Goal: Information Seeking & Learning: Find specific fact

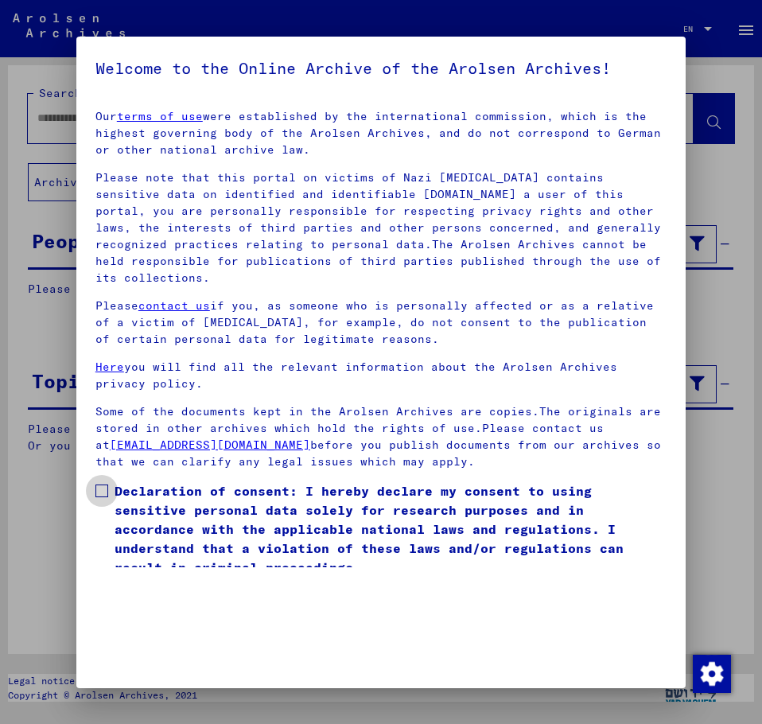
click at [101, 493] on span at bounding box center [101, 491] width 13 height 13
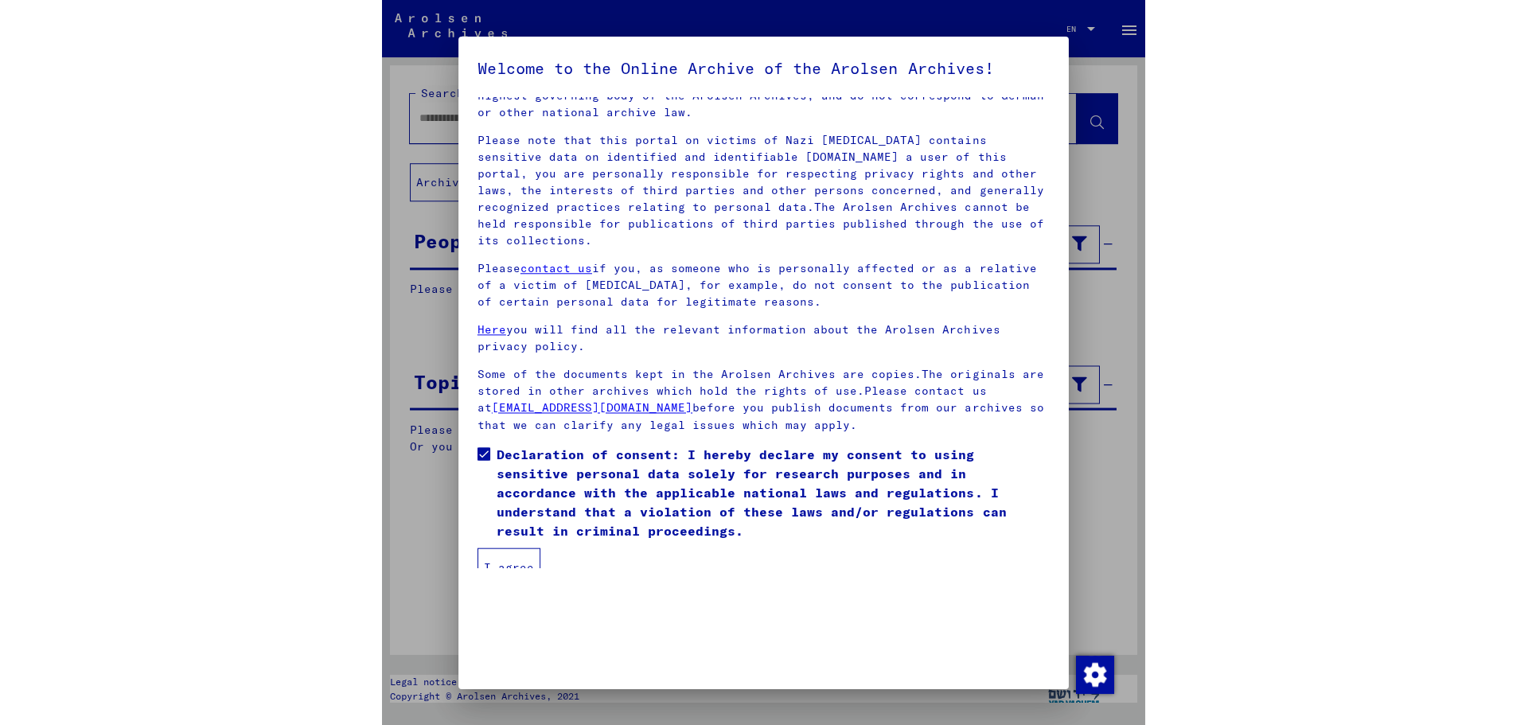
scroll to position [55, 0]
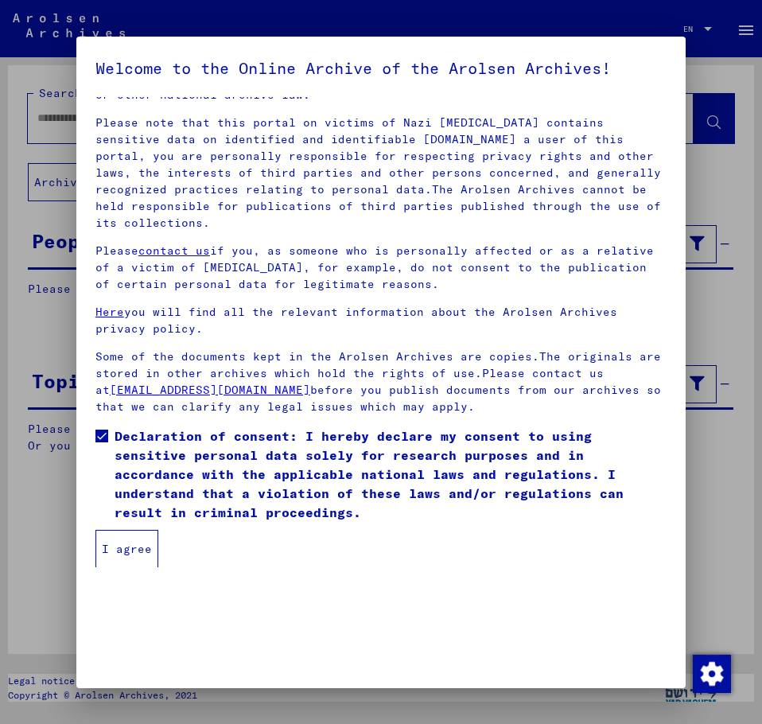
click at [103, 553] on button "I agree" at bounding box center [126, 549] width 63 height 38
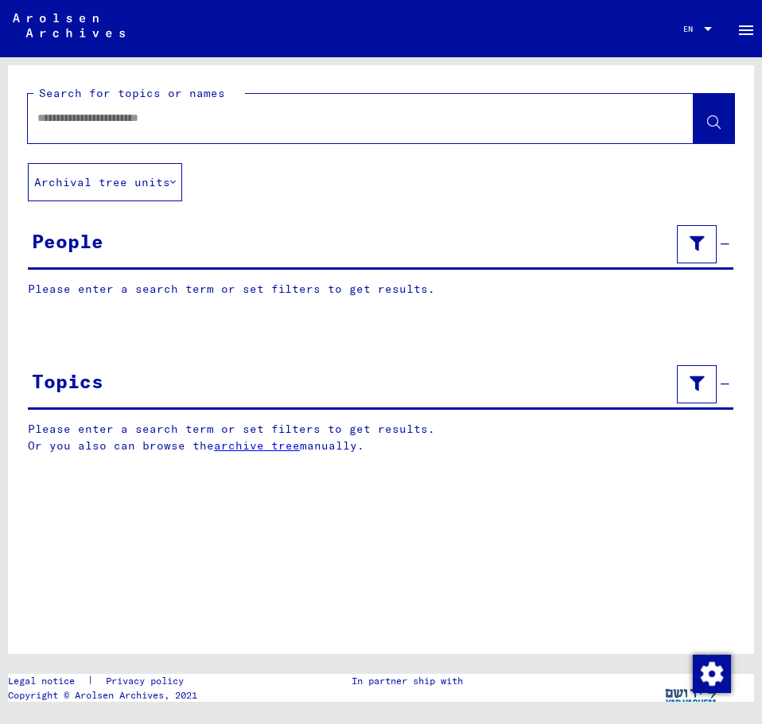
click at [227, 120] on input "text" at bounding box center [346, 118] width 618 height 17
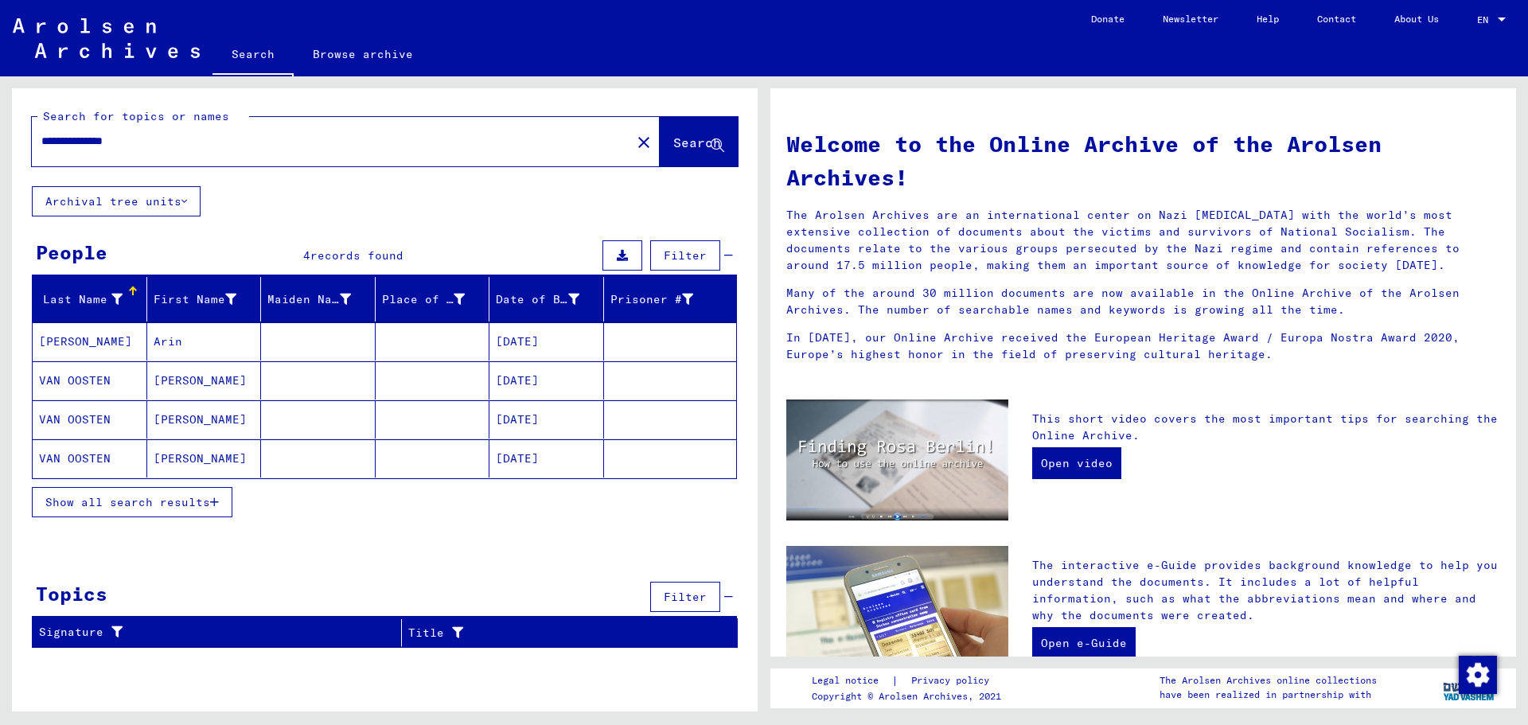
click at [517, 376] on mat-cell "[DATE]" at bounding box center [546, 380] width 115 height 38
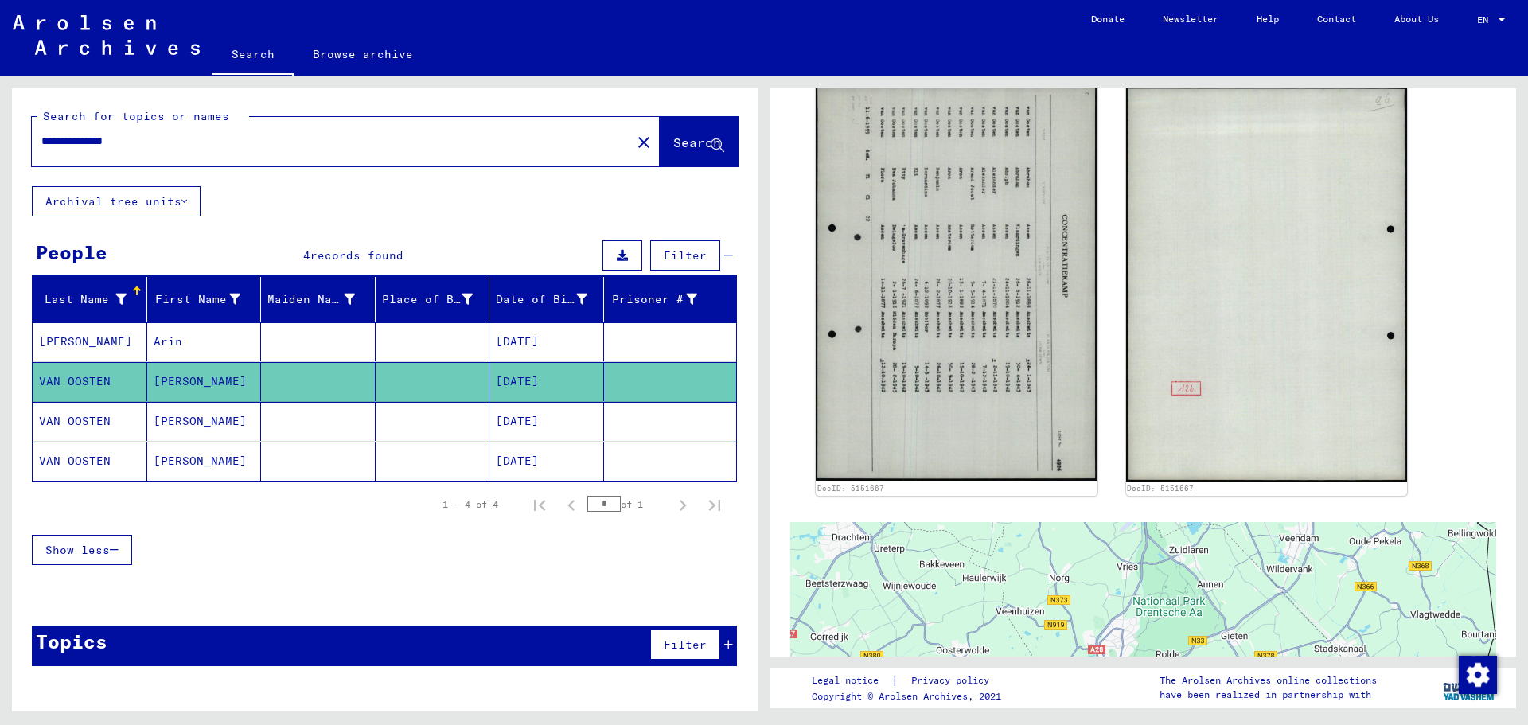
scroll to position [239, 0]
click at [546, 469] on mat-cell "[DATE]" at bounding box center [546, 461] width 115 height 39
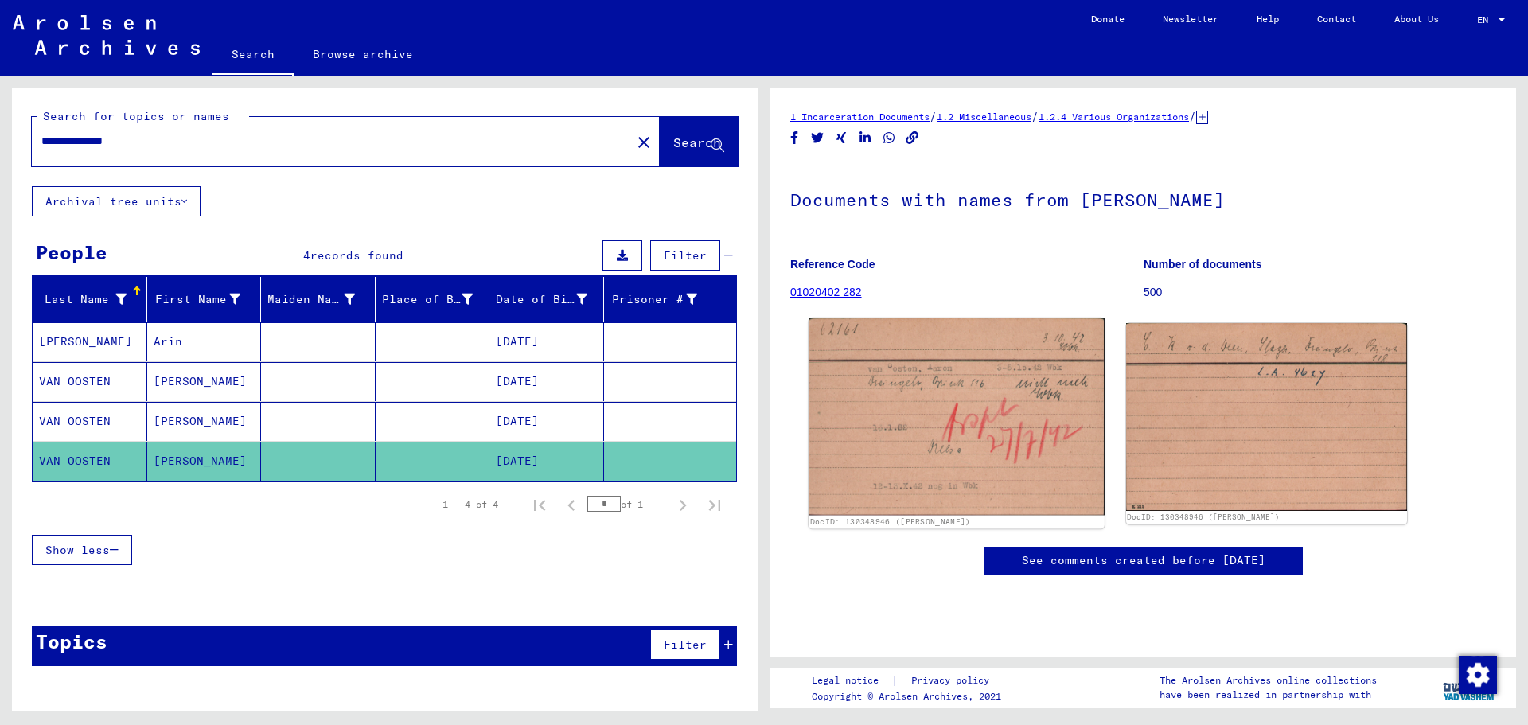
click at [762, 441] on img at bounding box center [955, 416] width 295 height 197
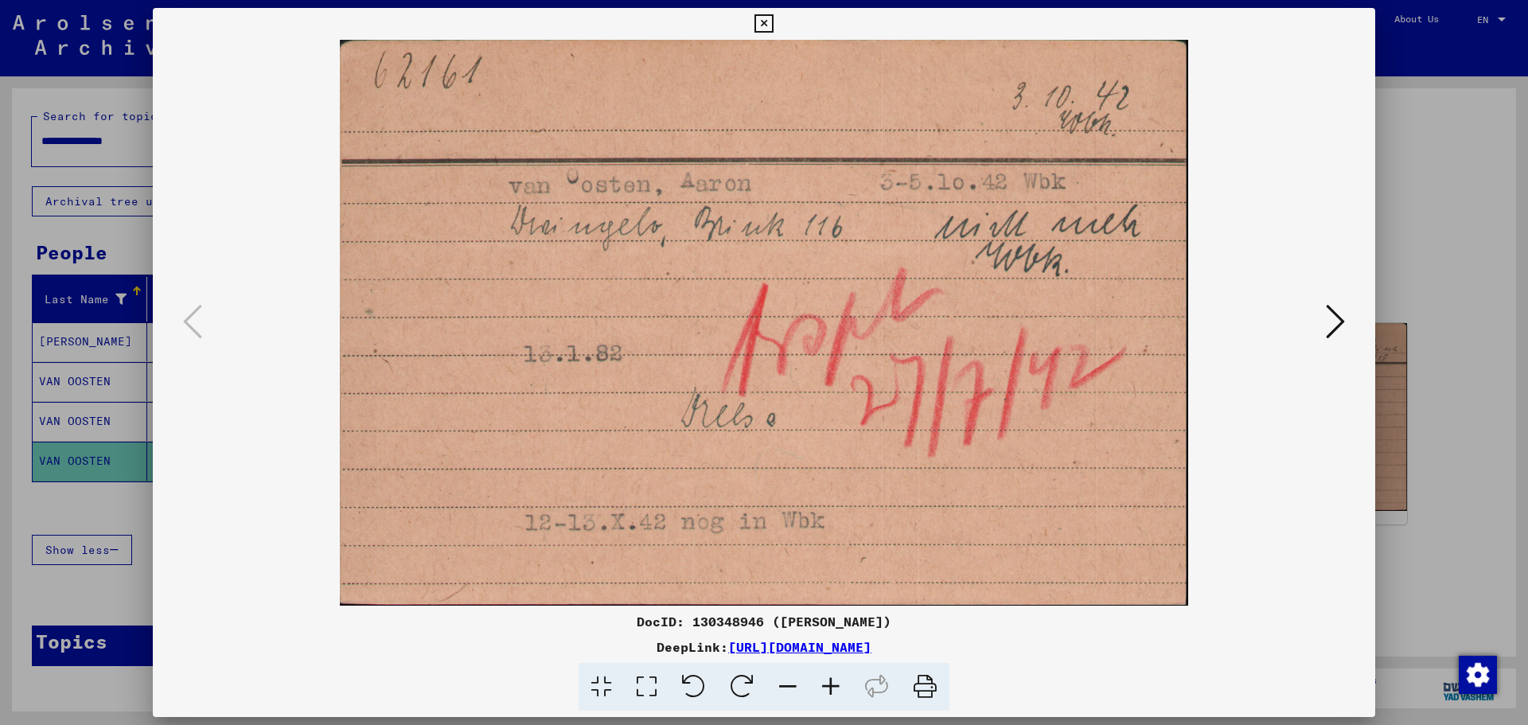
drag, startPoint x: 910, startPoint y: 618, endPoint x: 627, endPoint y: 621, distance: 283.3
click at [627, 621] on div "DocID: 130348946 ([PERSON_NAME])" at bounding box center [764, 621] width 1222 height 19
copy div "DocID: 130348946 ([PERSON_NAME])"
click at [762, 312] on icon at bounding box center [1335, 321] width 19 height 38
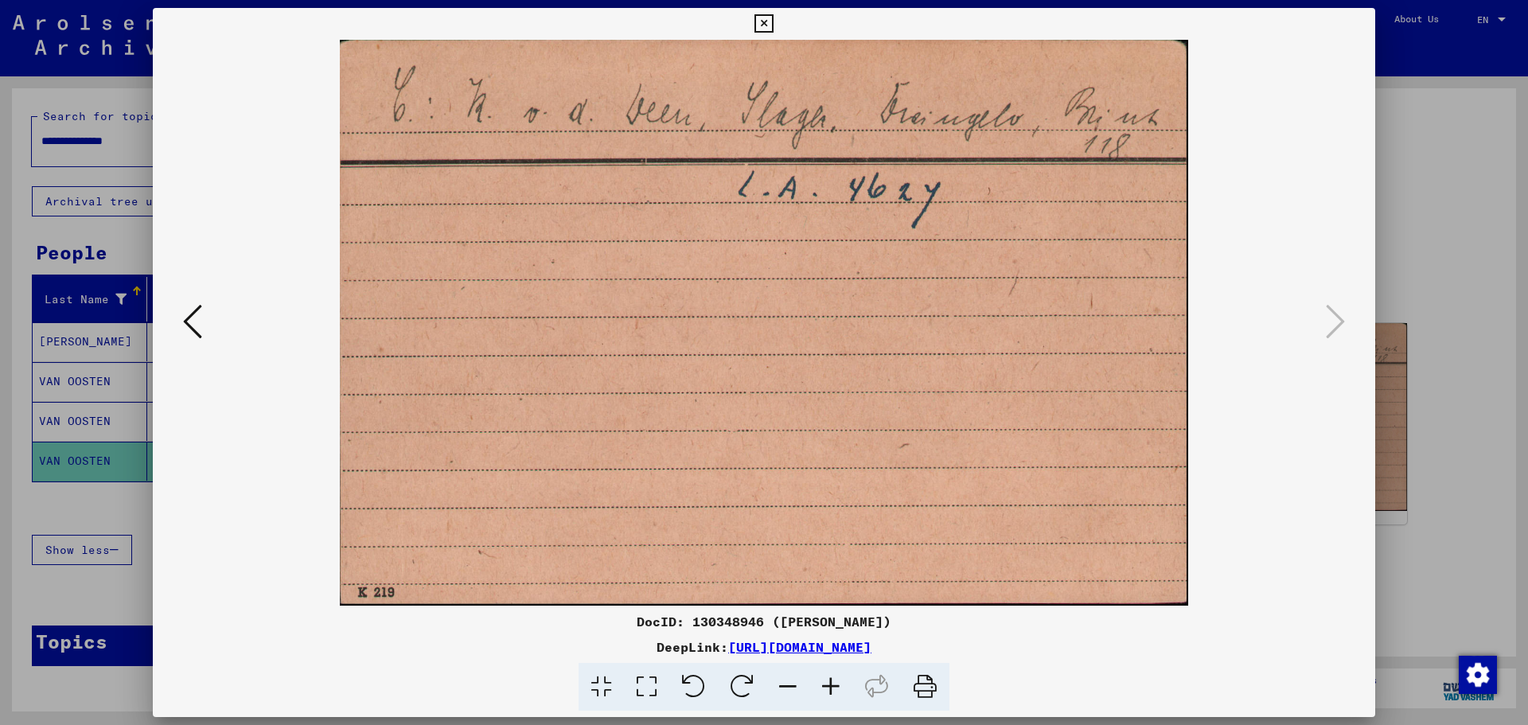
click at [762, 27] on icon at bounding box center [763, 23] width 18 height 19
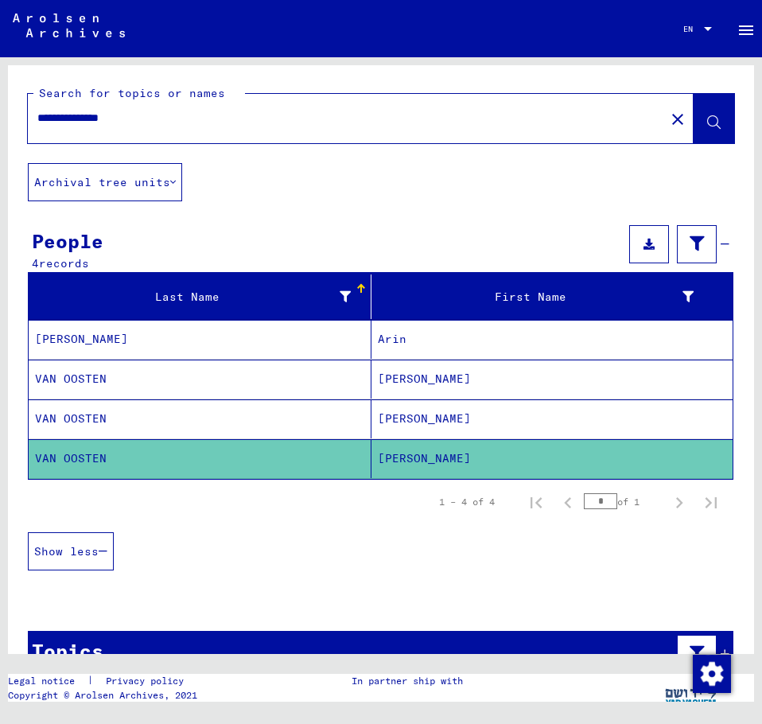
drag, startPoint x: 142, startPoint y: 119, endPoint x: -18, endPoint y: 118, distance: 159.9
click at [0, 118] on html "**********" at bounding box center [381, 362] width 762 height 724
type input "**********"
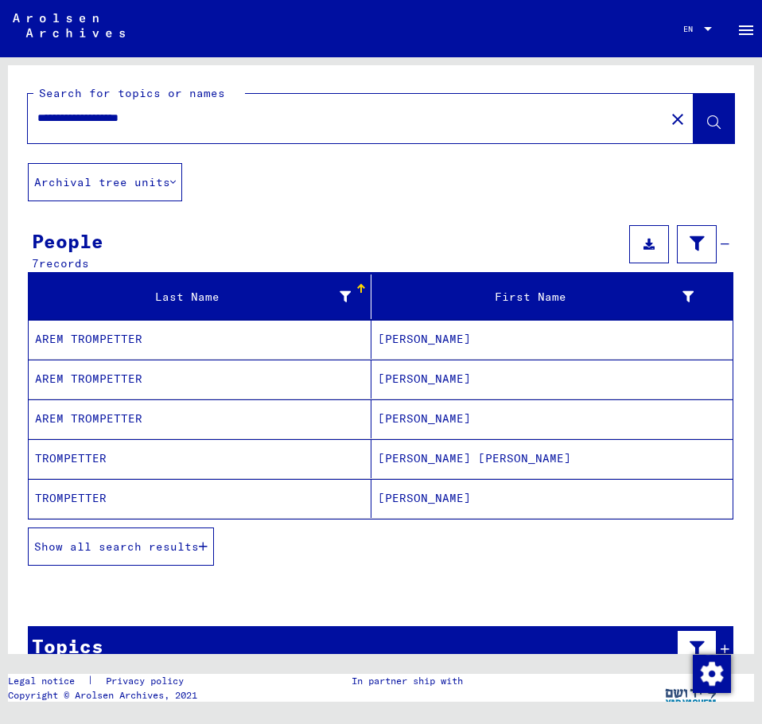
click at [146, 555] on button "Show all search results" at bounding box center [121, 547] width 186 height 38
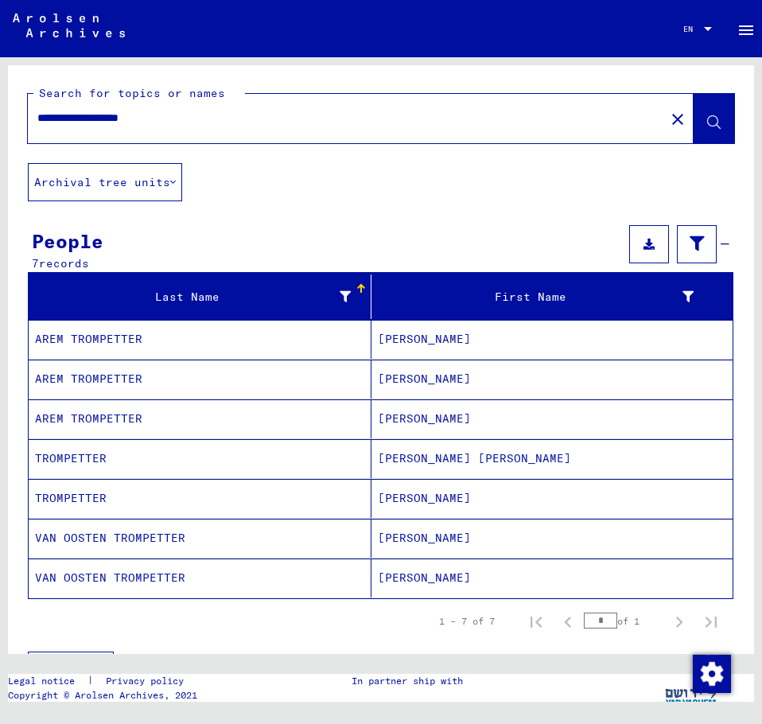
click at [153, 547] on mat-cell "VAN OOSTEN TROMPETTER" at bounding box center [200, 538] width 343 height 39
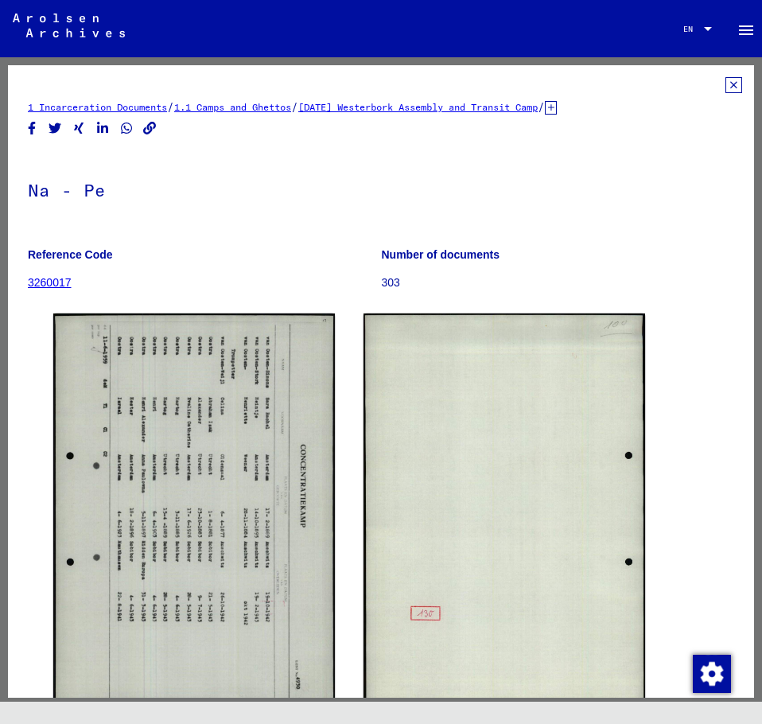
click at [726, 89] on icon at bounding box center [734, 85] width 17 height 16
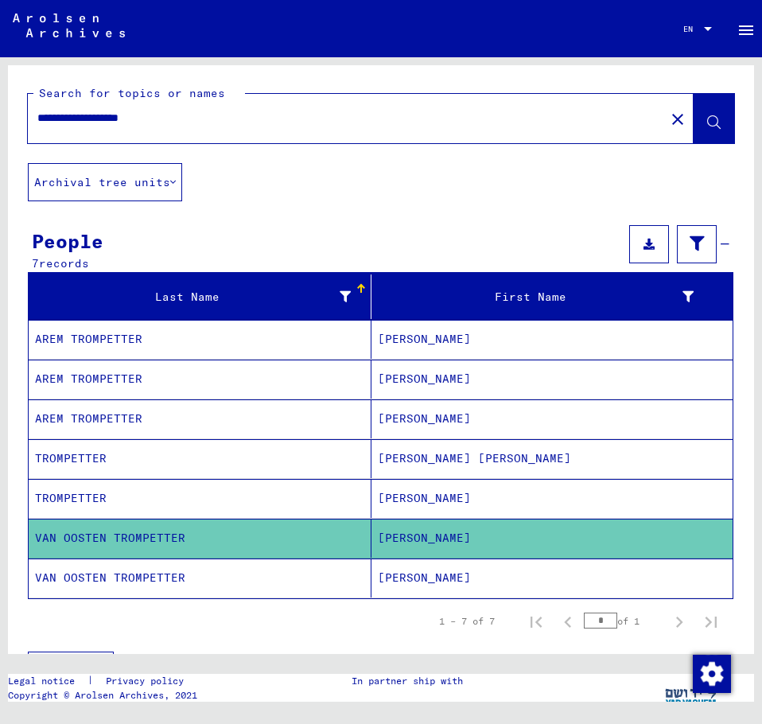
click at [154, 578] on mat-cell "VAN OOSTEN TROMPETTER" at bounding box center [200, 578] width 343 height 39
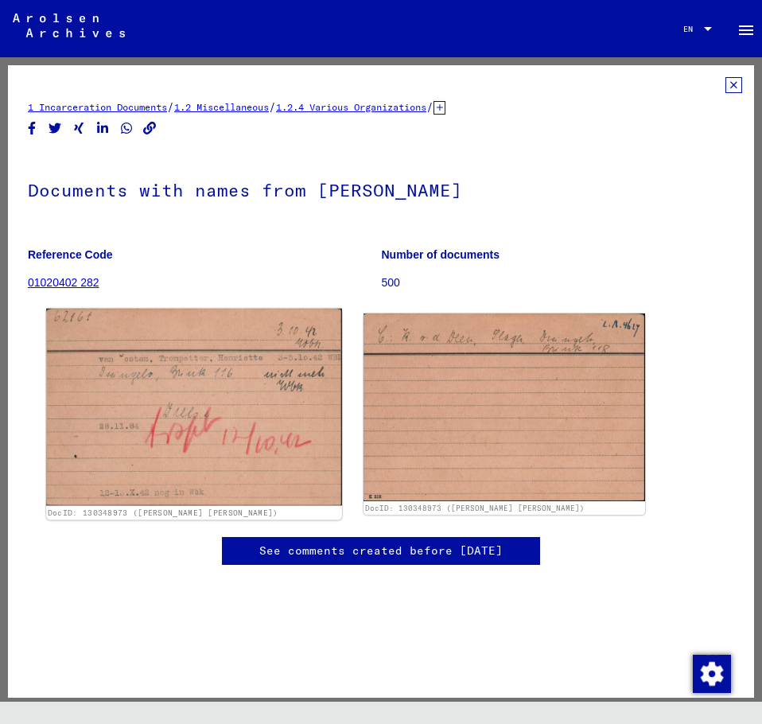
click at [203, 391] on img at bounding box center [194, 407] width 296 height 197
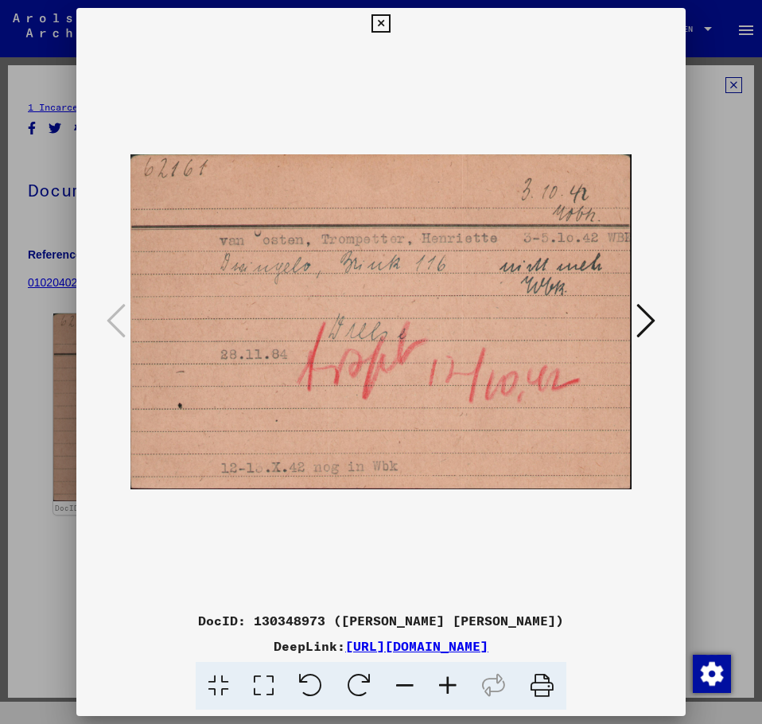
drag, startPoint x: 594, startPoint y: 620, endPoint x: 187, endPoint y: 622, distance: 406.6
click at [173, 622] on div "DocID: 130348973 ([PERSON_NAME] [PERSON_NAME])" at bounding box center [381, 620] width 610 height 19
copy div "DocID: 130348973 ([PERSON_NAME] [PERSON_NAME])"
click at [649, 316] on icon at bounding box center [646, 321] width 19 height 38
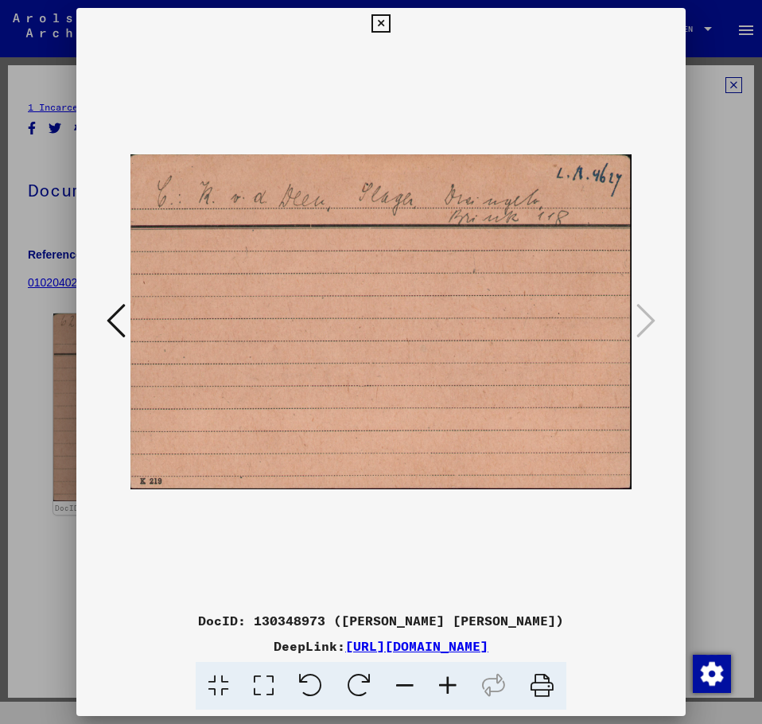
click at [377, 21] on icon at bounding box center [381, 23] width 18 height 19
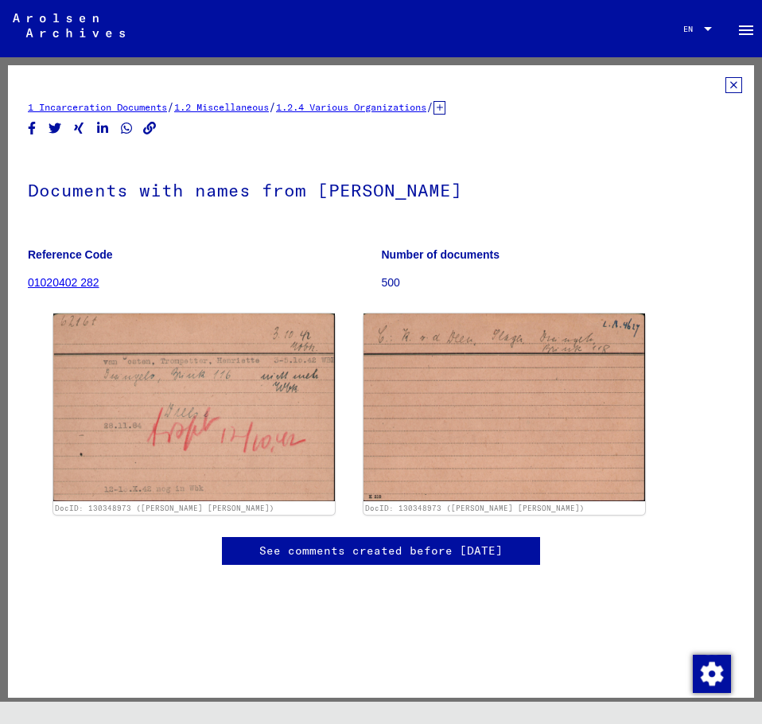
click at [726, 84] on icon at bounding box center [734, 85] width 17 height 16
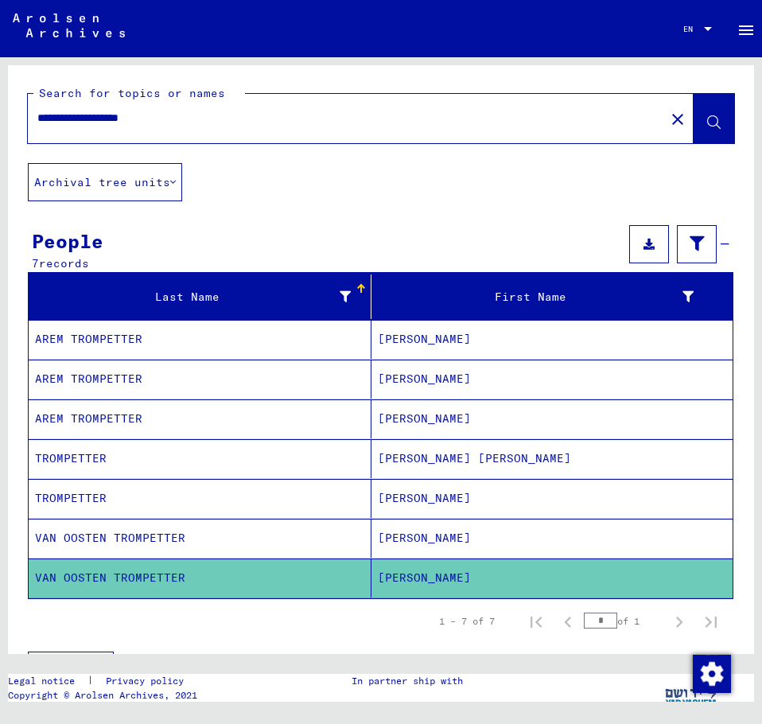
drag, startPoint x: 201, startPoint y: 119, endPoint x: -20, endPoint y: 125, distance: 220.5
click at [0, 125] on html "**********" at bounding box center [381, 362] width 762 height 724
type input "**********"
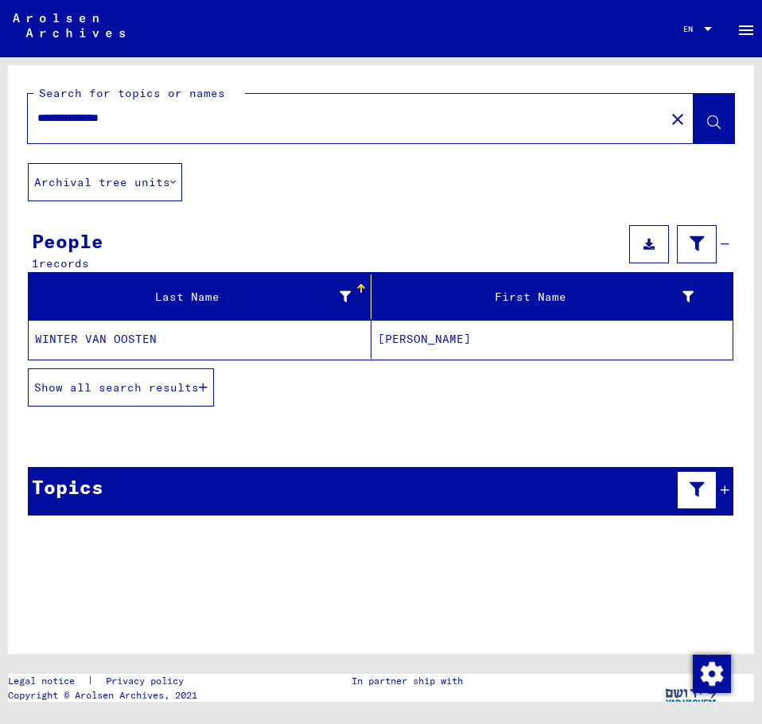
click at [426, 334] on mat-cell "[PERSON_NAME]" at bounding box center [552, 339] width 361 height 39
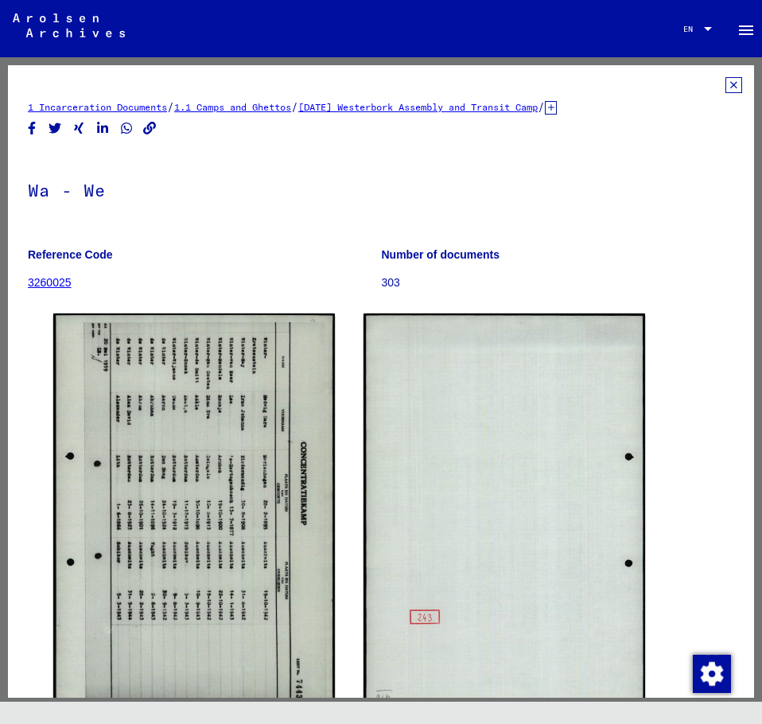
click at [727, 87] on icon at bounding box center [734, 85] width 17 height 16
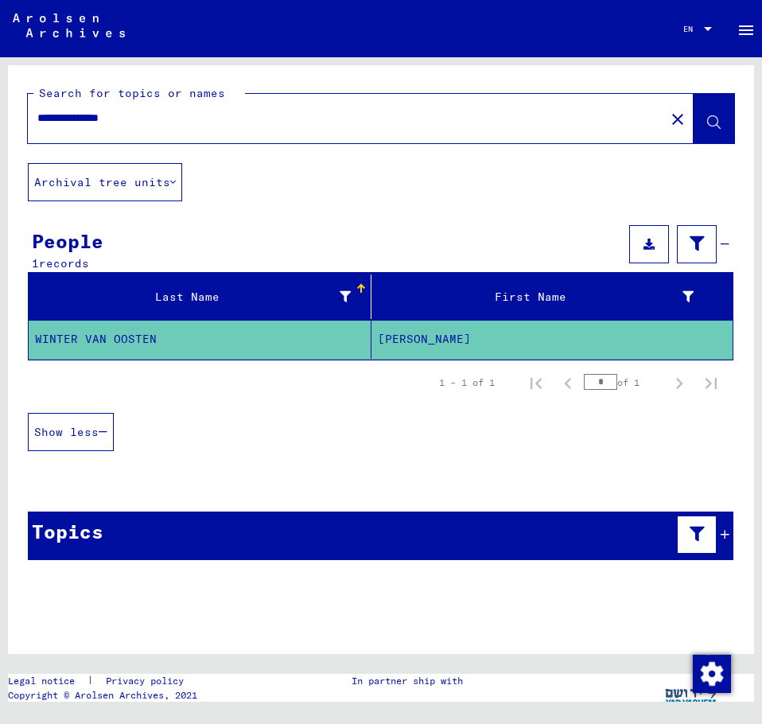
drag, startPoint x: 65, startPoint y: 119, endPoint x: 25, endPoint y: 123, distance: 40.8
click at [29, 119] on div "**********" at bounding box center [342, 118] width 628 height 36
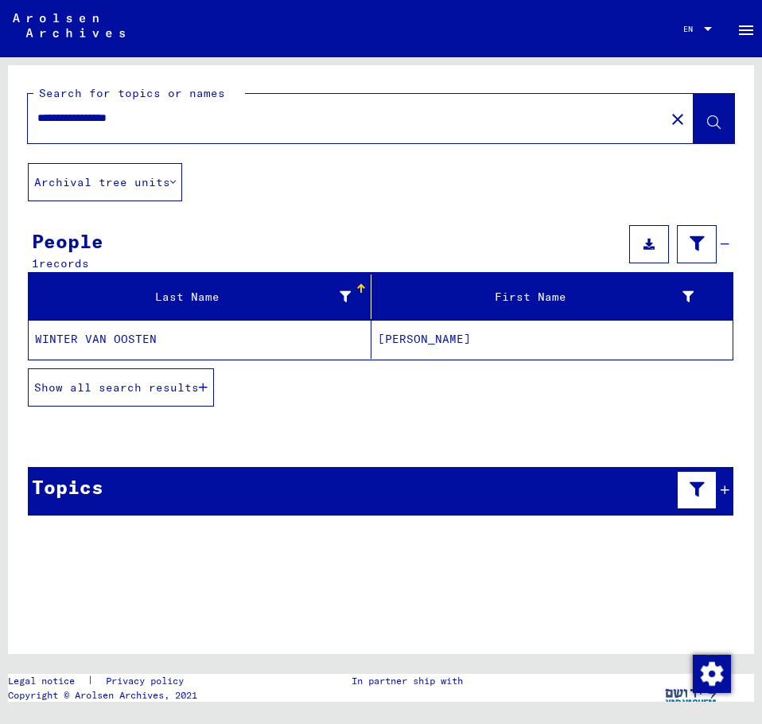
drag, startPoint x: 135, startPoint y: 124, endPoint x: 9, endPoint y: 124, distance: 126.5
click at [9, 124] on div "**********" at bounding box center [381, 114] width 746 height 98
type input "**********"
click at [412, 338] on mat-cell "[PERSON_NAME]" at bounding box center [552, 339] width 361 height 39
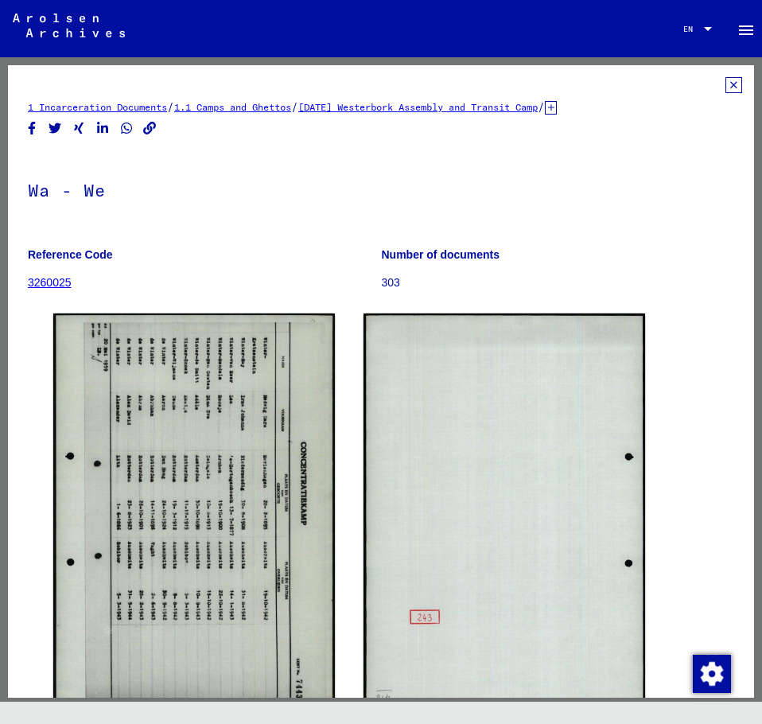
click at [726, 80] on icon at bounding box center [734, 85] width 17 height 16
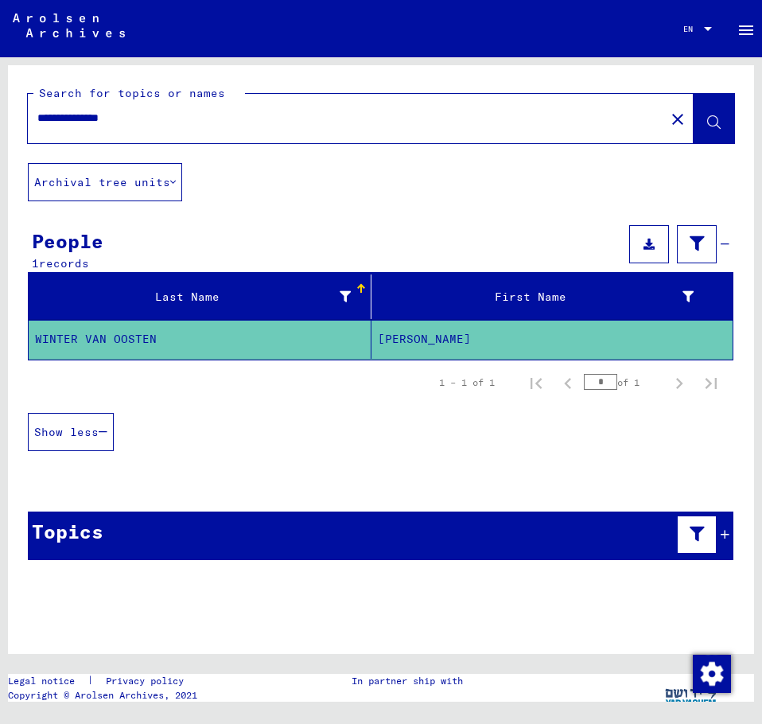
drag, startPoint x: 92, startPoint y: 117, endPoint x: 113, endPoint y: 132, distance: 25.6
click at [80, 119] on input "**********" at bounding box center [346, 118] width 618 height 17
type input "**********"
click at [719, 119] on icon at bounding box center [714, 123] width 14 height 14
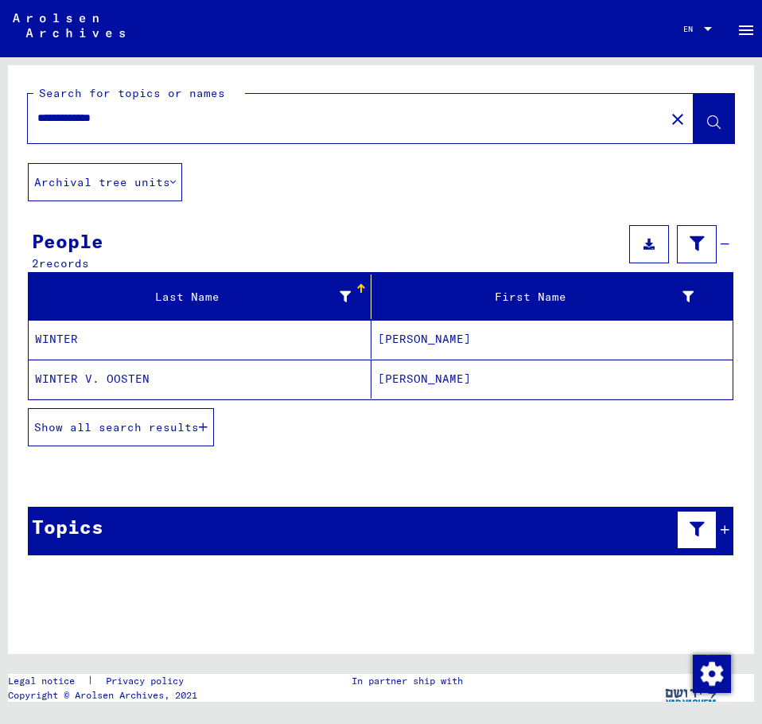
click at [397, 383] on mat-cell "[PERSON_NAME]" at bounding box center [552, 379] width 361 height 39
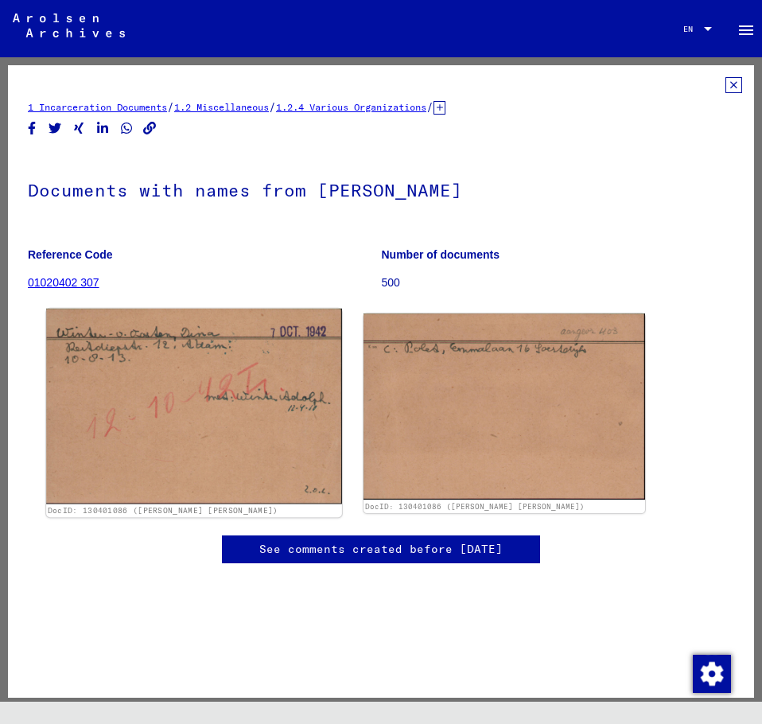
click at [192, 382] on img at bounding box center [194, 406] width 296 height 195
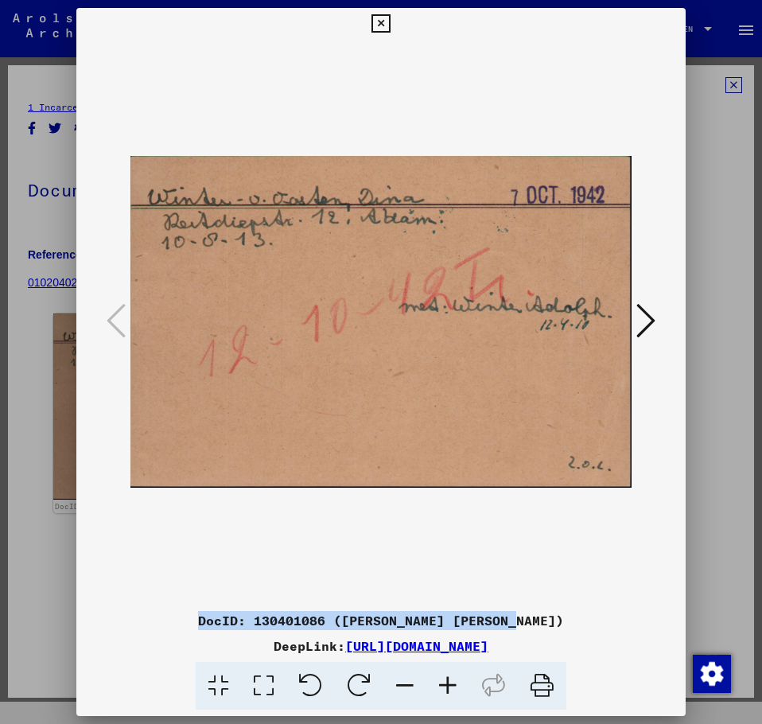
drag, startPoint x: 521, startPoint y: 623, endPoint x: 241, endPoint y: 609, distance: 280.5
click at [224, 617] on div "DocID: 130401086 ([PERSON_NAME] [PERSON_NAME])" at bounding box center [381, 620] width 610 height 19
copy div "DocID: 130401086 ([PERSON_NAME] [PERSON_NAME])"
click at [648, 320] on icon at bounding box center [646, 321] width 19 height 38
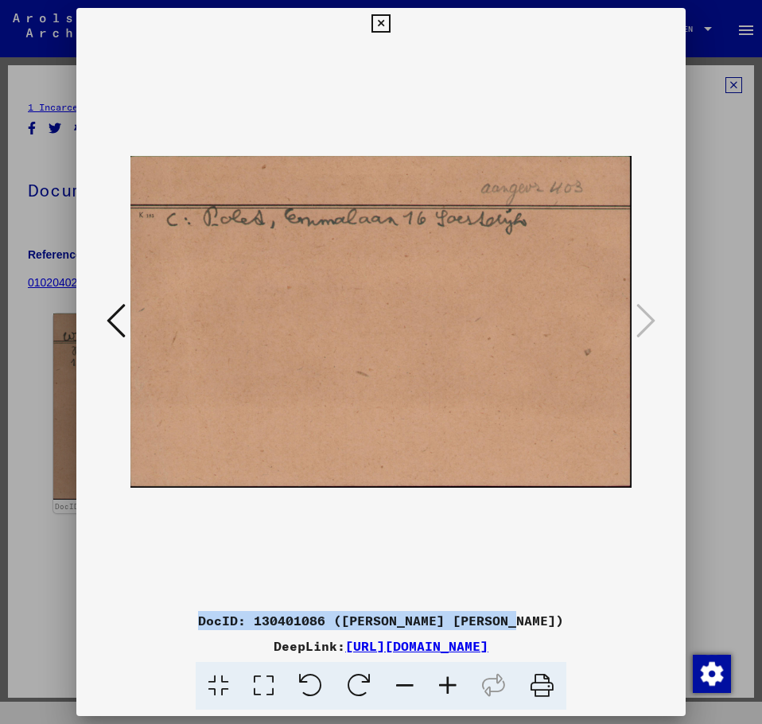
click at [378, 23] on icon at bounding box center [381, 23] width 18 height 19
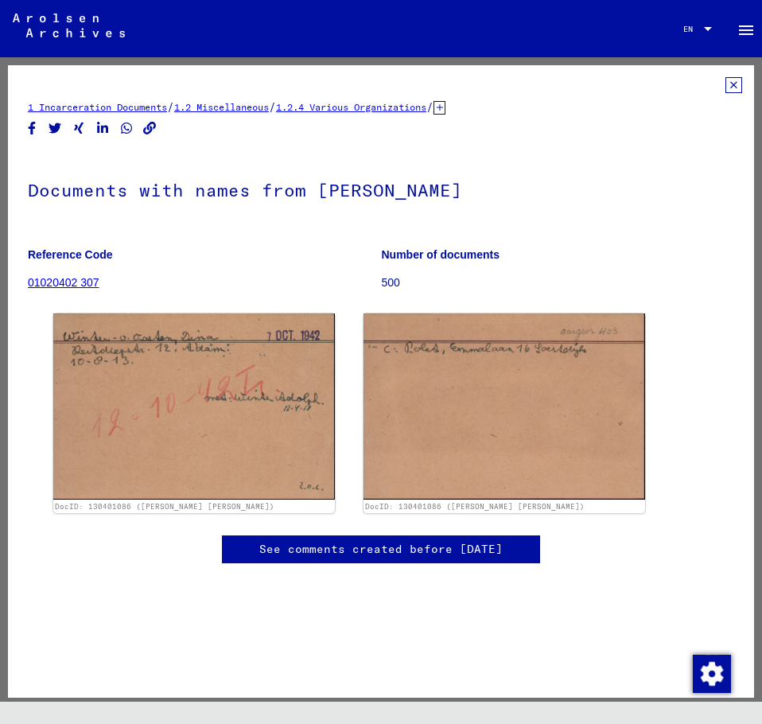
click at [726, 86] on icon at bounding box center [734, 85] width 17 height 16
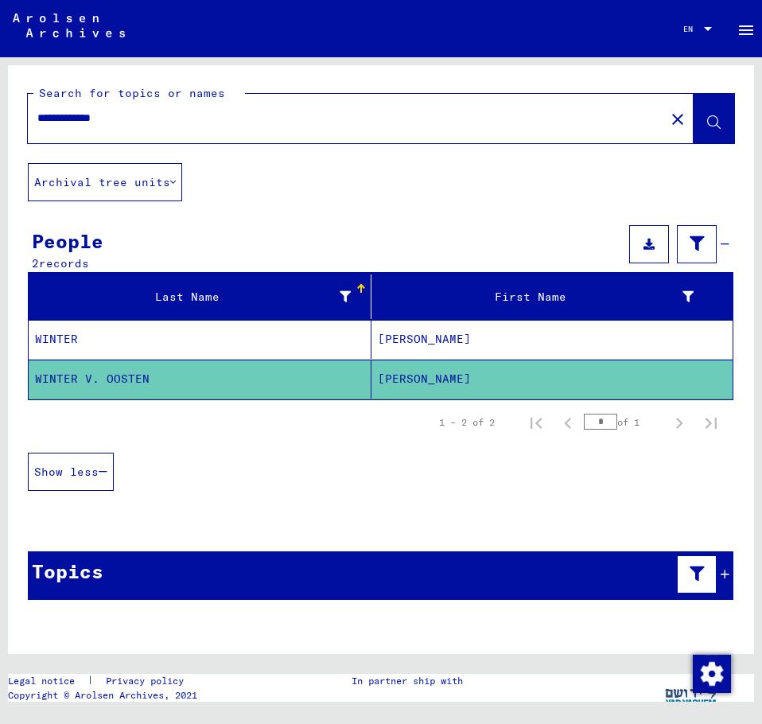
drag, startPoint x: 32, startPoint y: 114, endPoint x: -33, endPoint y: 113, distance: 64.5
click at [0, 113] on html "**********" at bounding box center [381, 362] width 762 height 724
type input "**********"
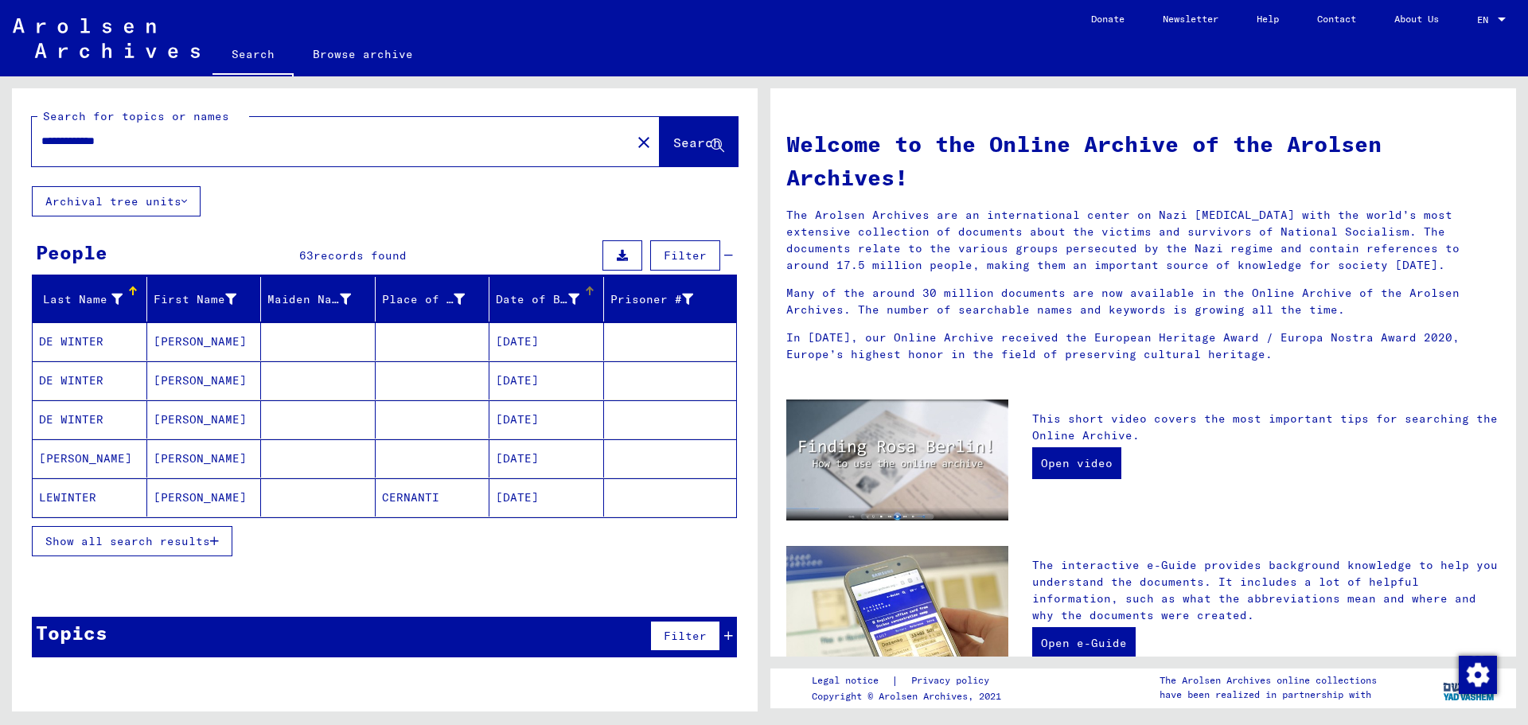
click at [585, 288] on div at bounding box center [590, 291] width 10 height 10
click at [183, 542] on span "Show all search results" at bounding box center [127, 541] width 165 height 14
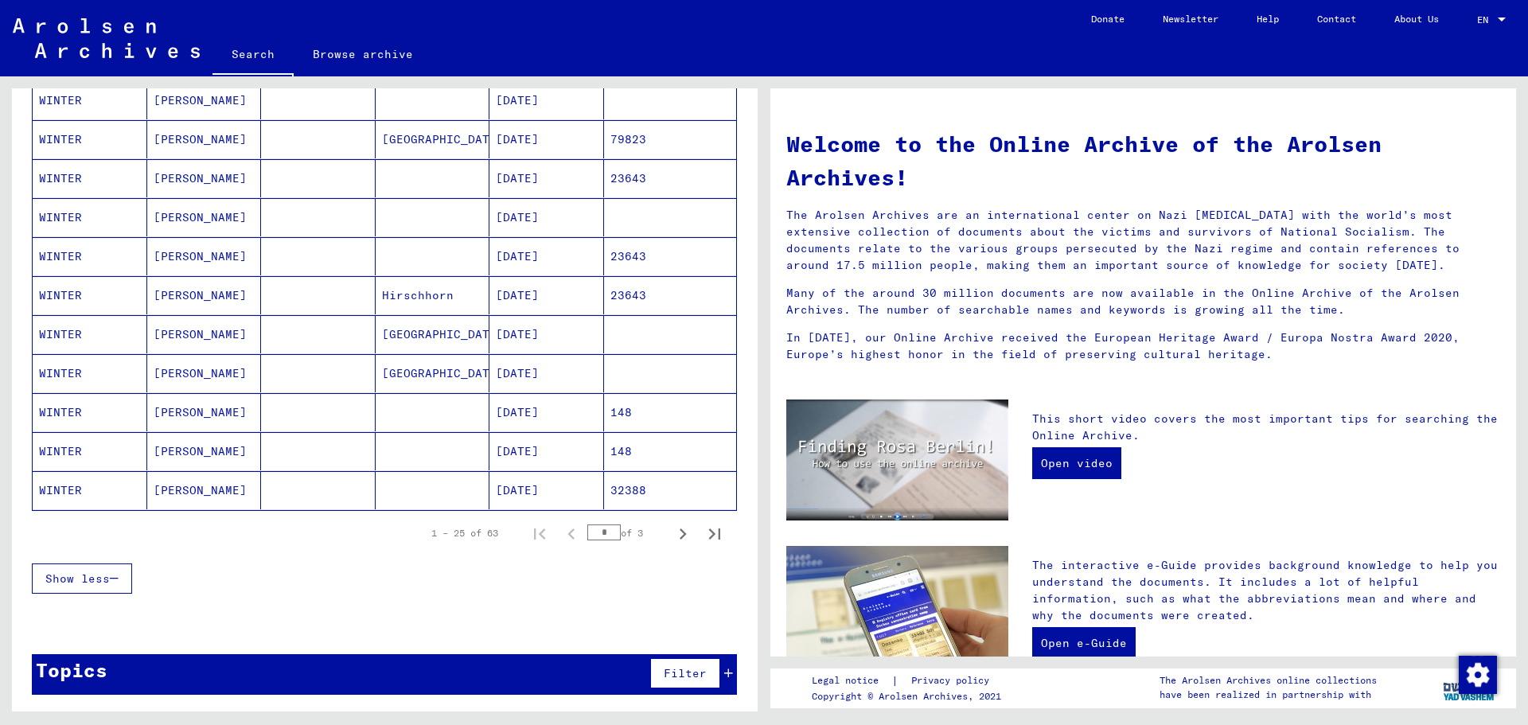
scroll to position [788, 0]
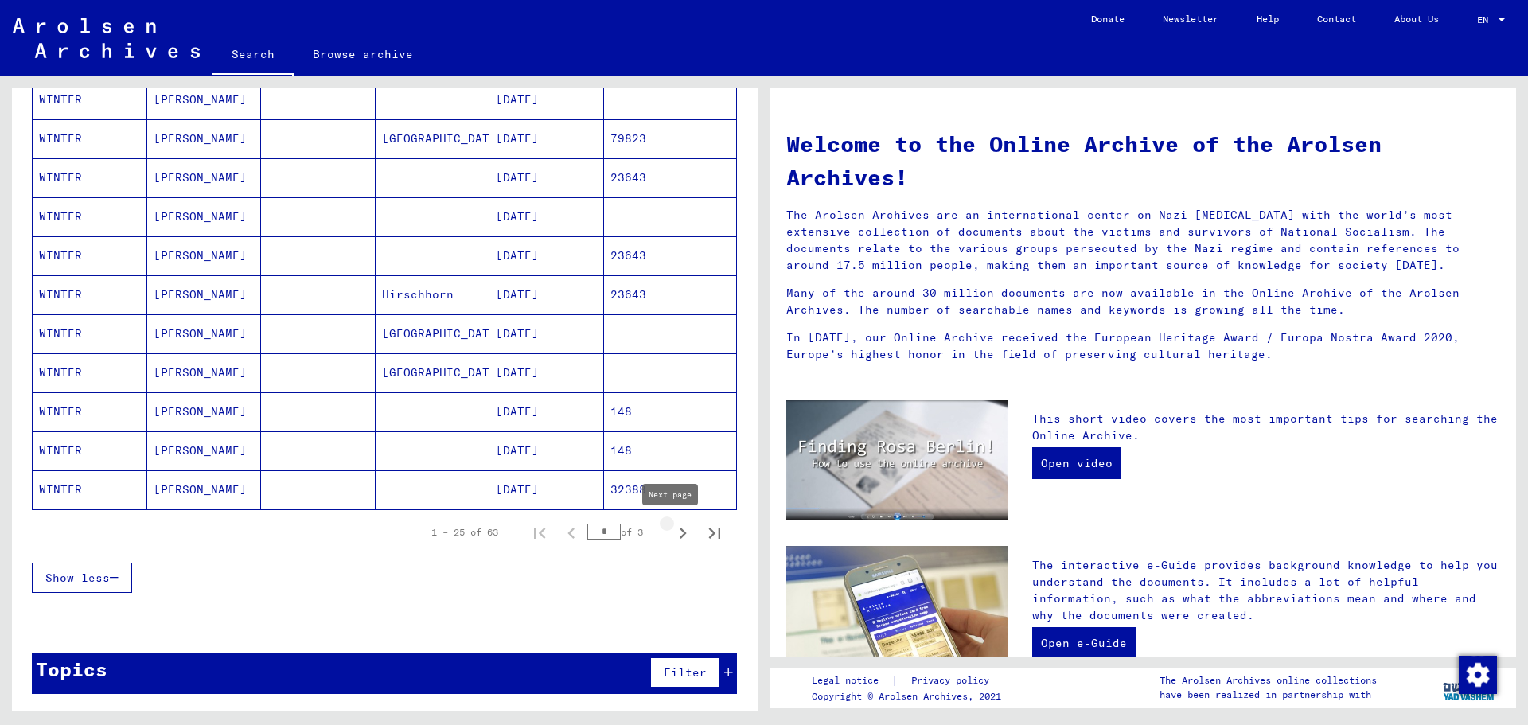
click at [672, 531] on icon "Next page" at bounding box center [683, 533] width 22 height 22
type input "*"
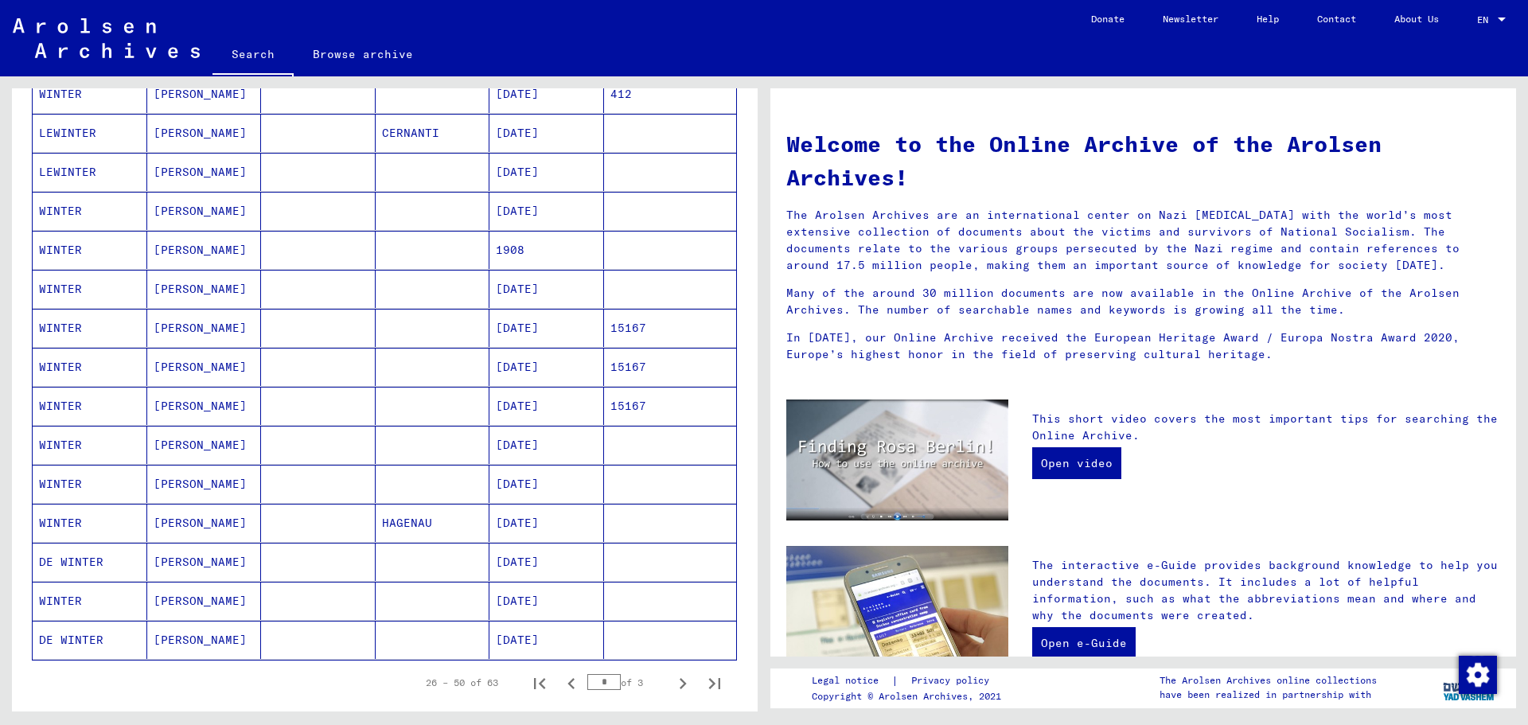
scroll to position [629, 0]
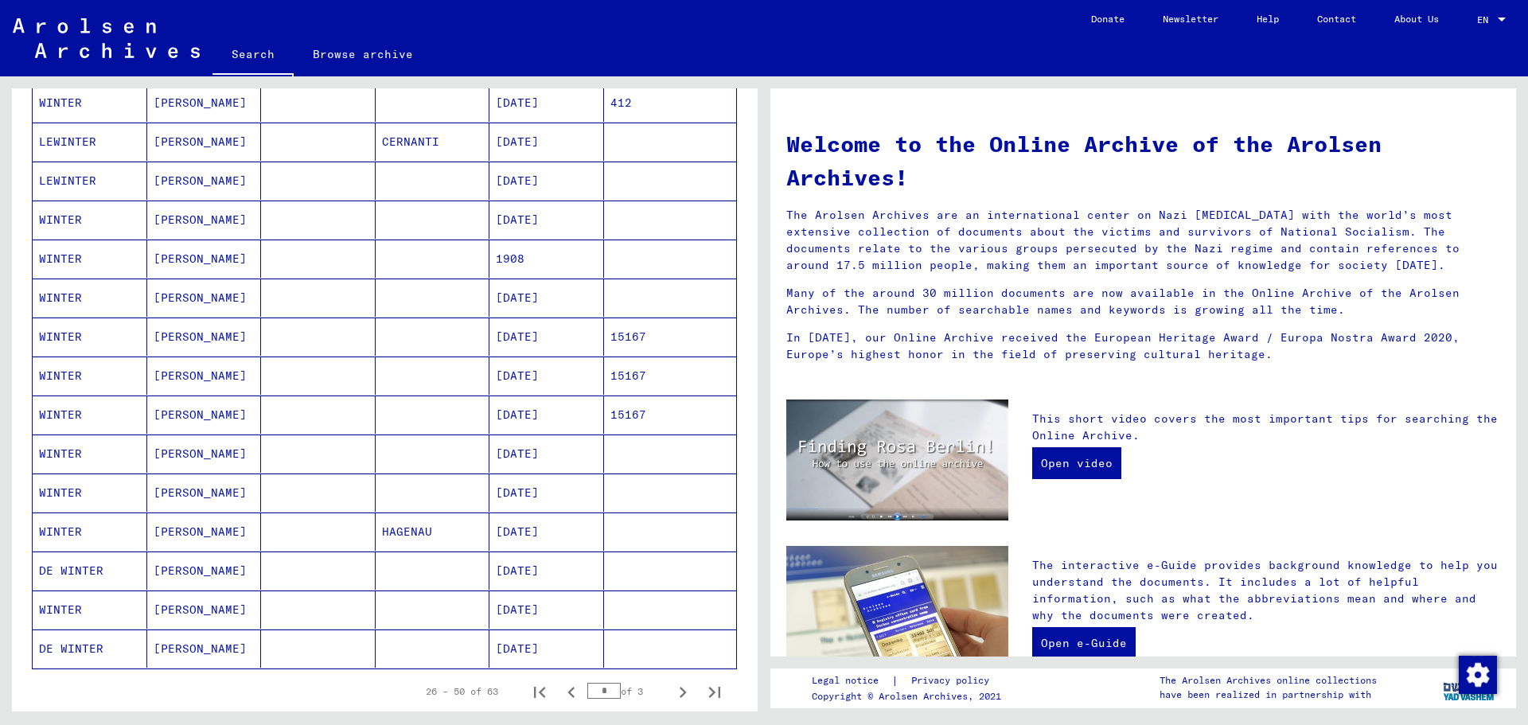
click at [501, 338] on mat-cell "[DATE]" at bounding box center [546, 336] width 115 height 38
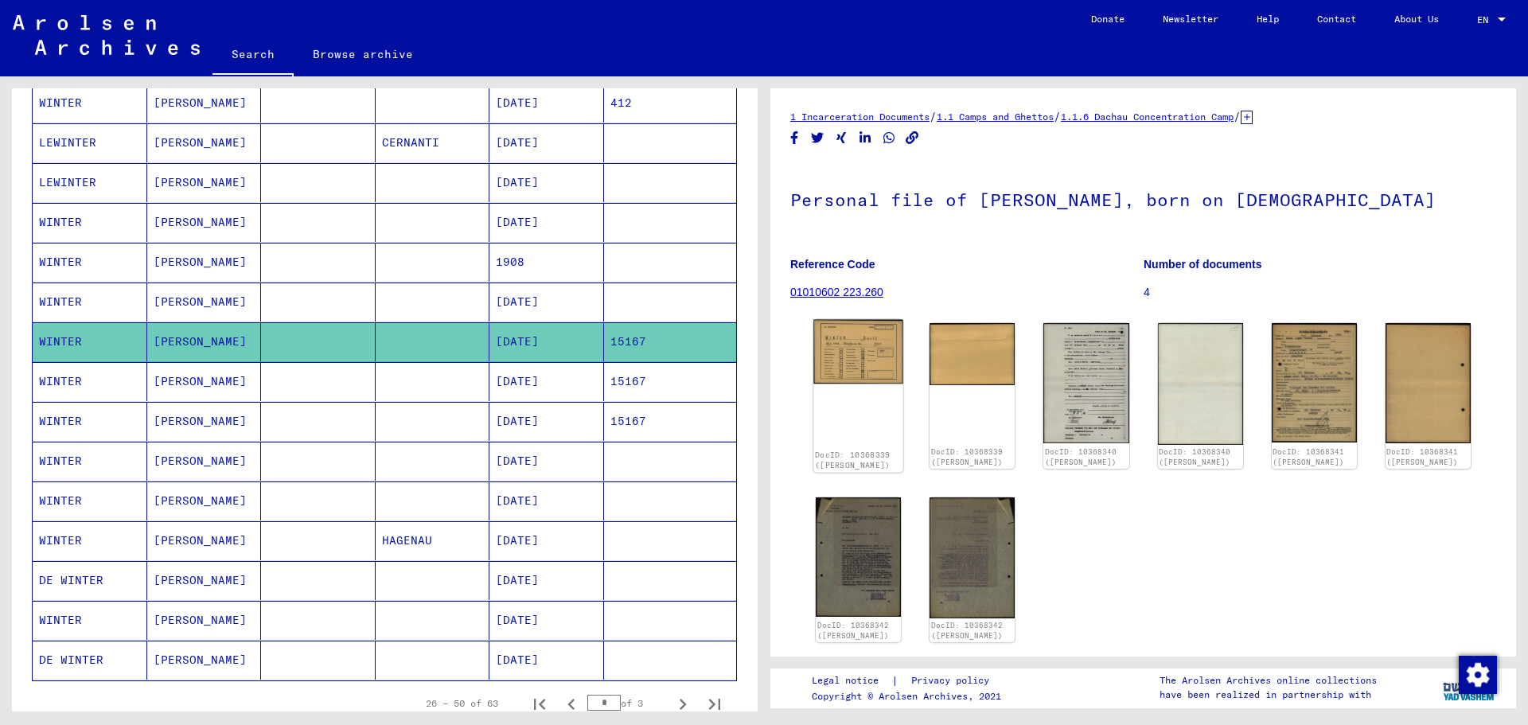
click at [762, 352] on img at bounding box center [858, 352] width 90 height 64
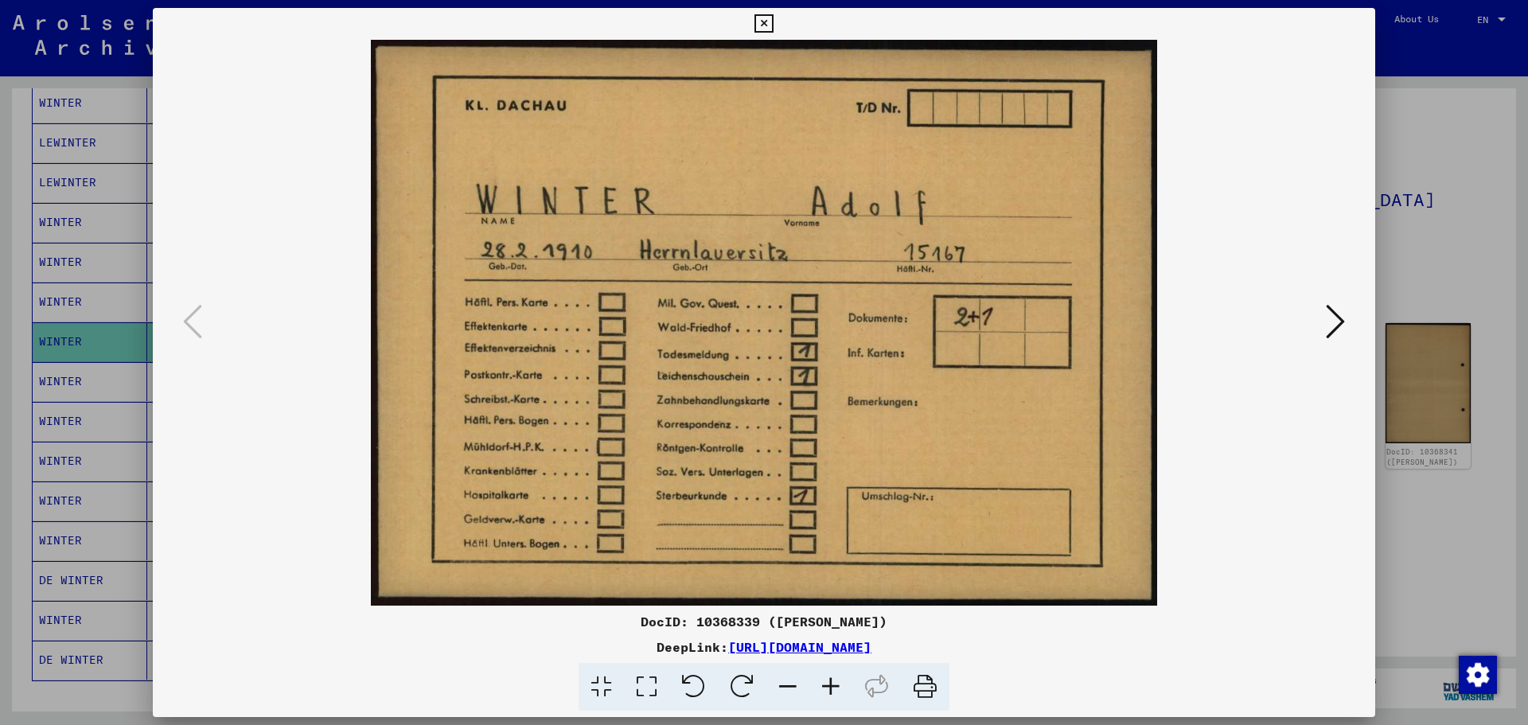
click at [758, 26] on icon at bounding box center [763, 23] width 18 height 19
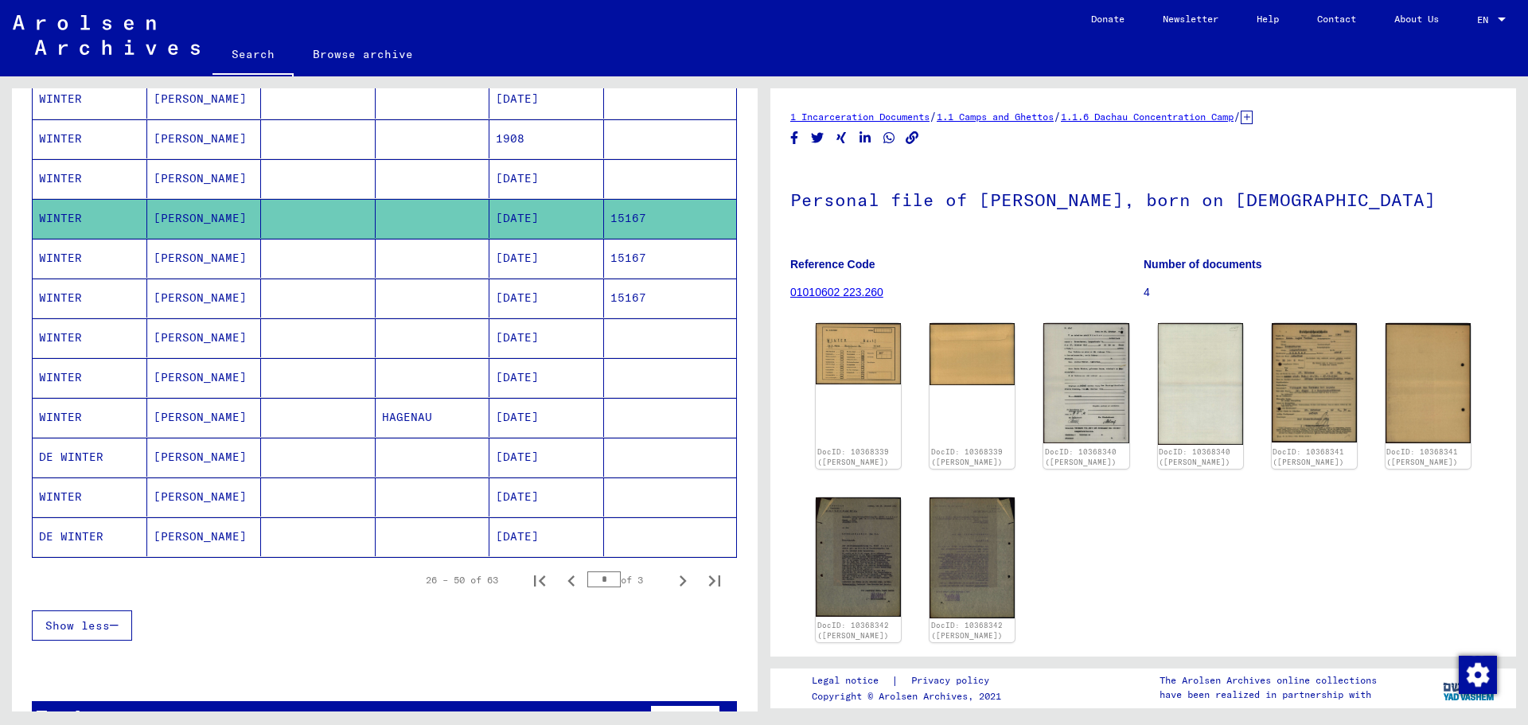
scroll to position [796, 0]
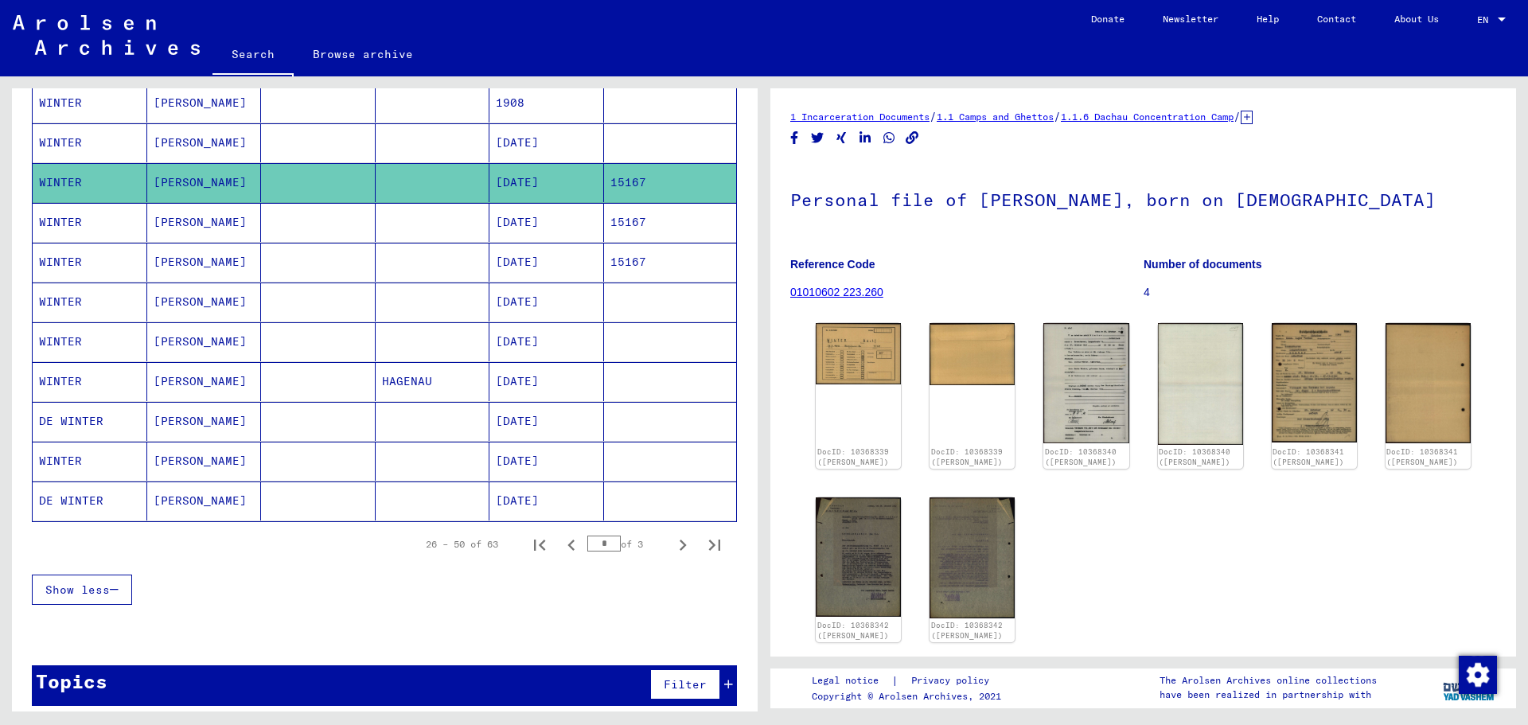
click at [525, 299] on mat-cell "[DATE]" at bounding box center [546, 301] width 115 height 39
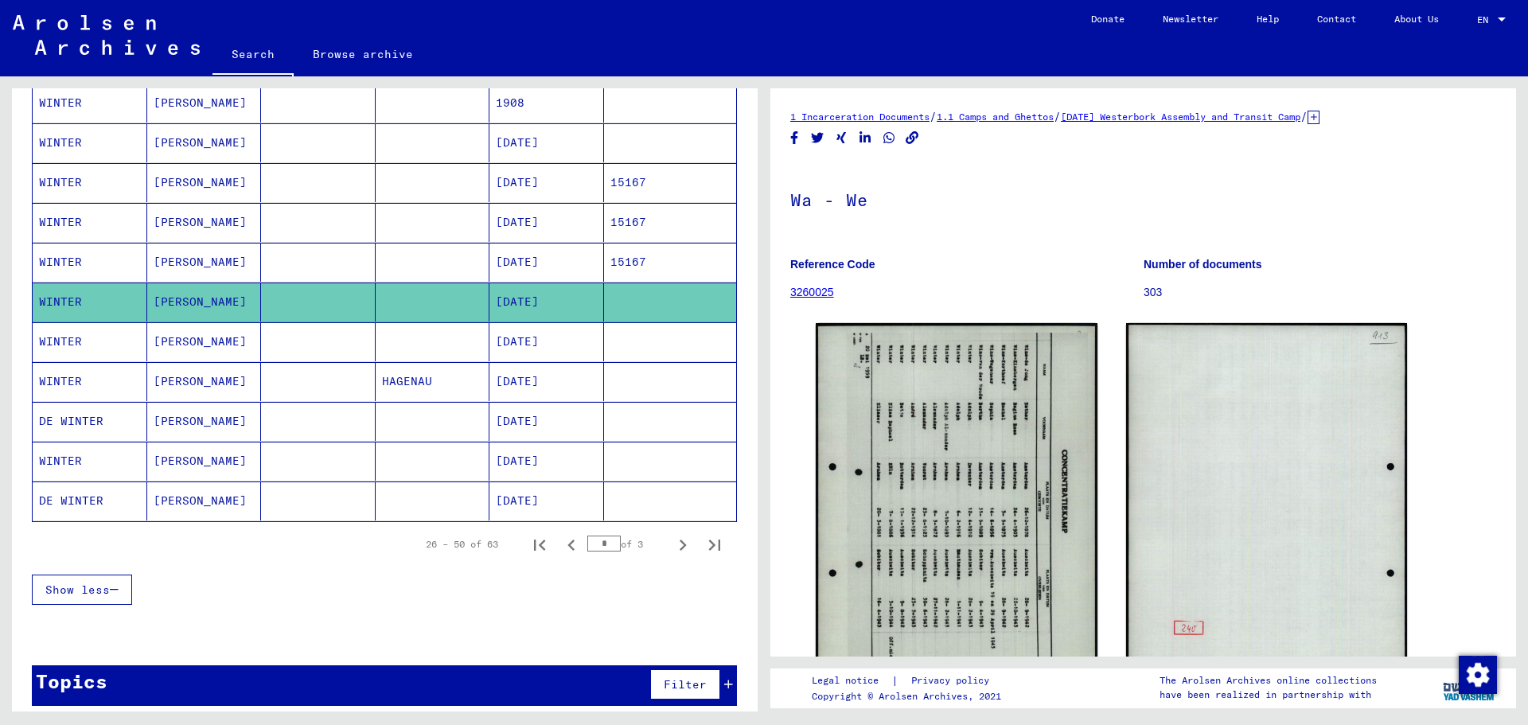
click at [523, 345] on mat-cell "[DATE]" at bounding box center [546, 341] width 115 height 39
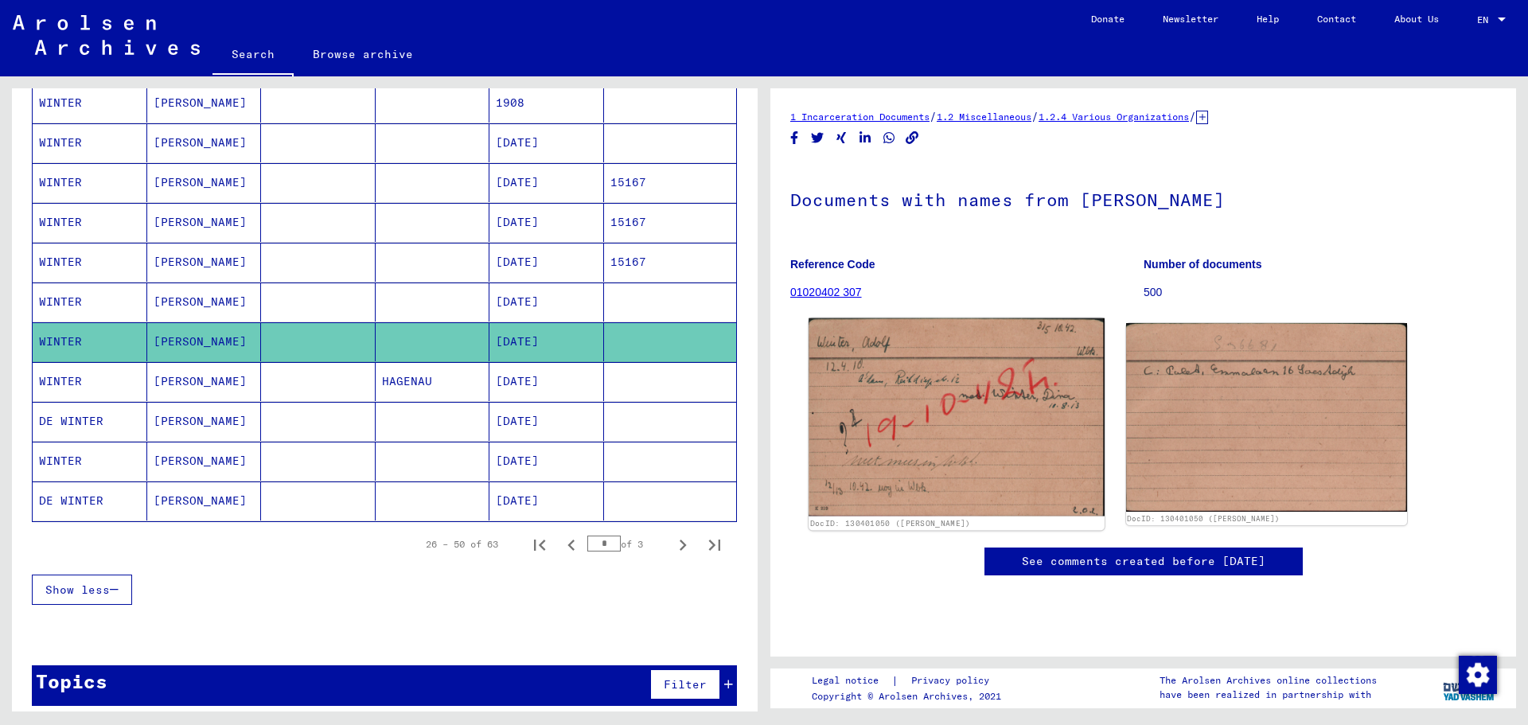
click at [762, 375] on img at bounding box center [955, 417] width 295 height 198
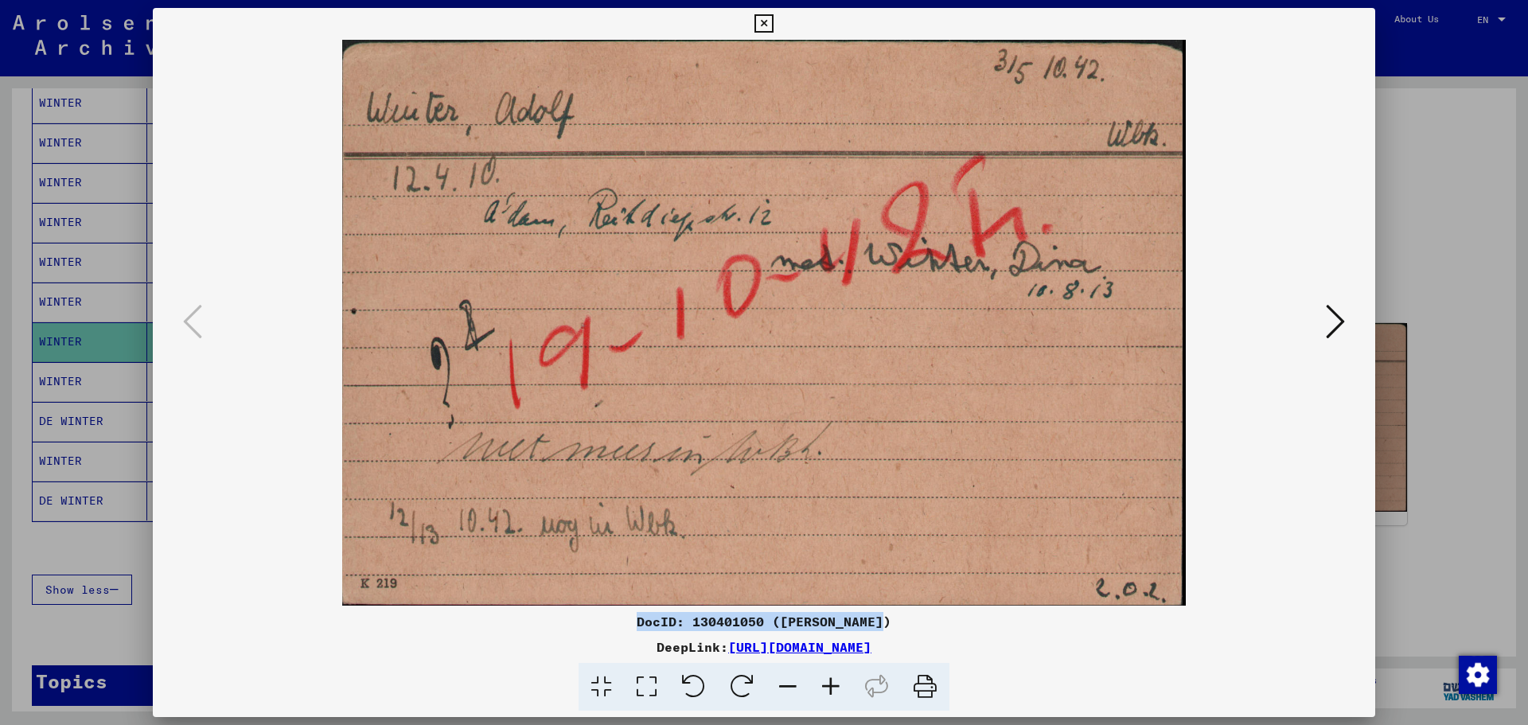
drag, startPoint x: 895, startPoint y: 621, endPoint x: 643, endPoint y: 627, distance: 252.3
click at [643, 627] on div "DocID: 130401050 ([PERSON_NAME])" at bounding box center [764, 621] width 1222 height 19
copy div "DocID: 130401050 ([PERSON_NAME])"
click at [762, 320] on icon at bounding box center [1335, 321] width 19 height 38
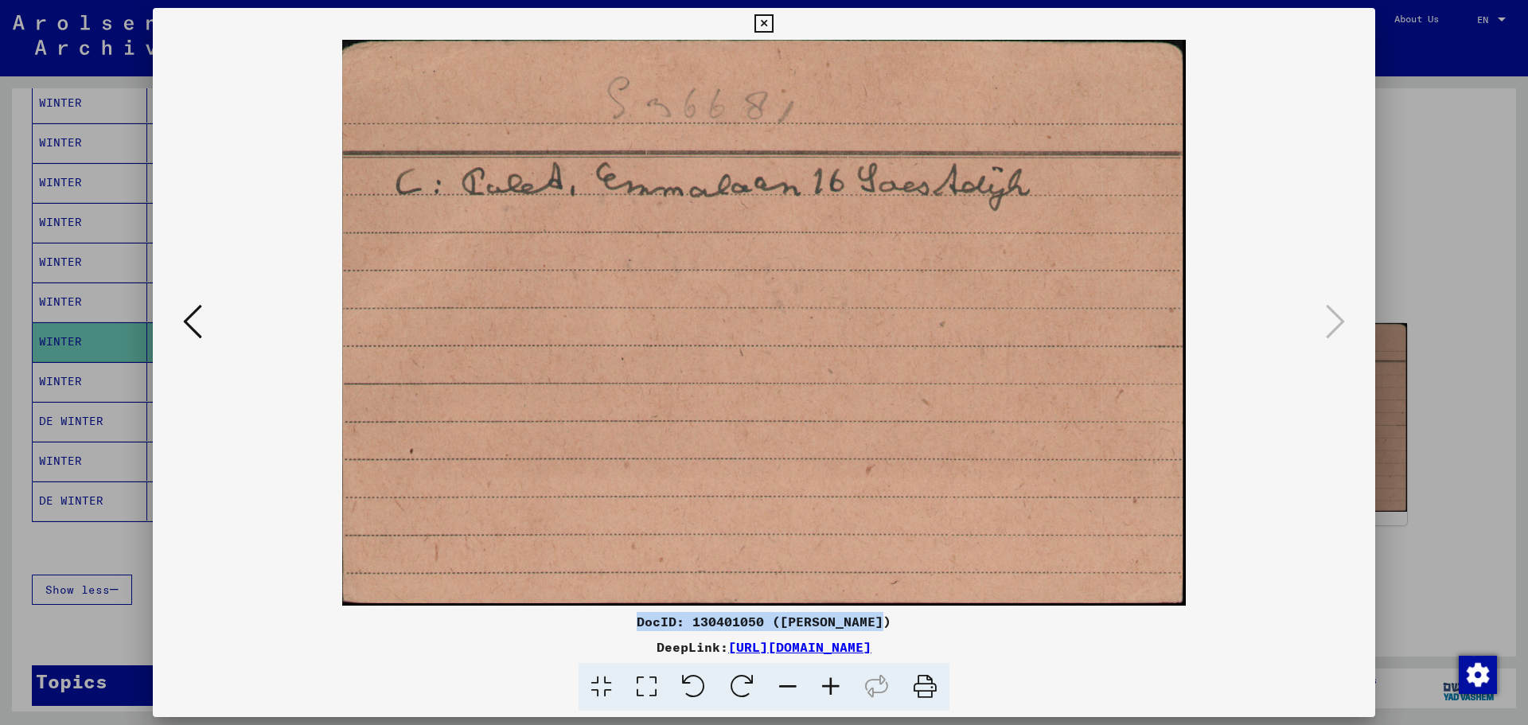
click at [762, 26] on icon at bounding box center [763, 23] width 18 height 19
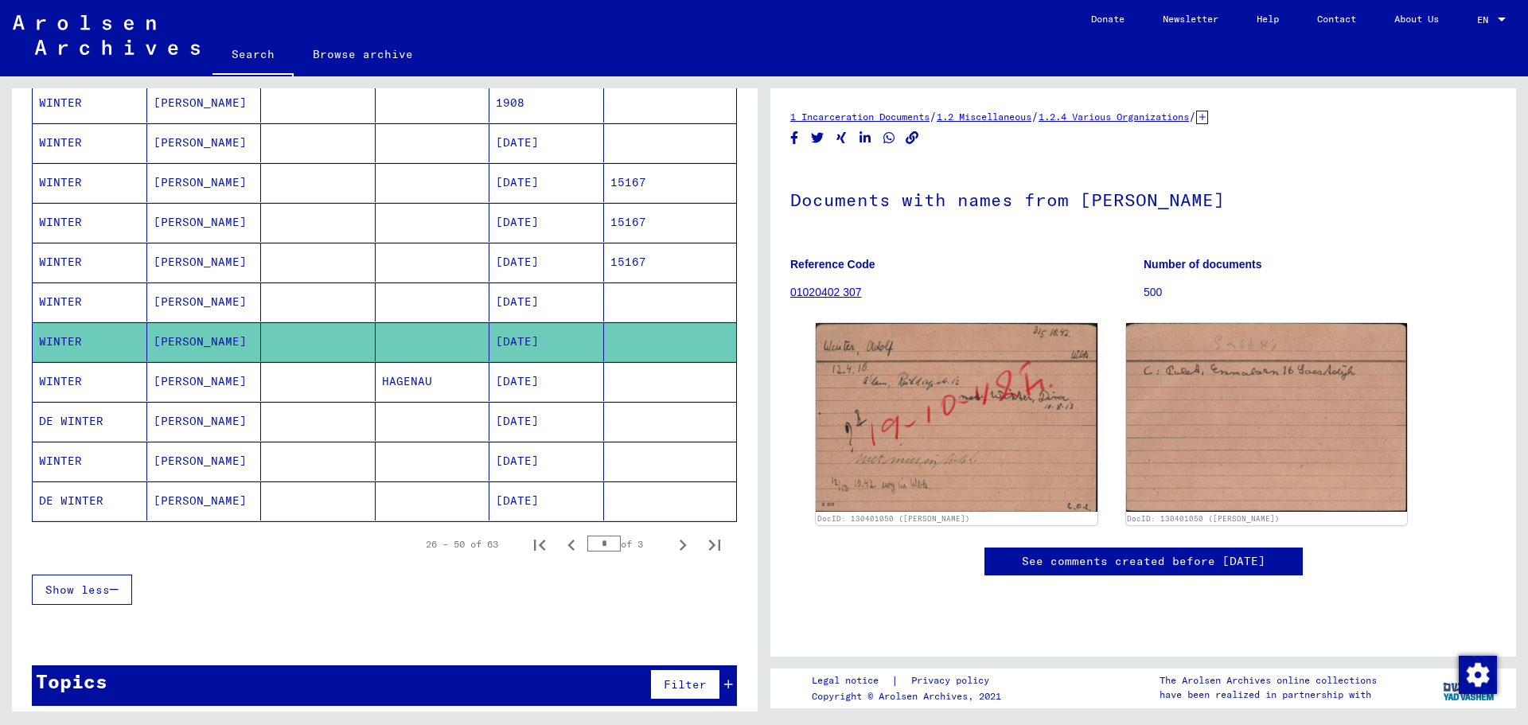
click at [503, 383] on mat-cell "[DATE]" at bounding box center [546, 381] width 115 height 39
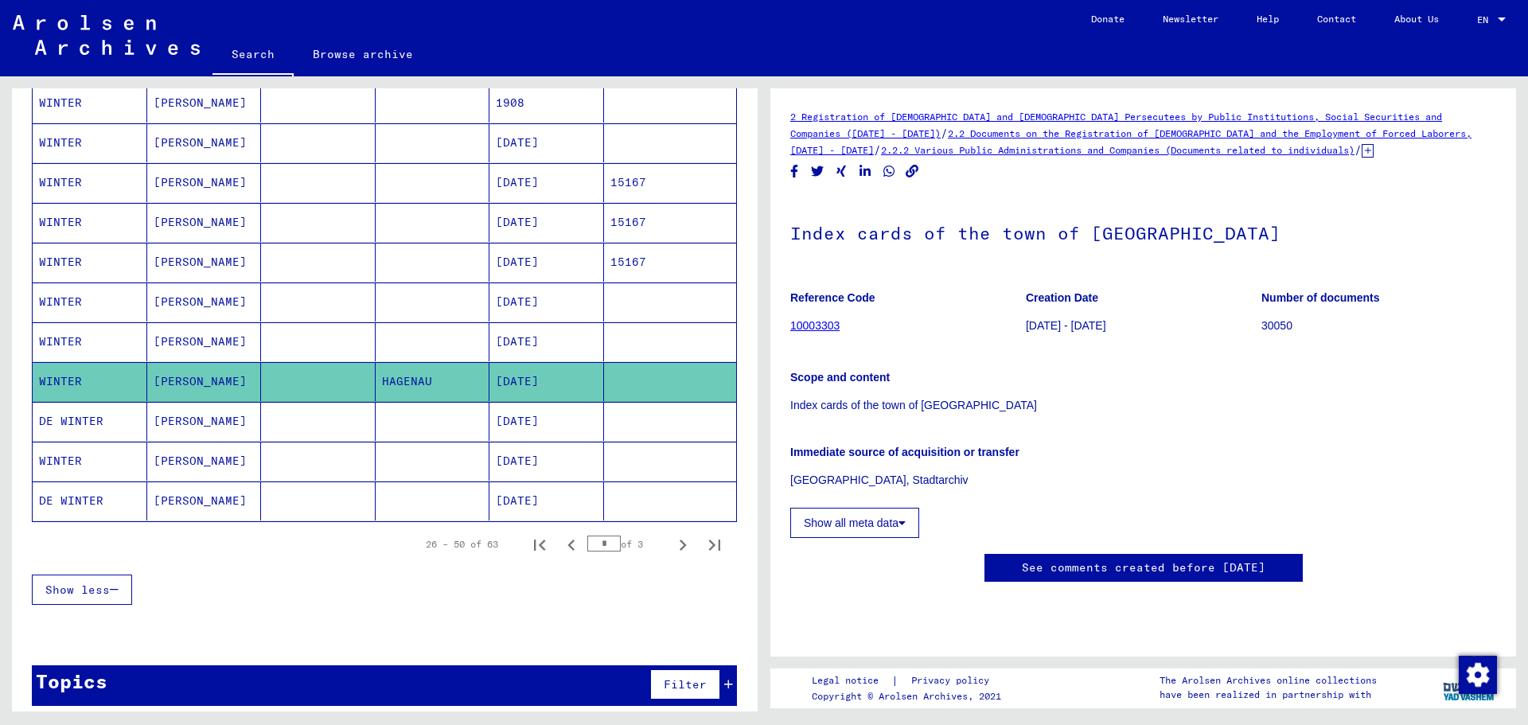
click at [762, 153] on icon at bounding box center [1367, 151] width 12 height 14
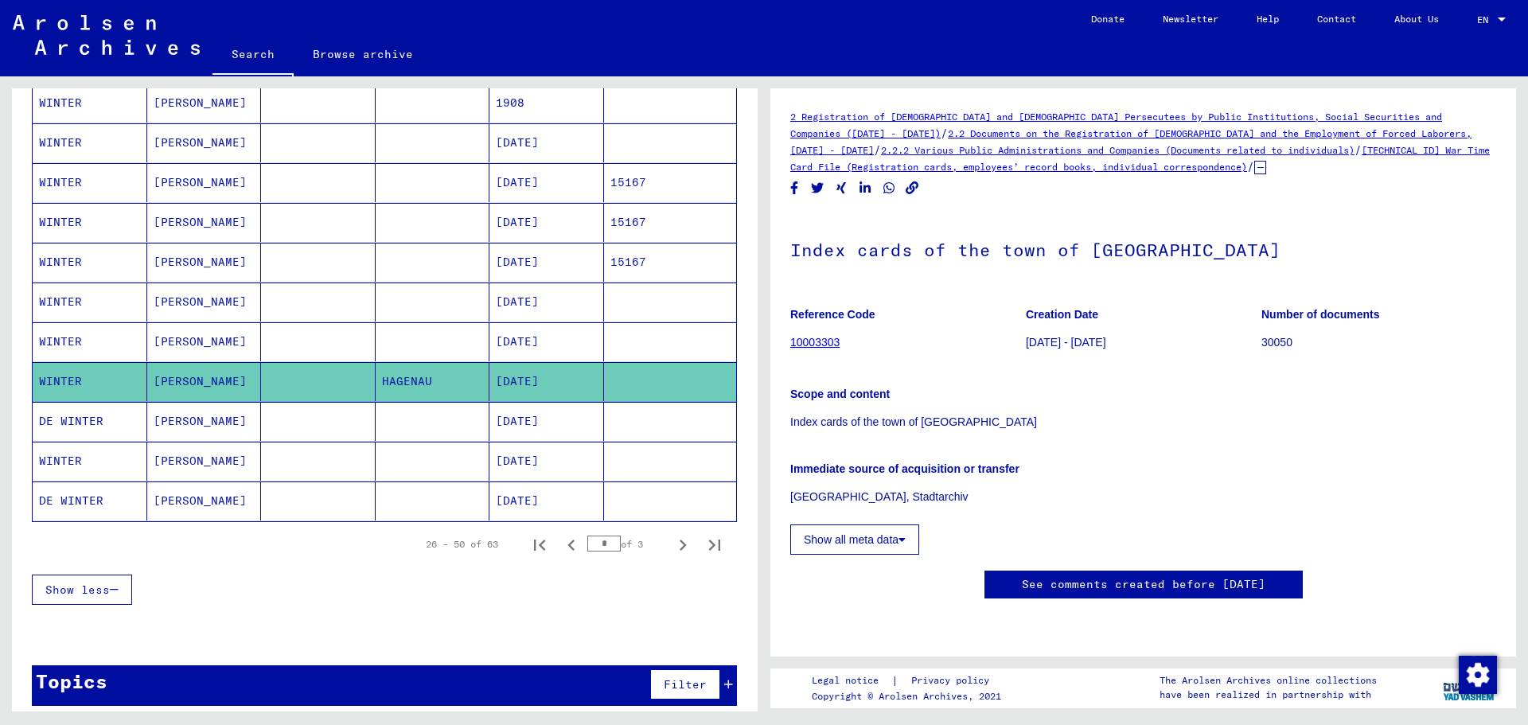
click at [515, 341] on mat-cell "[DATE]" at bounding box center [546, 341] width 115 height 39
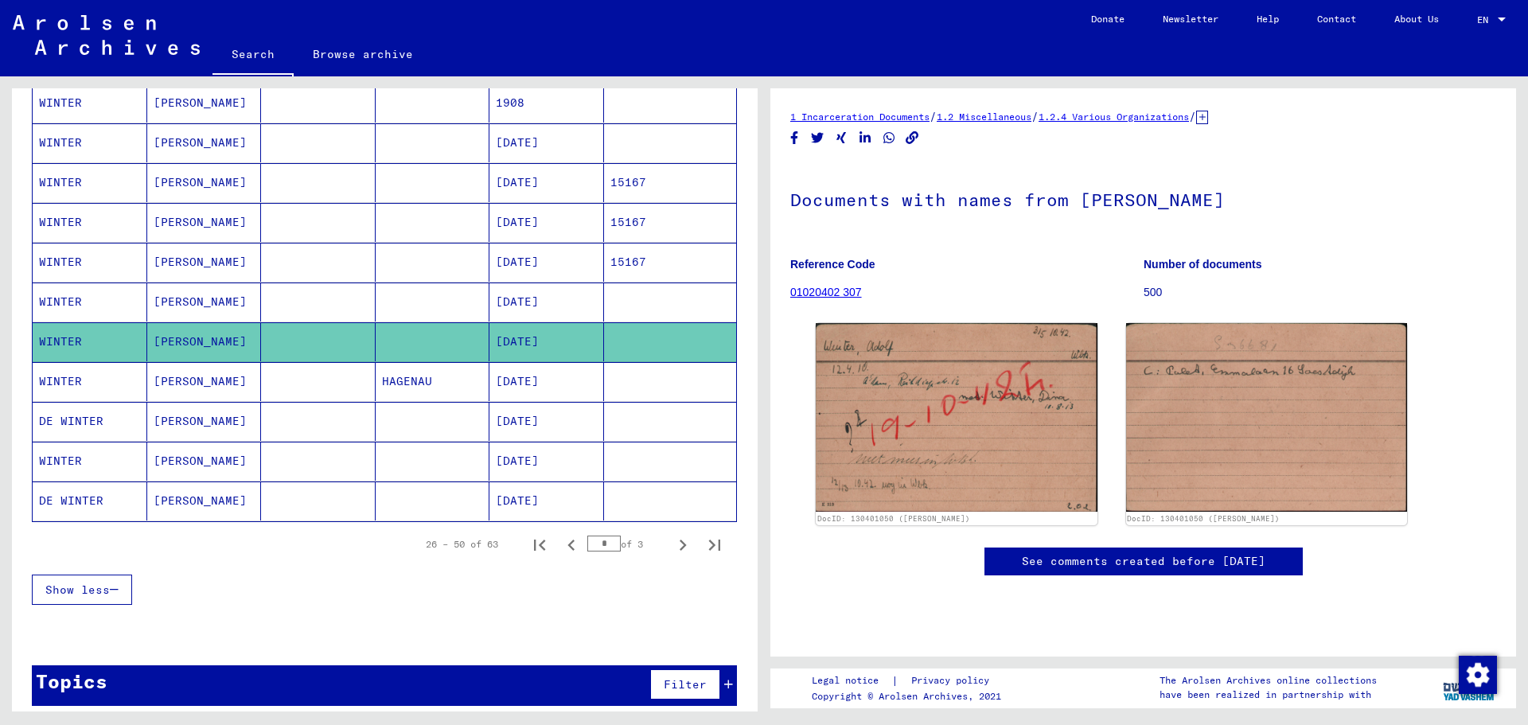
click at [533, 309] on mat-cell "[DATE]" at bounding box center [546, 301] width 115 height 39
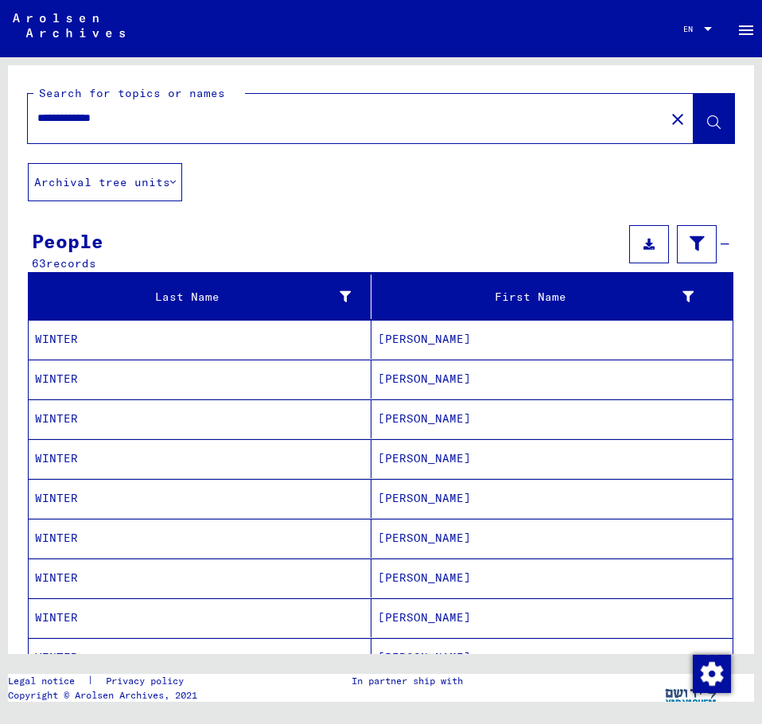
drag, startPoint x: 135, startPoint y: 124, endPoint x: 18, endPoint y: 130, distance: 117.9
click at [25, 130] on div "**********" at bounding box center [381, 114] width 746 height 98
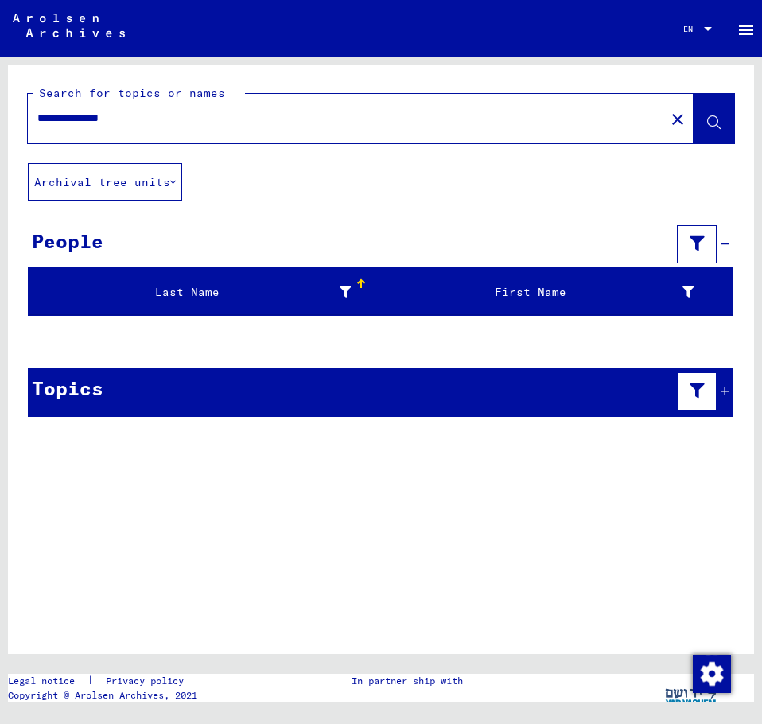
click at [134, 116] on input "**********" at bounding box center [346, 118] width 618 height 17
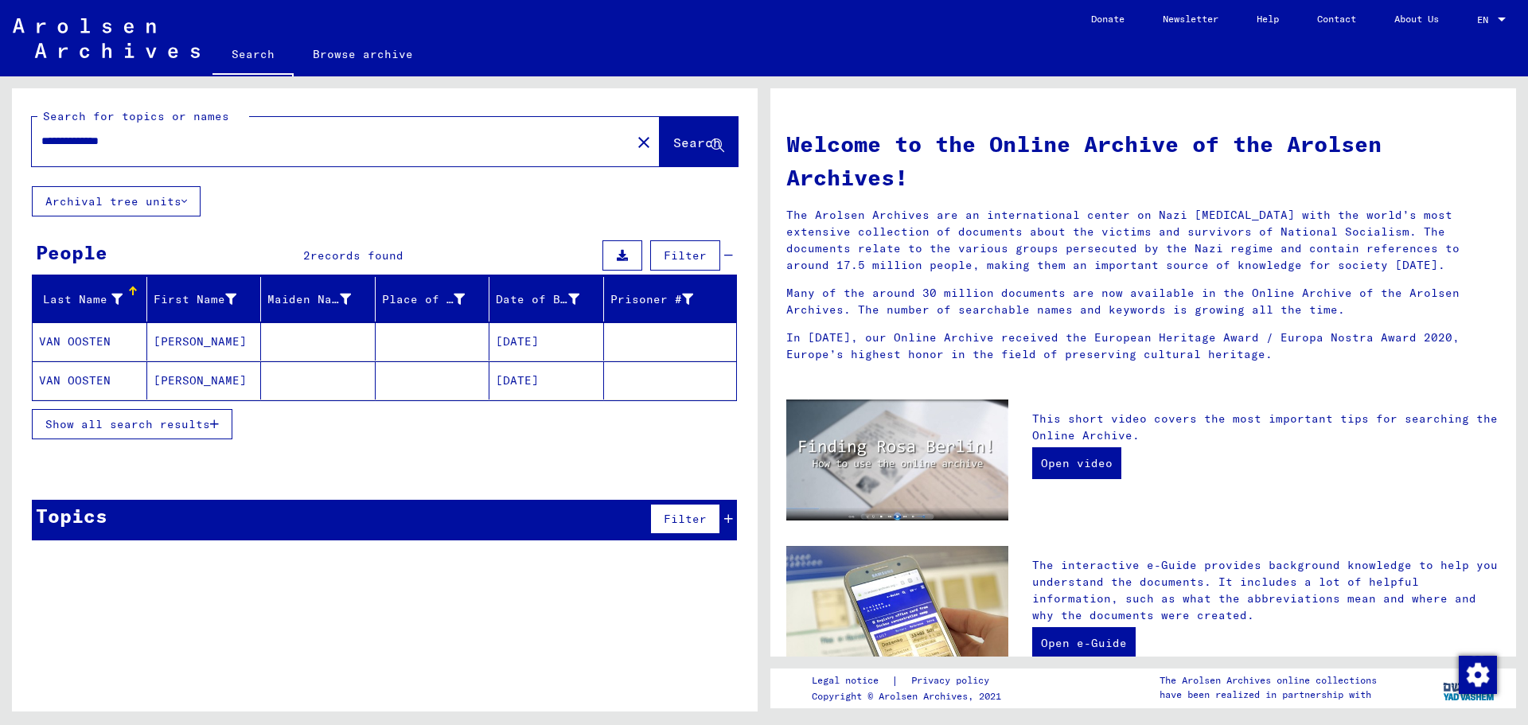
click at [535, 345] on mat-cell "[DATE]" at bounding box center [546, 341] width 115 height 38
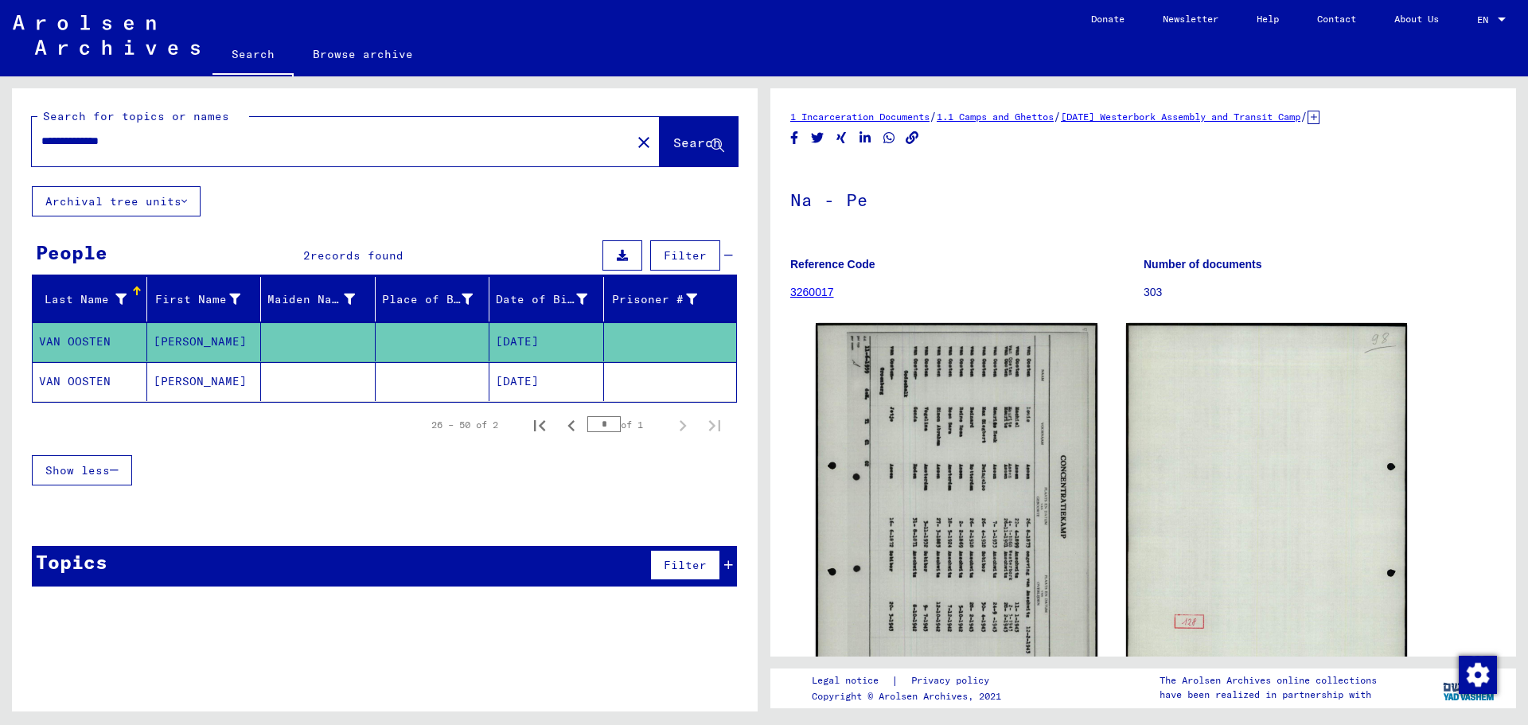
click at [535, 384] on mat-cell "[DATE]" at bounding box center [546, 381] width 115 height 39
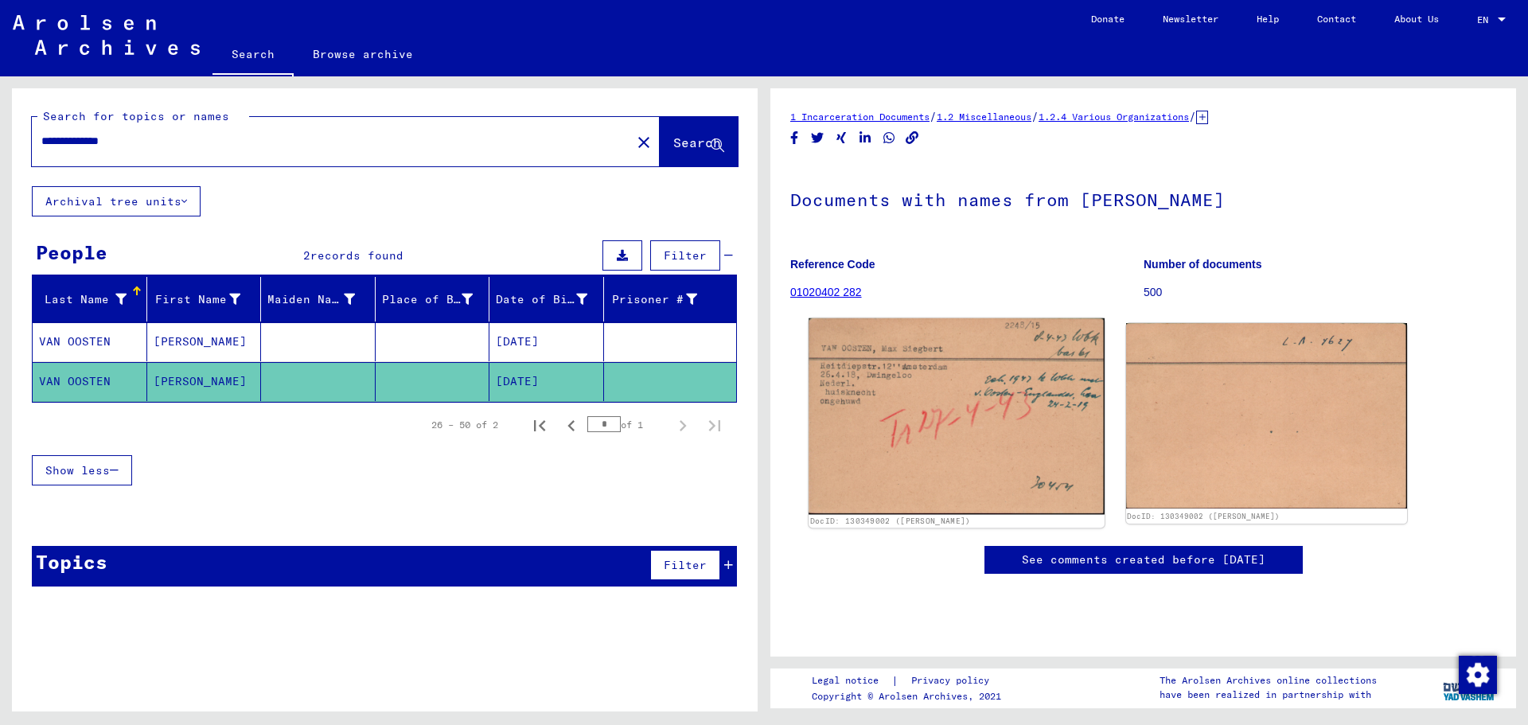
click at [762, 392] on img at bounding box center [955, 416] width 295 height 196
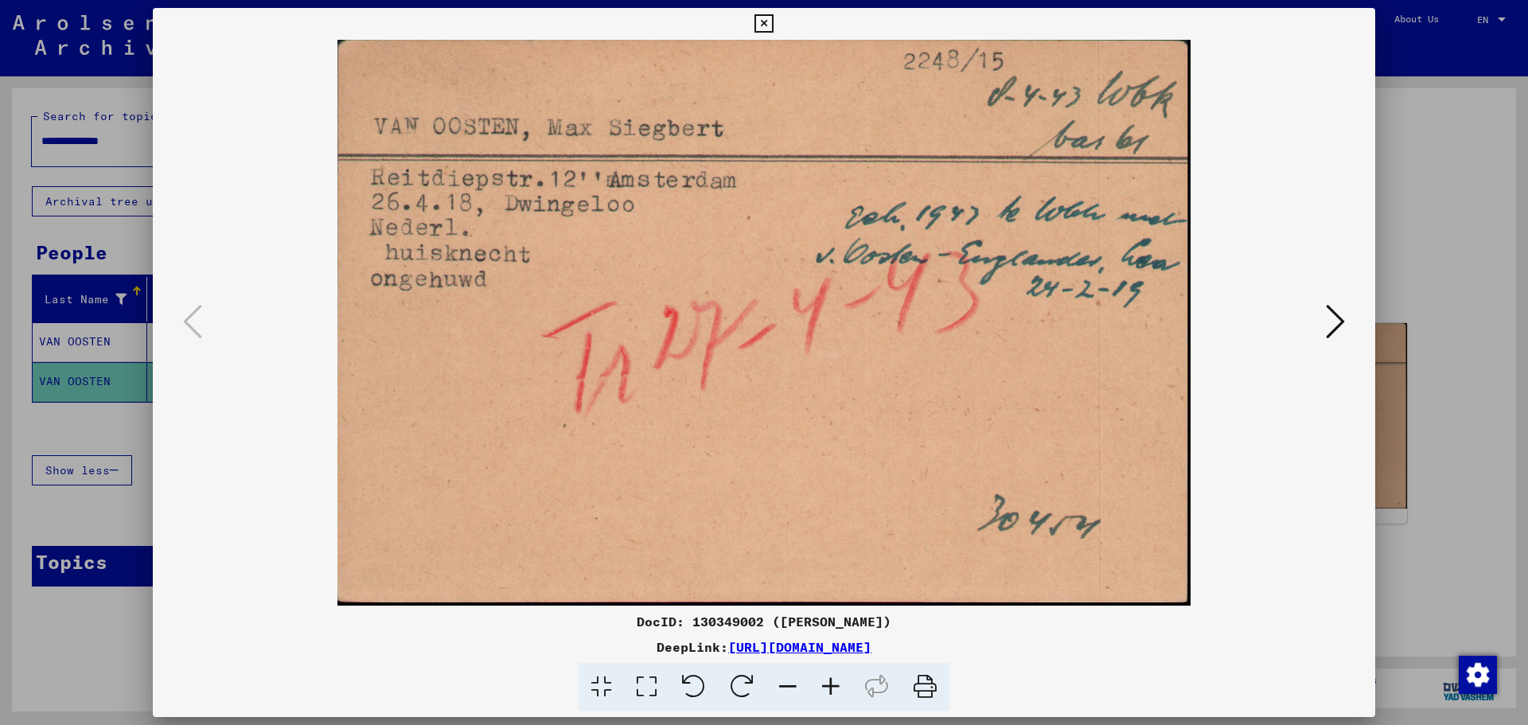
drag, startPoint x: 912, startPoint y: 622, endPoint x: 627, endPoint y: 625, distance: 284.9
click at [627, 625] on div "DocID: 130349002 ([PERSON_NAME])" at bounding box center [764, 621] width 1222 height 19
copy div "DocID: 130349002 ([PERSON_NAME])"
click at [762, 320] on icon at bounding box center [1335, 321] width 19 height 38
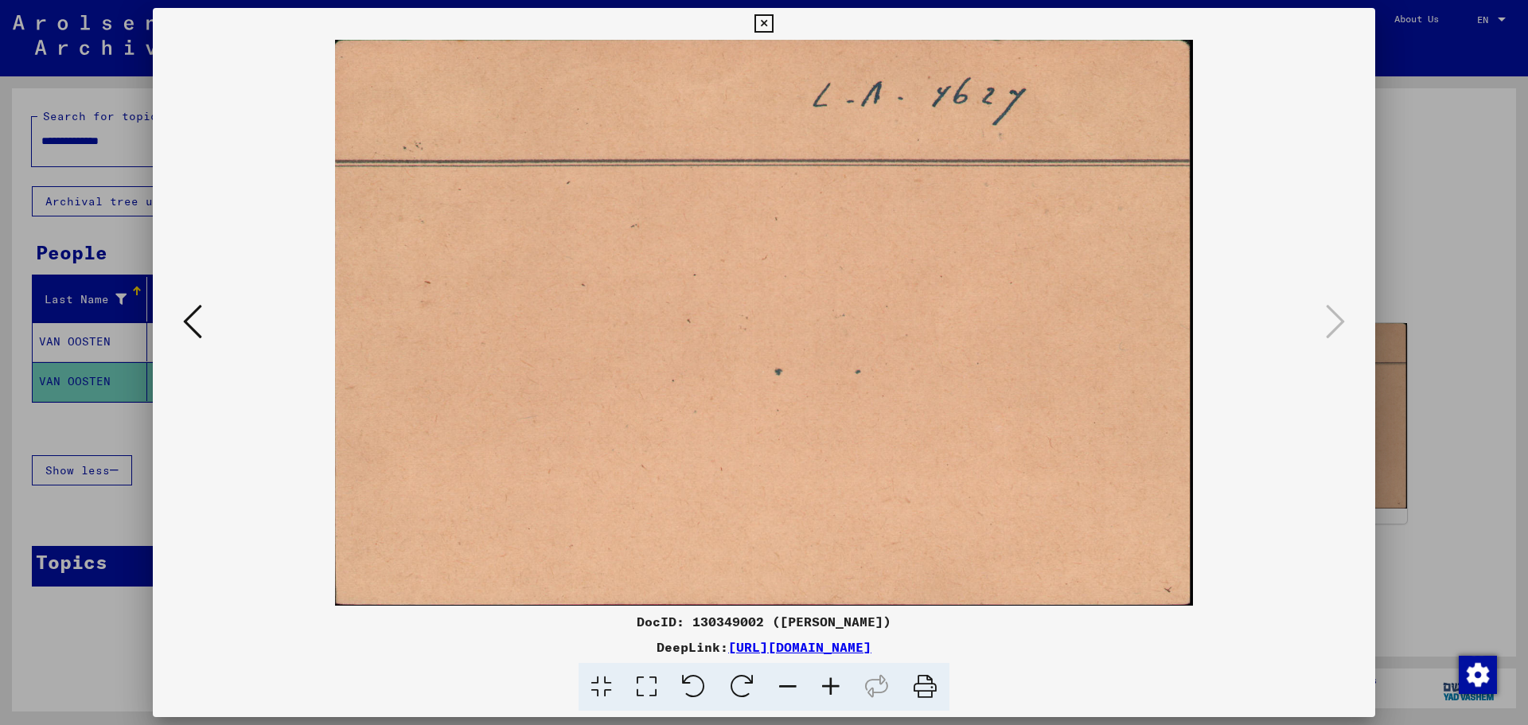
click at [762, 21] on icon at bounding box center [763, 23] width 18 height 19
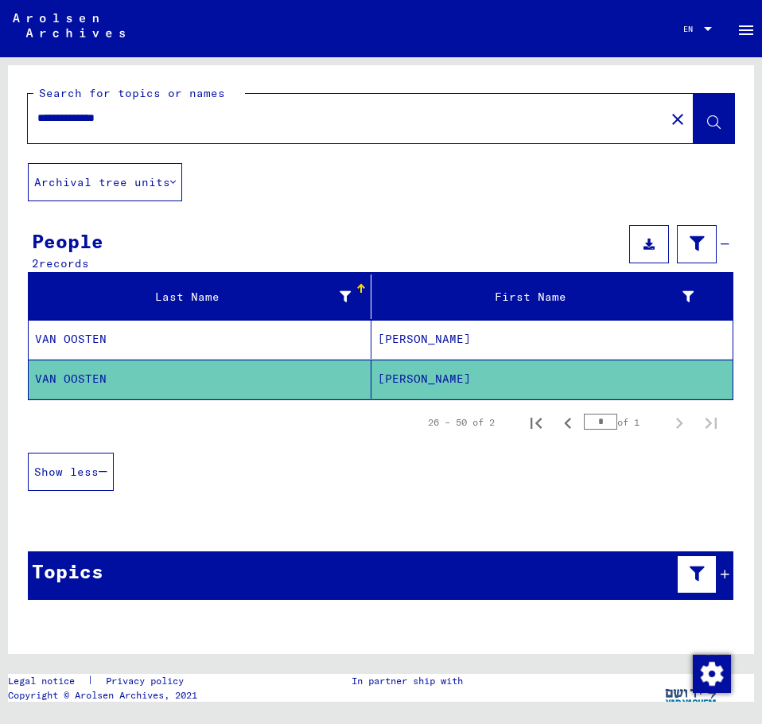
drag, startPoint x: 108, startPoint y: 119, endPoint x: -19, endPoint y: 125, distance: 127.5
click at [0, 125] on html "**********" at bounding box center [381, 362] width 762 height 724
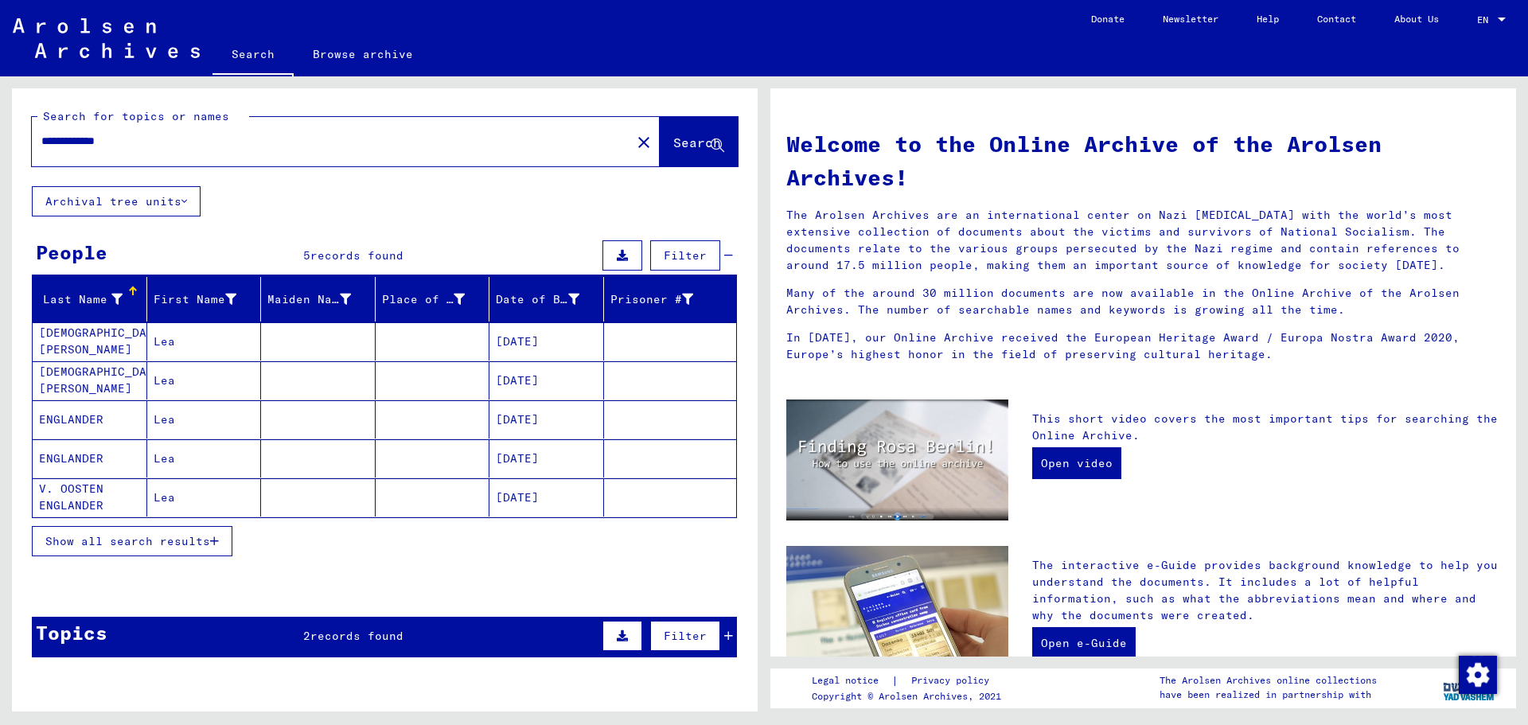
click at [509, 419] on mat-cell "[DATE]" at bounding box center [546, 419] width 115 height 38
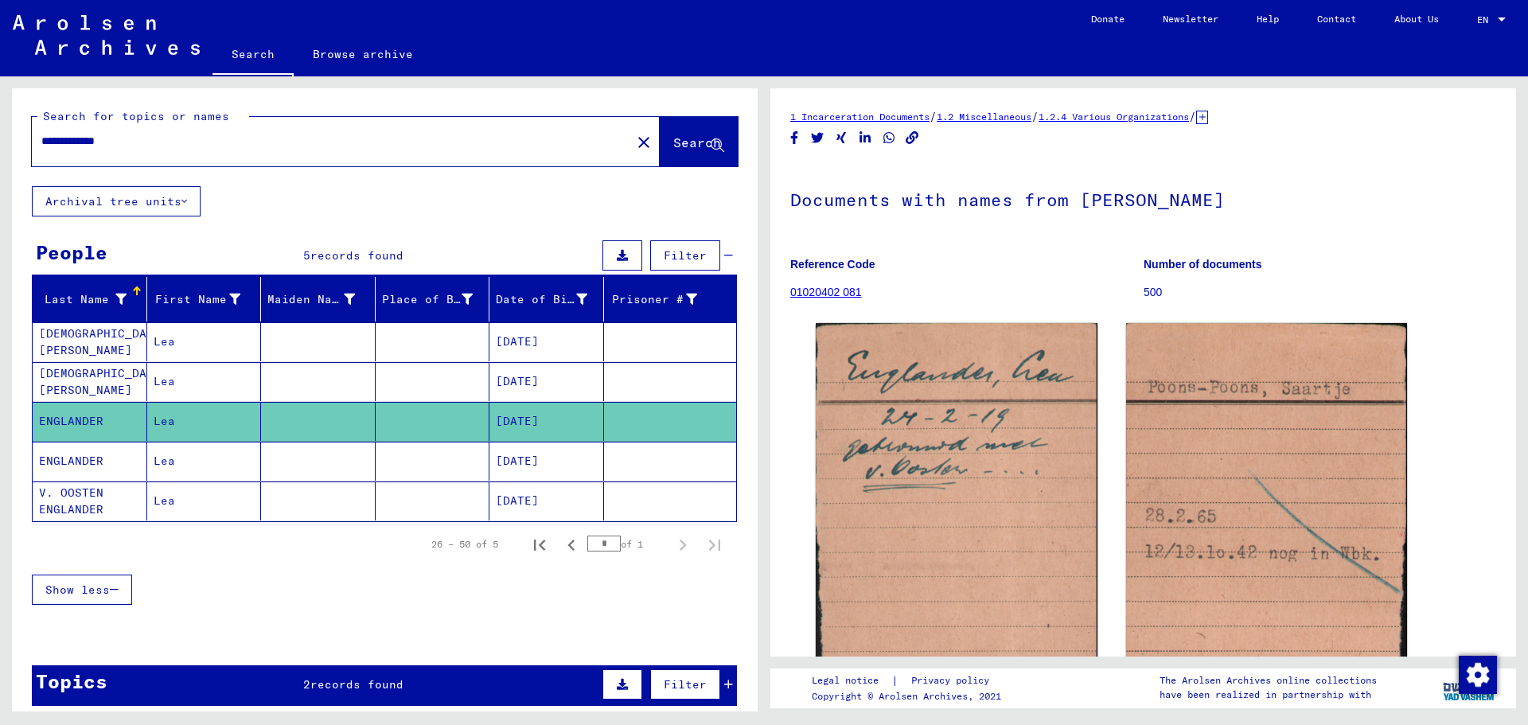
click at [510, 501] on mat-cell "[DATE]" at bounding box center [546, 500] width 115 height 39
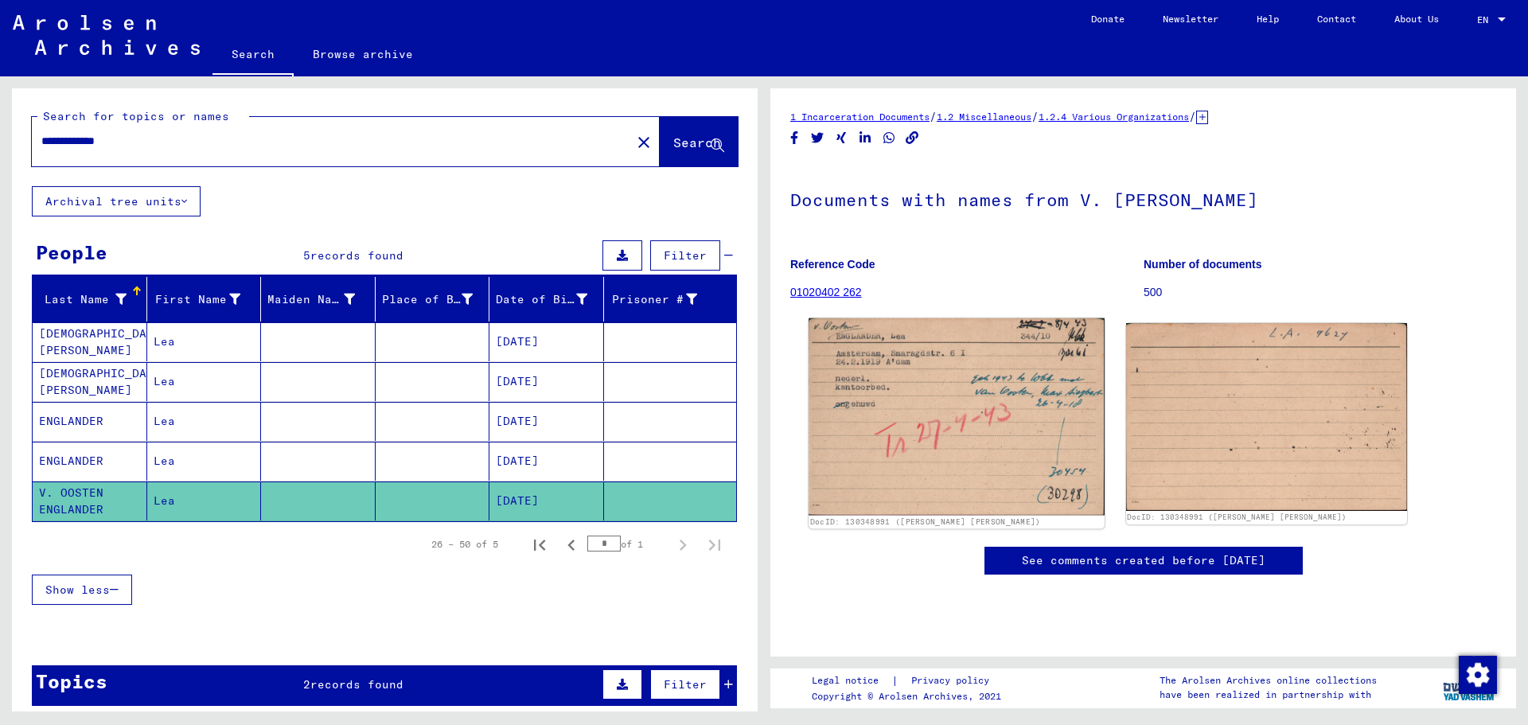
click at [762, 392] on img at bounding box center [955, 416] width 295 height 197
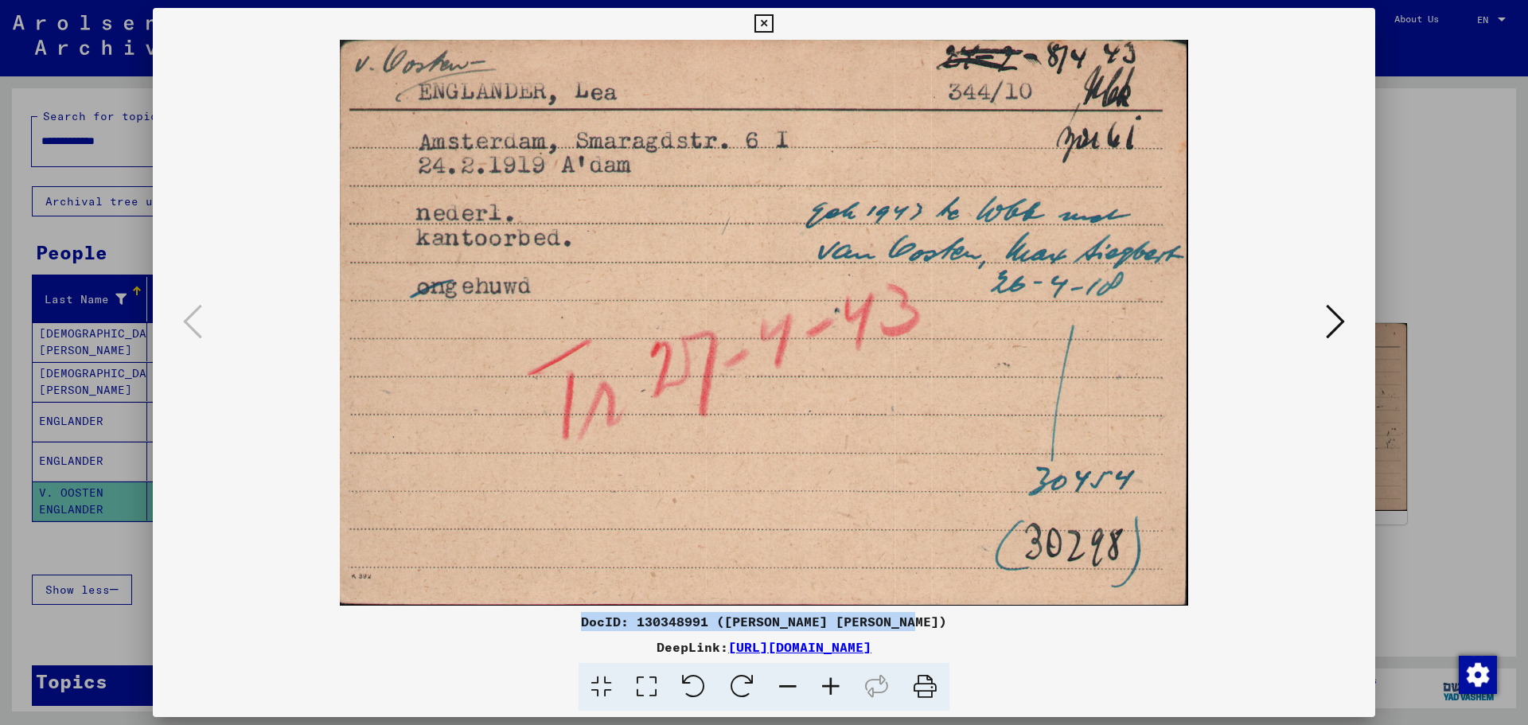
drag, startPoint x: 950, startPoint y: 619, endPoint x: 601, endPoint y: 623, distance: 349.3
click at [601, 623] on div "DocID: 130348991 ([PERSON_NAME] [PERSON_NAME])" at bounding box center [764, 621] width 1222 height 19
copy div "DocID: 130348991 ([PERSON_NAME] [PERSON_NAME])"
click at [762, 321] on icon at bounding box center [1335, 321] width 19 height 38
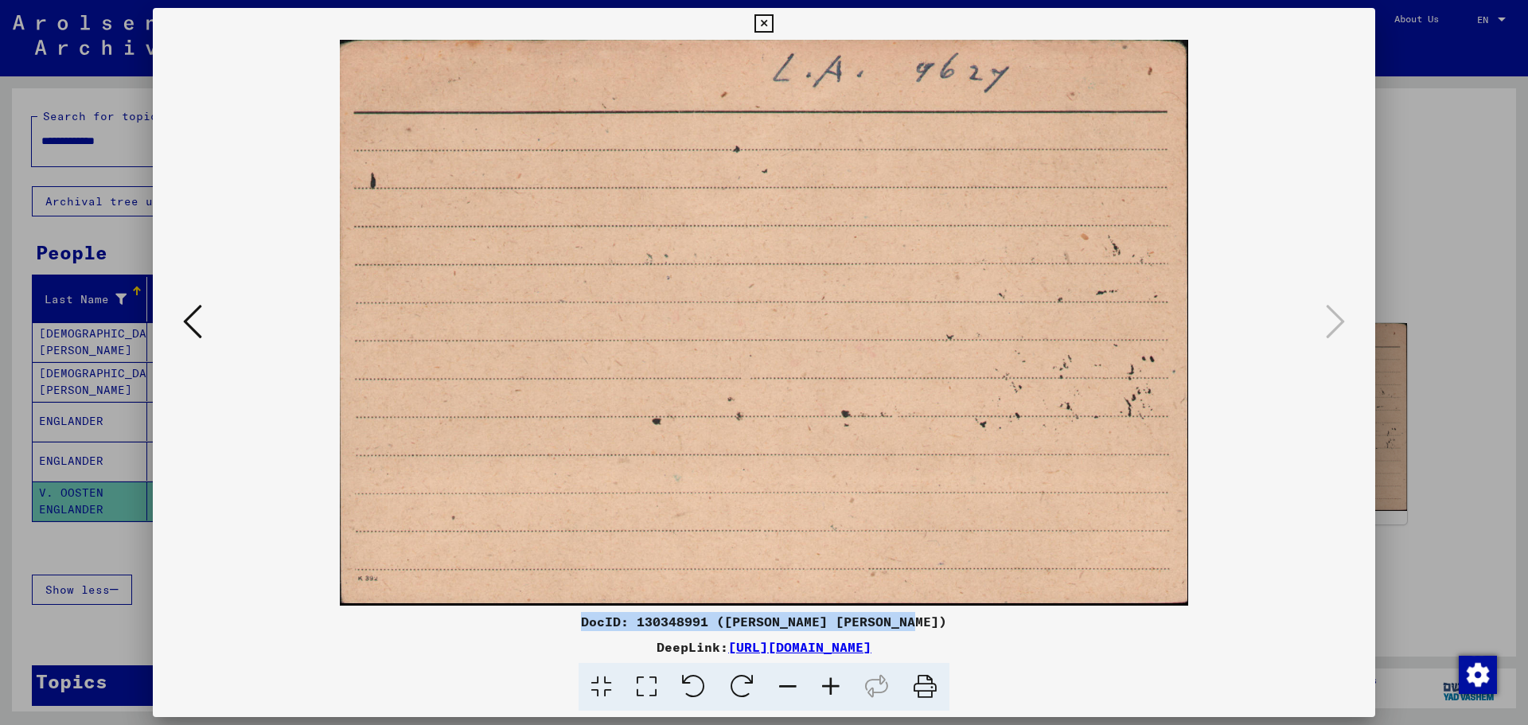
click at [758, 21] on icon at bounding box center [763, 23] width 18 height 19
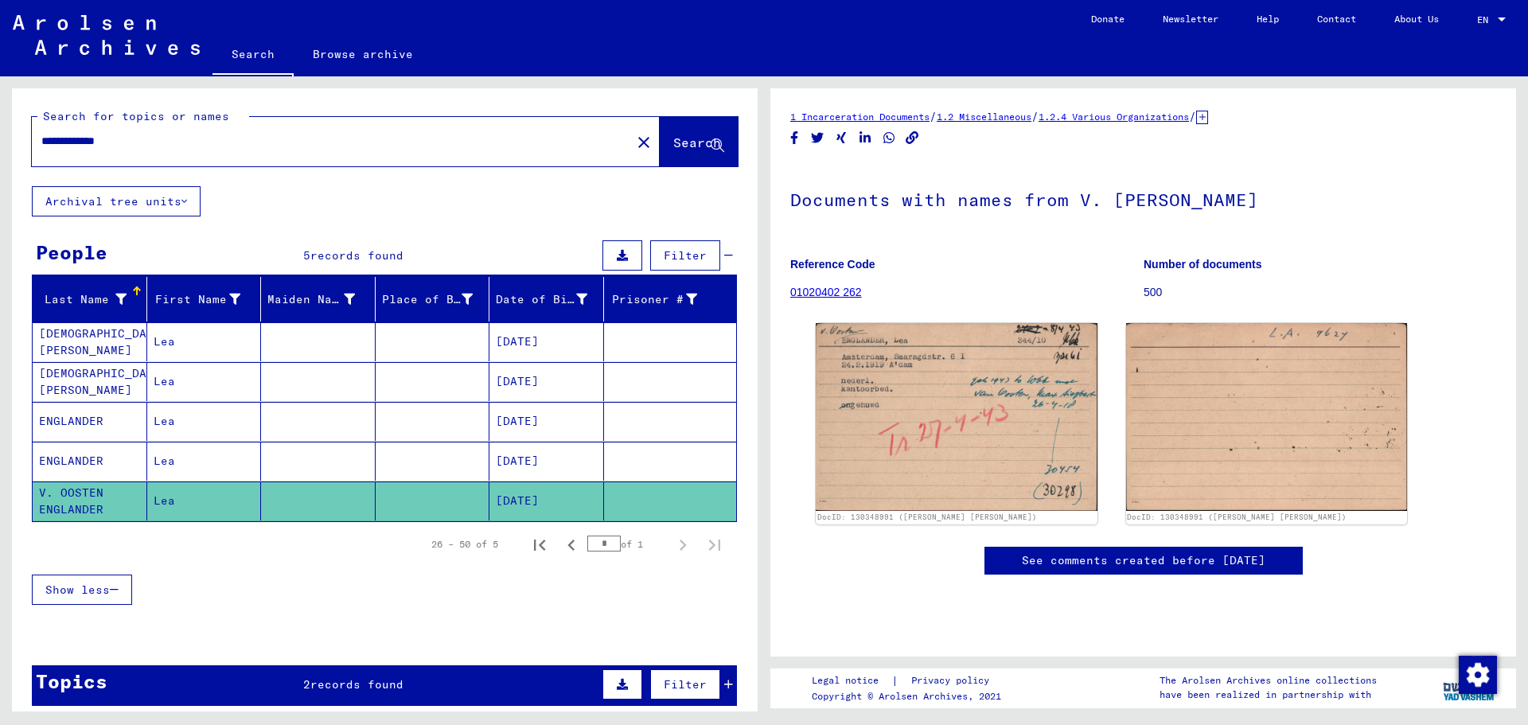
click at [542, 418] on mat-cell "[DATE]" at bounding box center [546, 421] width 115 height 39
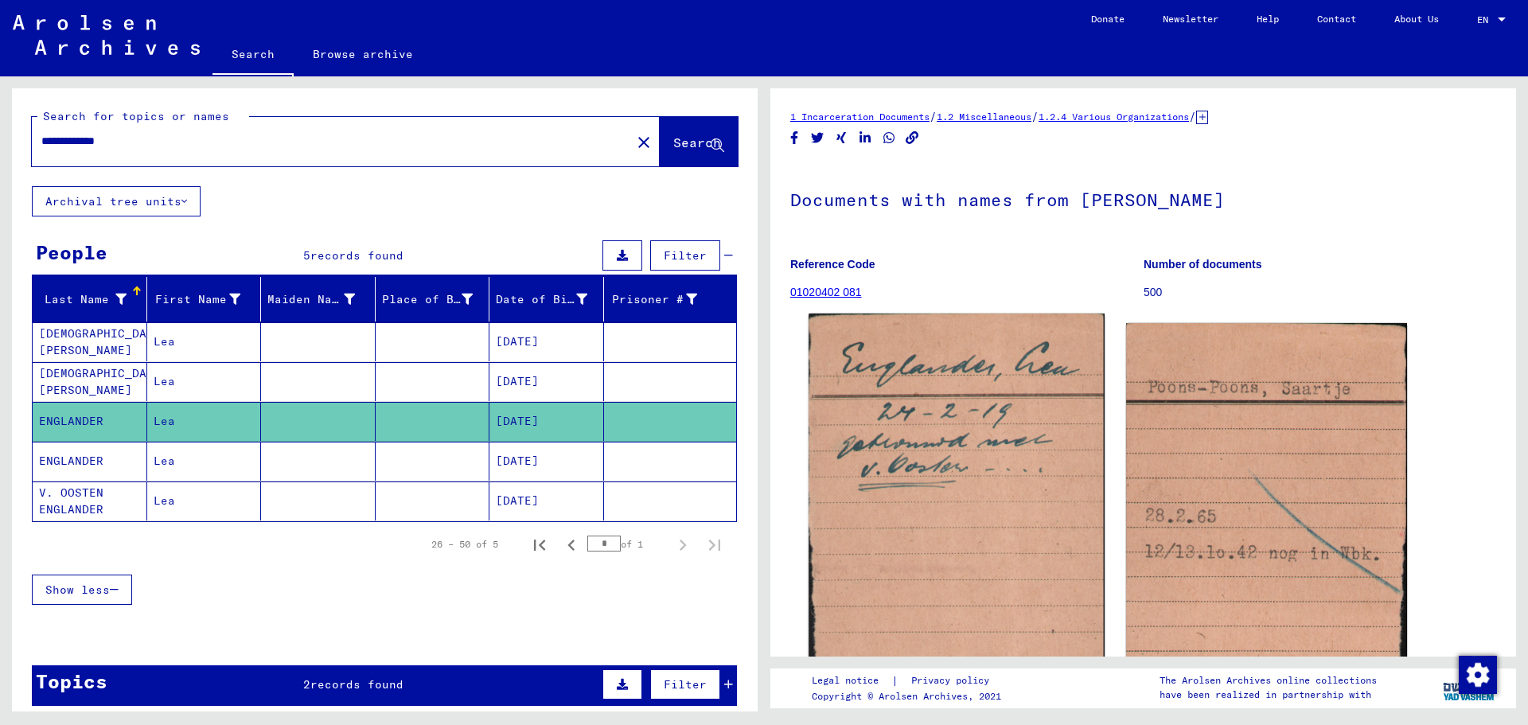
click at [762, 409] on img at bounding box center [955, 508] width 295 height 389
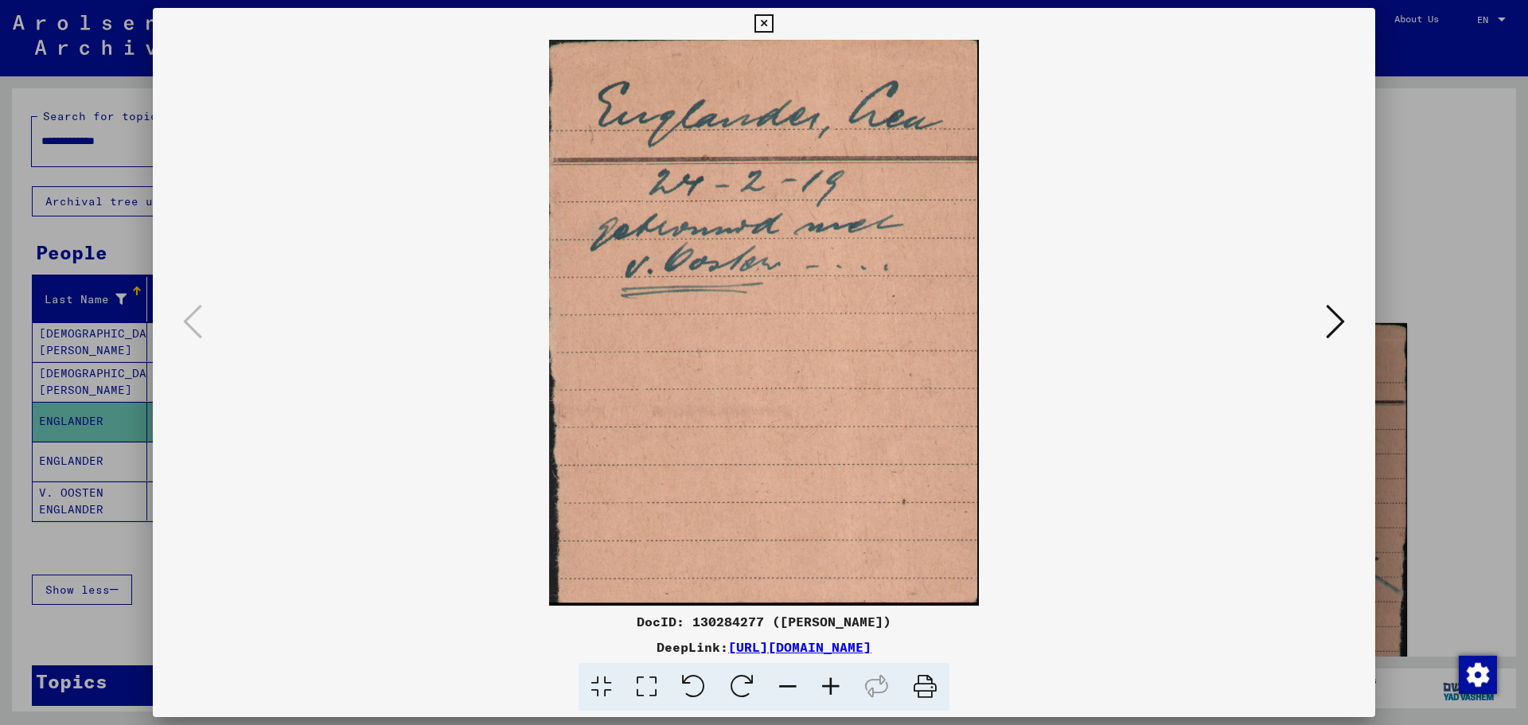
click at [762, 301] on div at bounding box center [764, 323] width 1222 height 566
click at [762, 314] on icon at bounding box center [1335, 321] width 19 height 38
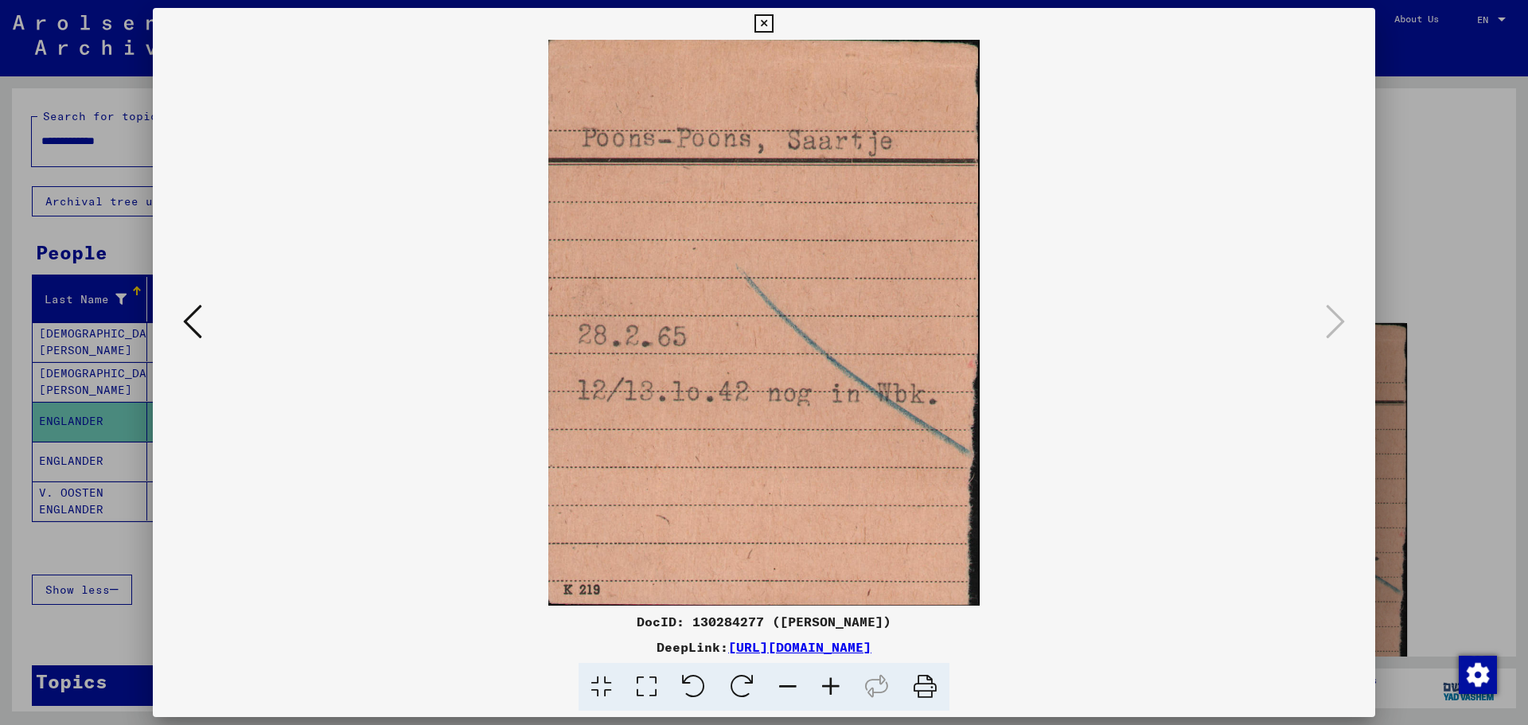
click at [197, 317] on icon at bounding box center [192, 321] width 19 height 38
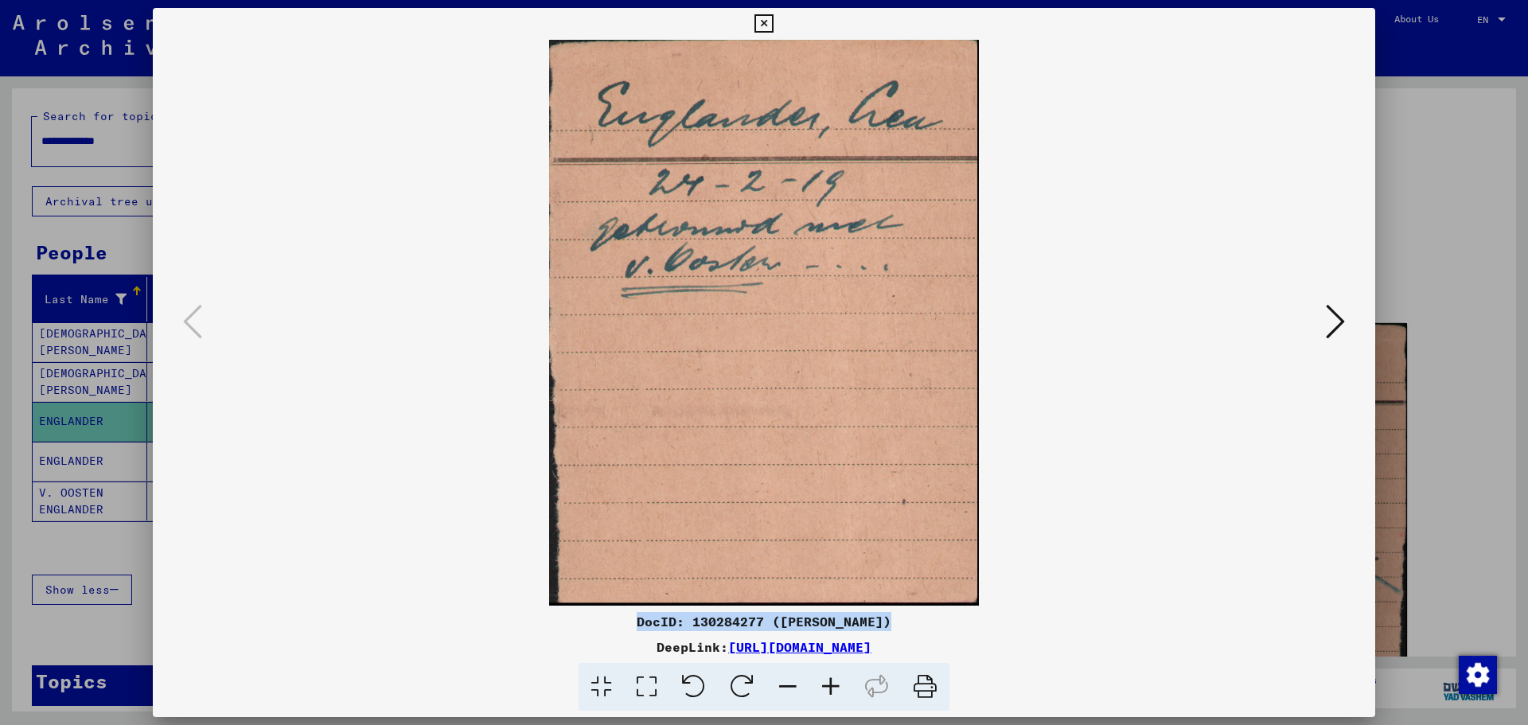
drag, startPoint x: 904, startPoint y: 618, endPoint x: 638, endPoint y: 625, distance: 265.9
click at [635, 626] on div "DocID: 130284277 ([PERSON_NAME])" at bounding box center [764, 621] width 1222 height 19
copy div "DocID: 130284277 ([PERSON_NAME])"
click at [762, 321] on icon at bounding box center [1335, 321] width 19 height 38
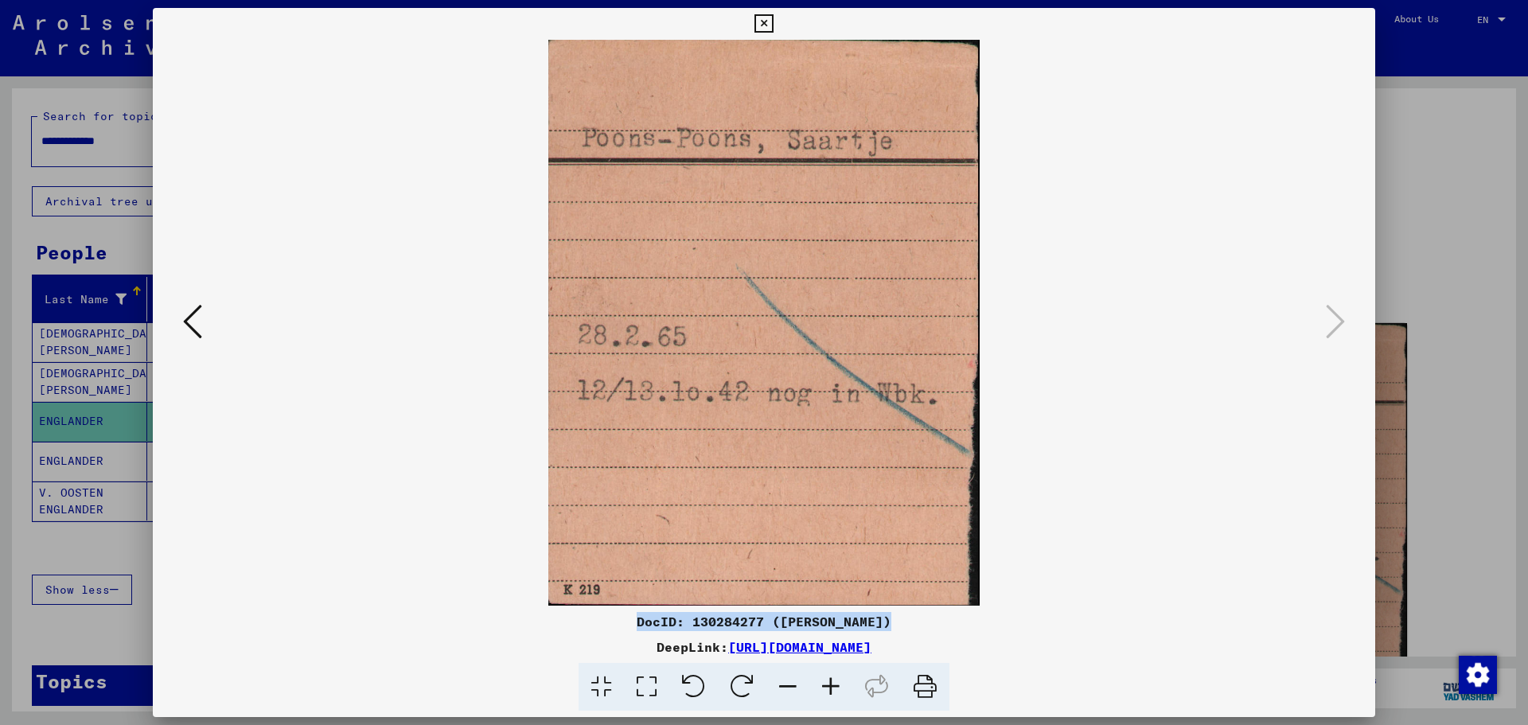
click at [762, 22] on icon at bounding box center [763, 23] width 18 height 19
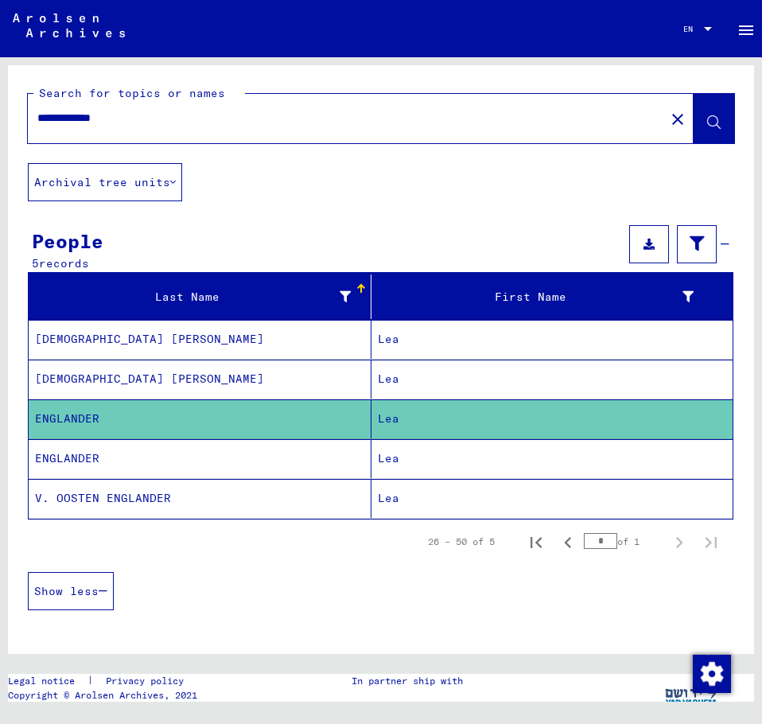
drag, startPoint x: 94, startPoint y: 126, endPoint x: -43, endPoint y: 126, distance: 136.9
click at [0, 126] on html "**********" at bounding box center [381, 362] width 762 height 724
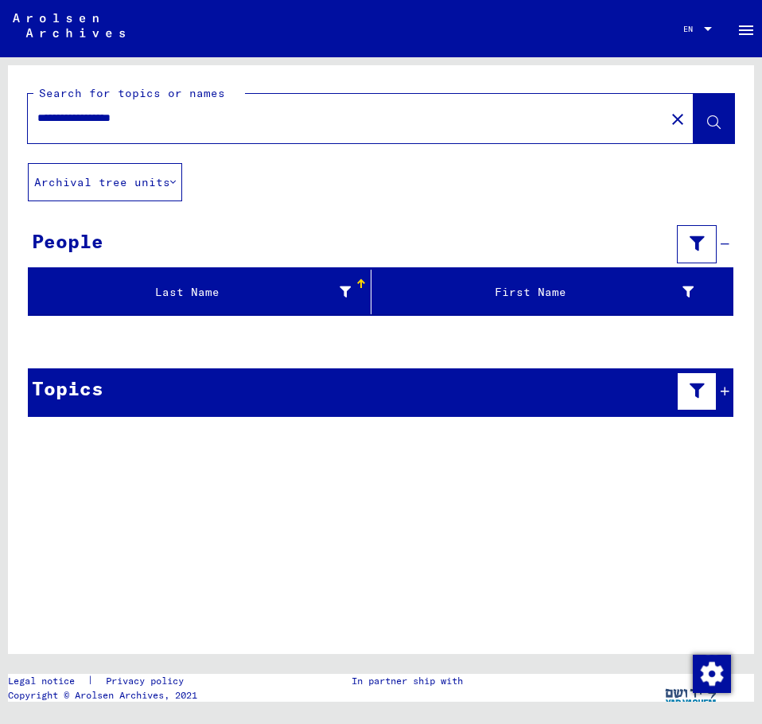
type input "**********"
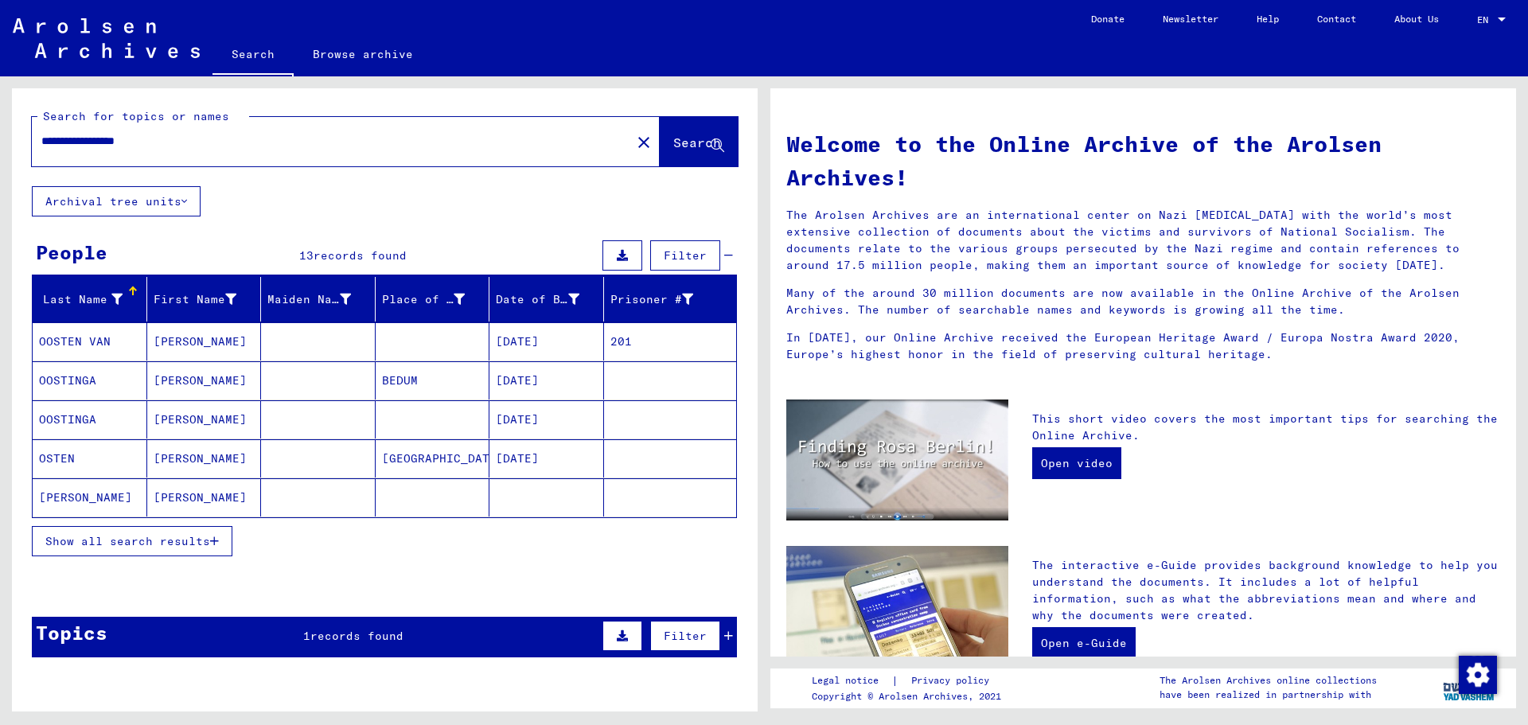
click at [520, 348] on mat-cell "[DATE]" at bounding box center [546, 341] width 115 height 38
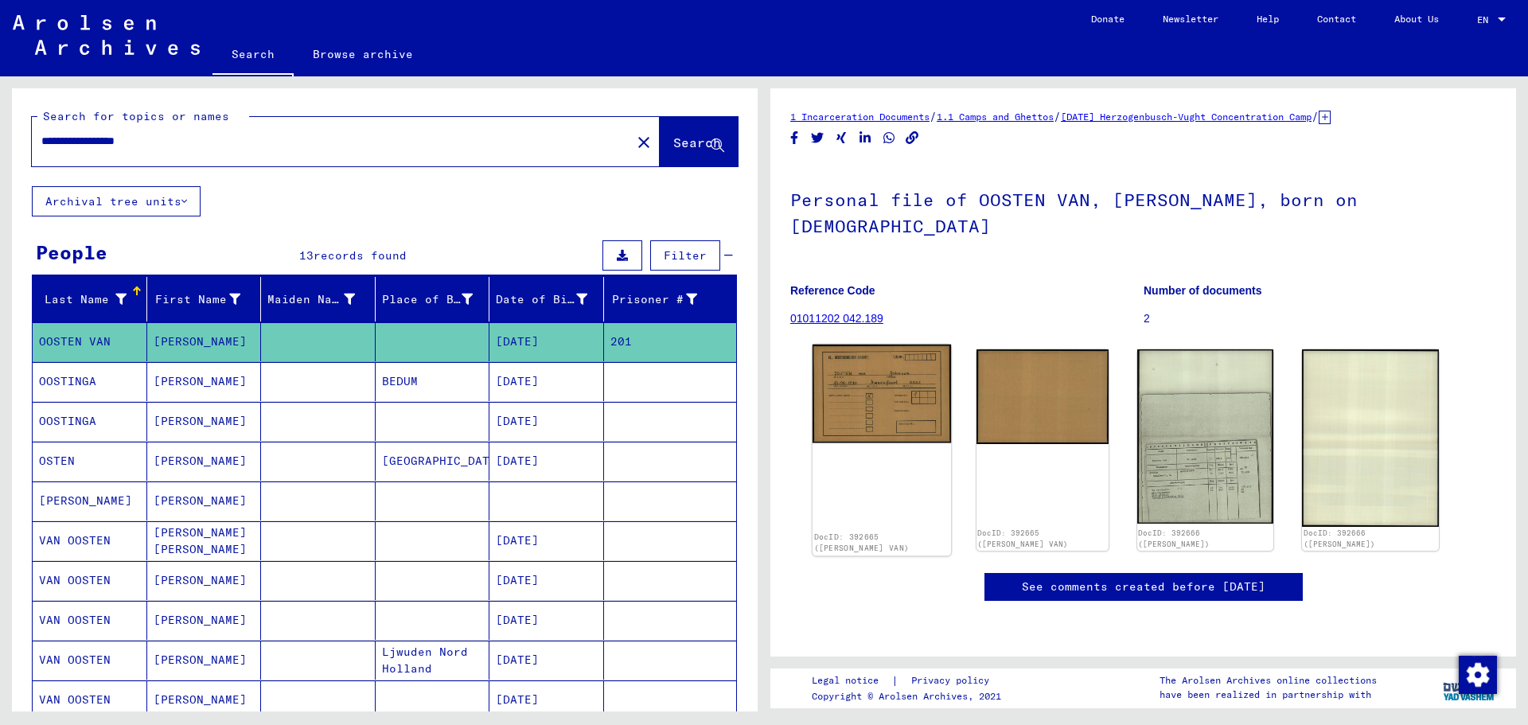
click at [762, 386] on img at bounding box center [881, 394] width 138 height 99
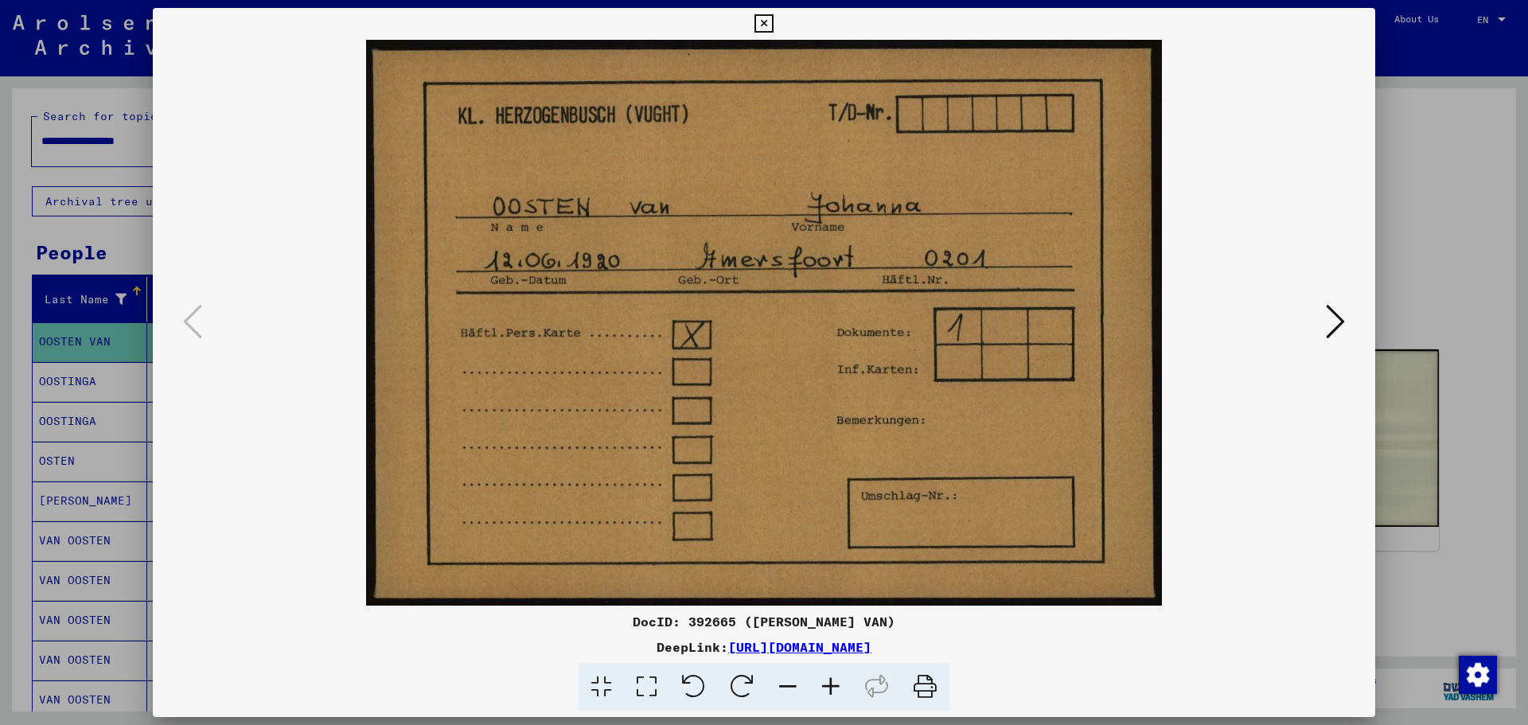
click at [762, 29] on icon at bounding box center [763, 23] width 18 height 19
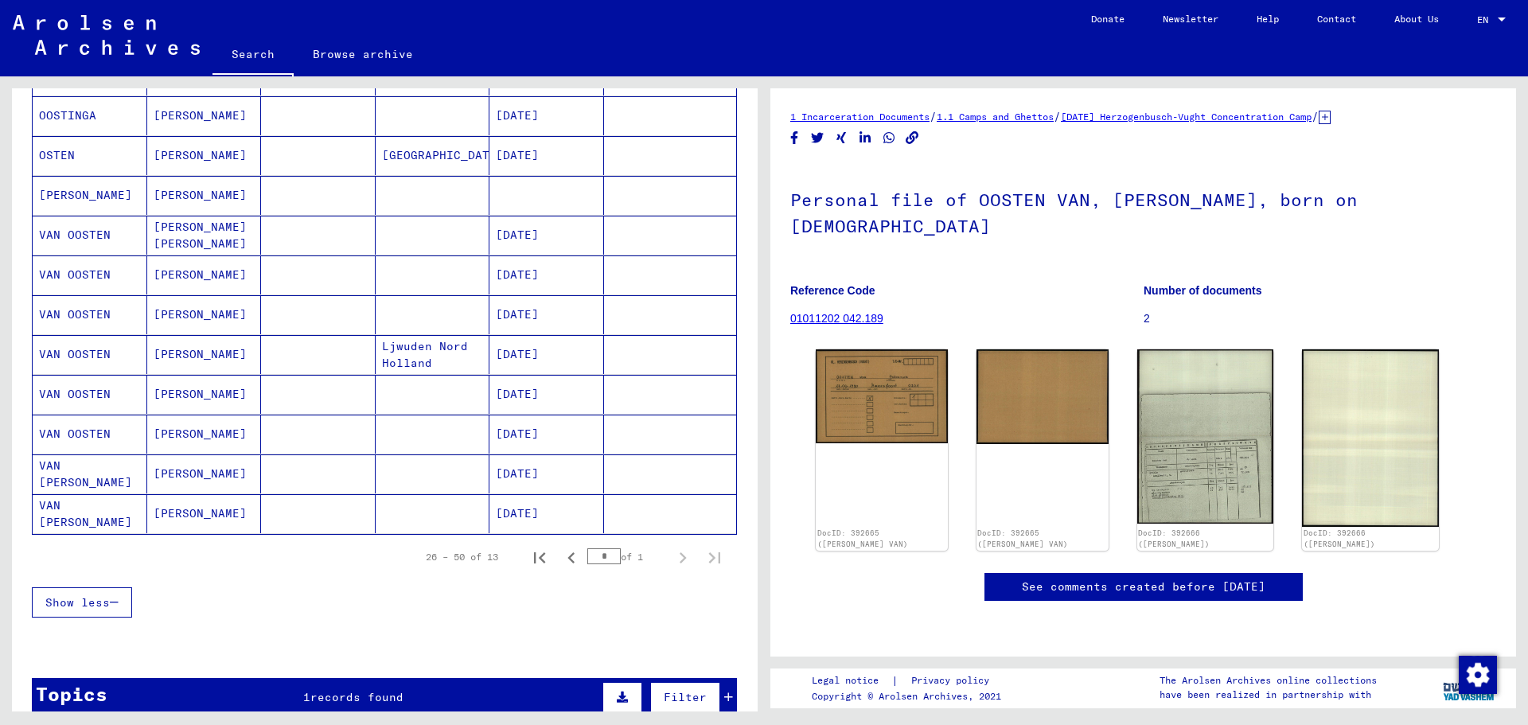
scroll to position [318, 0]
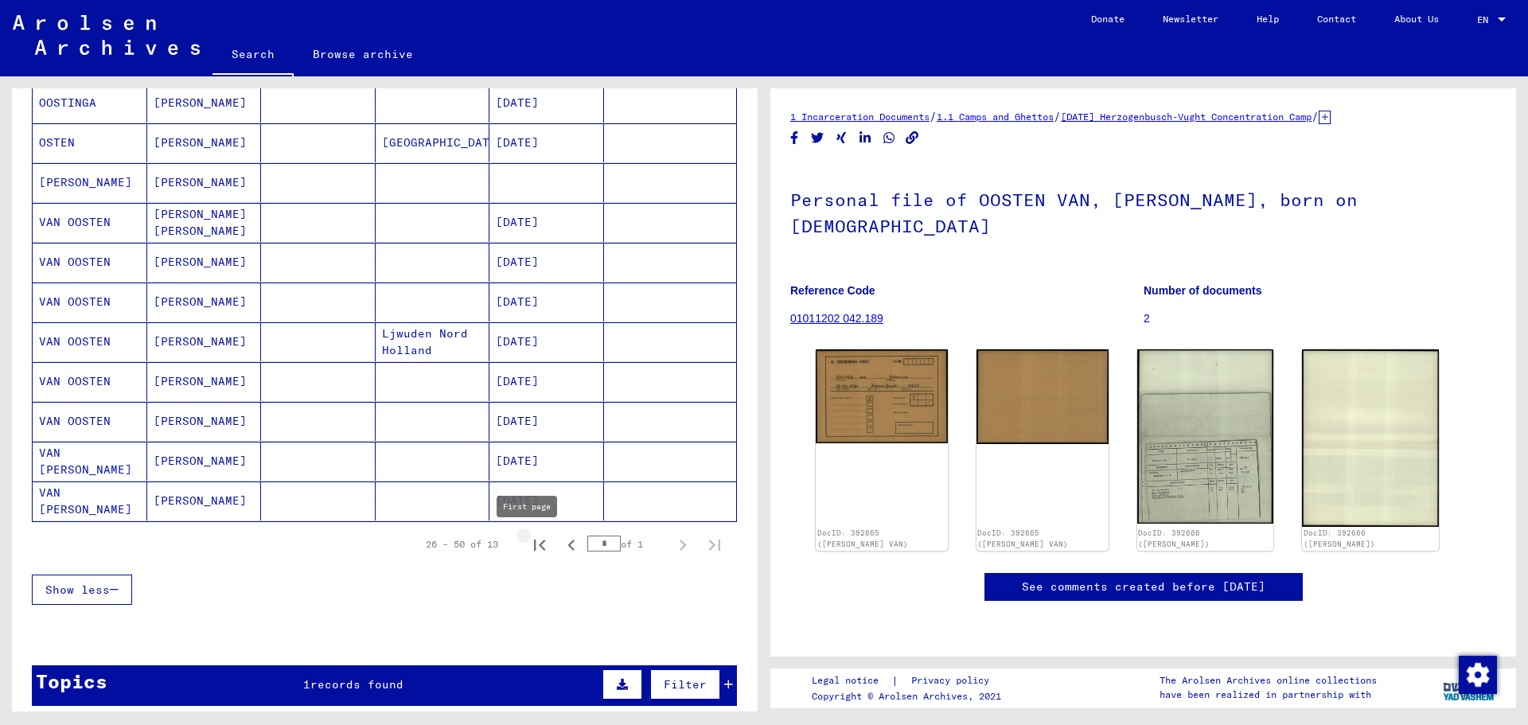
click at [528, 543] on icon "First page" at bounding box center [539, 545] width 22 height 22
type input "*"
click at [532, 380] on mat-cell "[DATE]" at bounding box center [546, 381] width 115 height 39
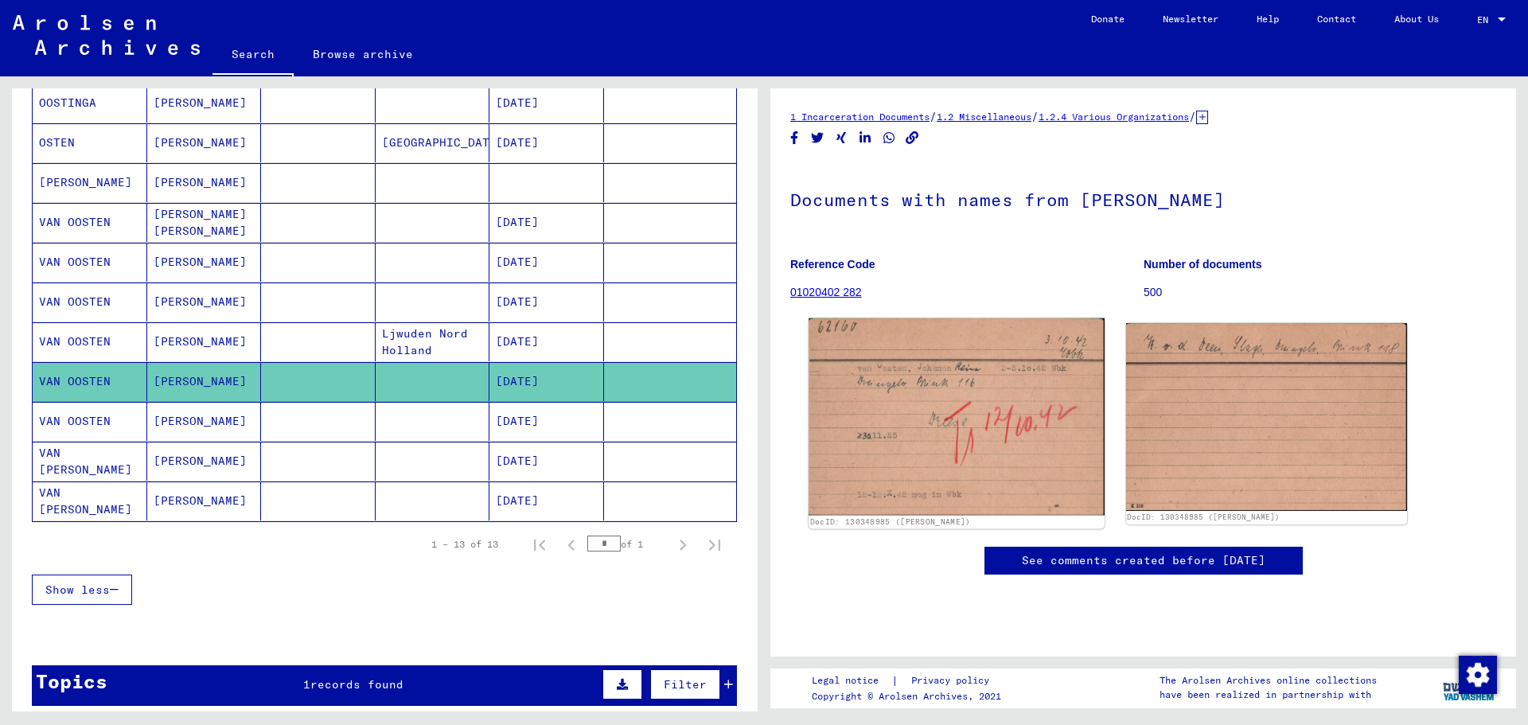
click at [762, 401] on img at bounding box center [955, 416] width 295 height 197
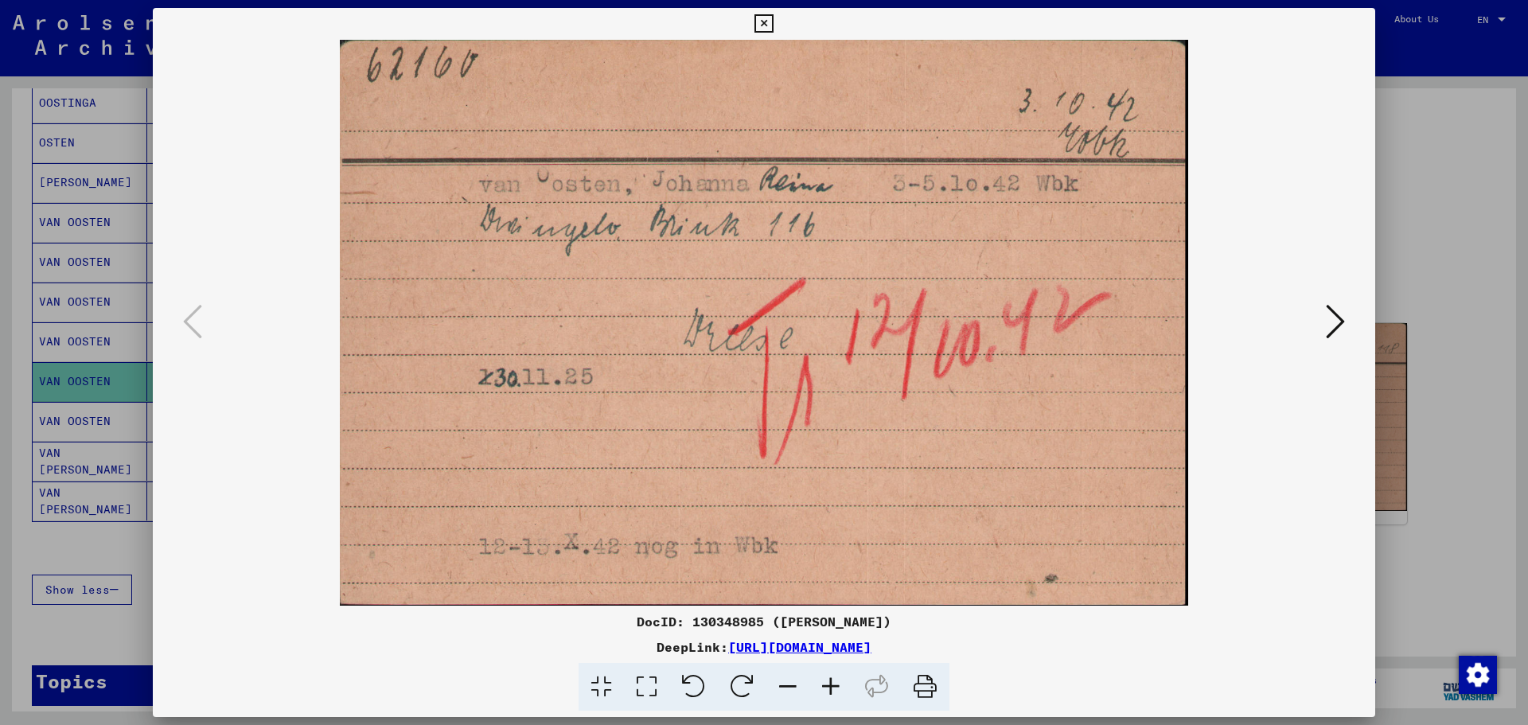
drag, startPoint x: 928, startPoint y: 620, endPoint x: 618, endPoint y: 623, distance: 309.6
click at [614, 624] on div "DocID: 130348985 ([PERSON_NAME])" at bounding box center [764, 621] width 1222 height 19
copy div "DocID: 130348985 ([PERSON_NAME])"
click at [762, 315] on icon at bounding box center [1335, 321] width 19 height 38
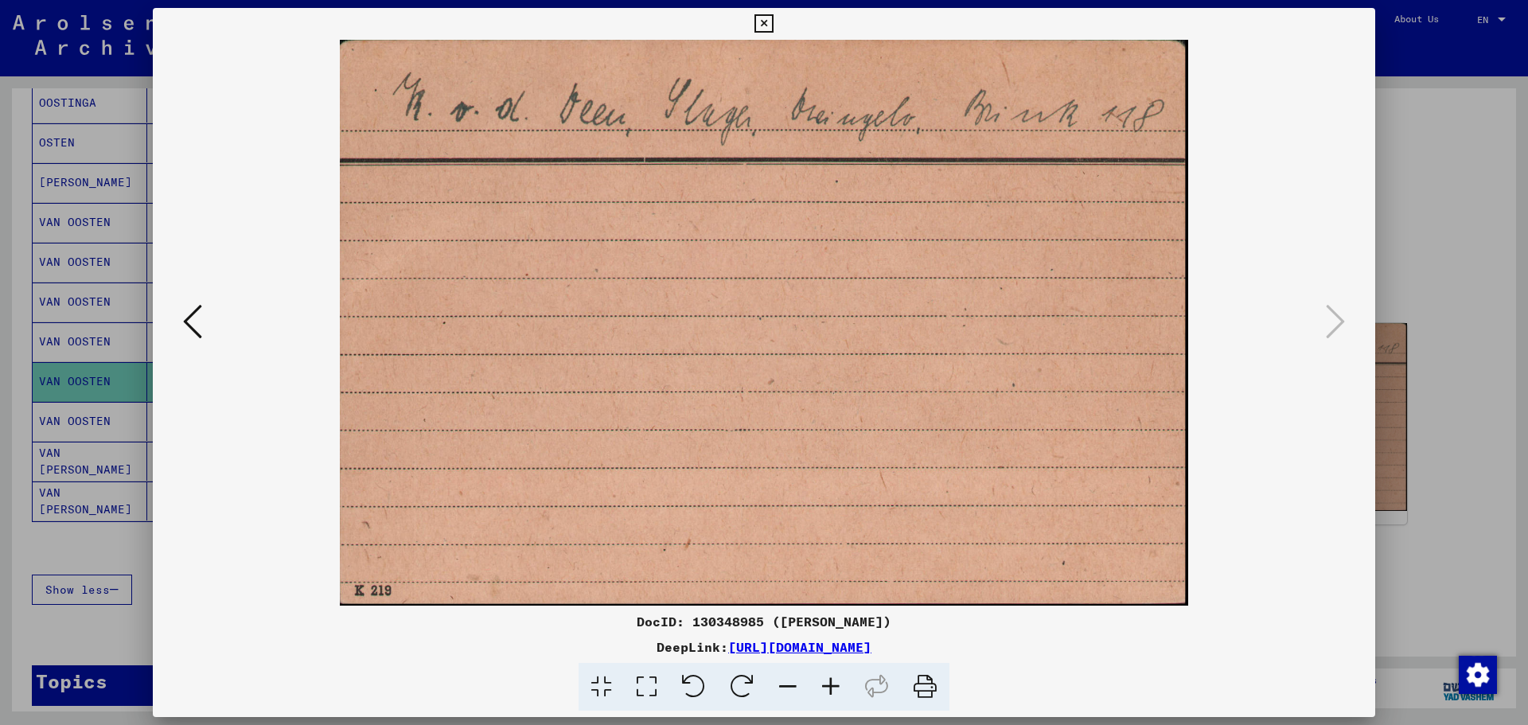
click at [762, 23] on icon at bounding box center [763, 23] width 18 height 19
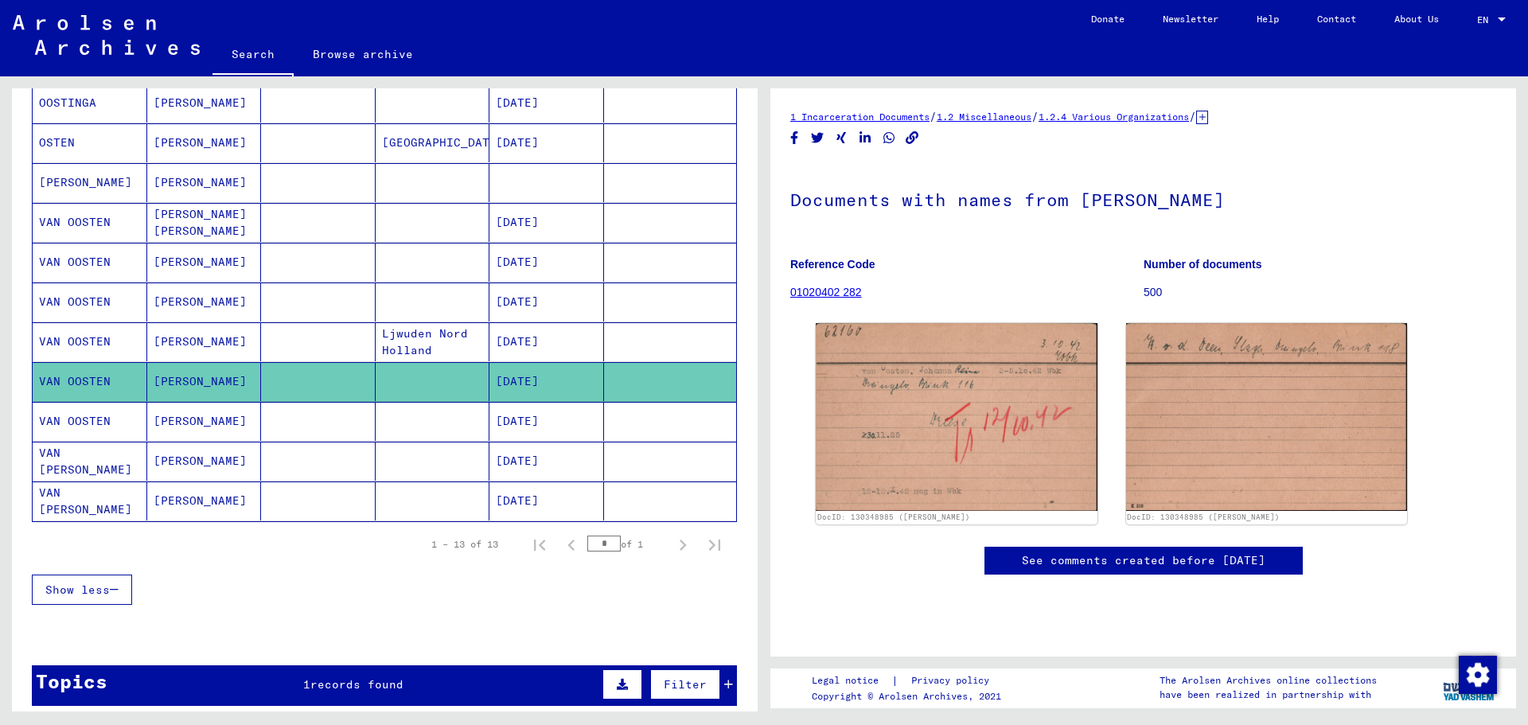
click at [623, 240] on mat-cell at bounding box center [670, 222] width 133 height 39
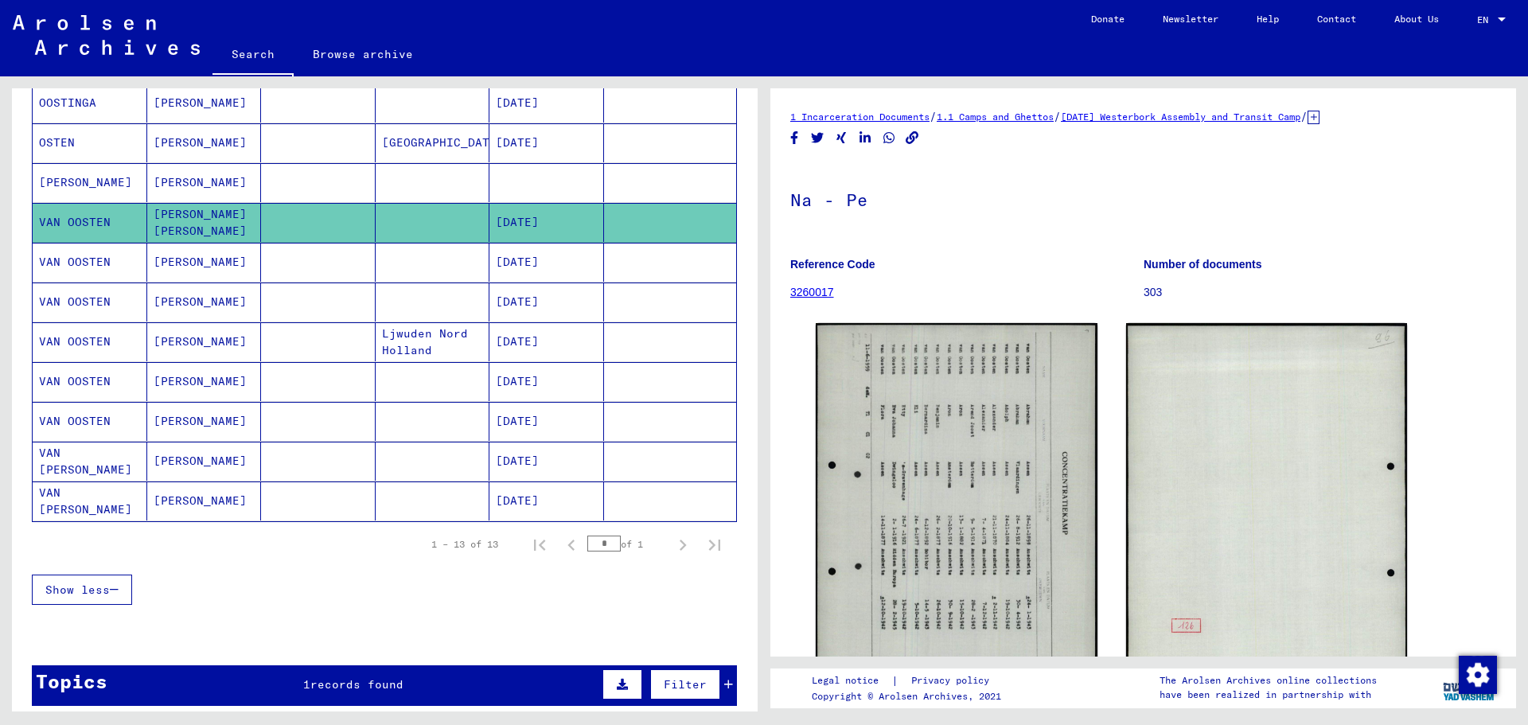
click at [550, 310] on mat-cell "[DATE]" at bounding box center [546, 301] width 115 height 39
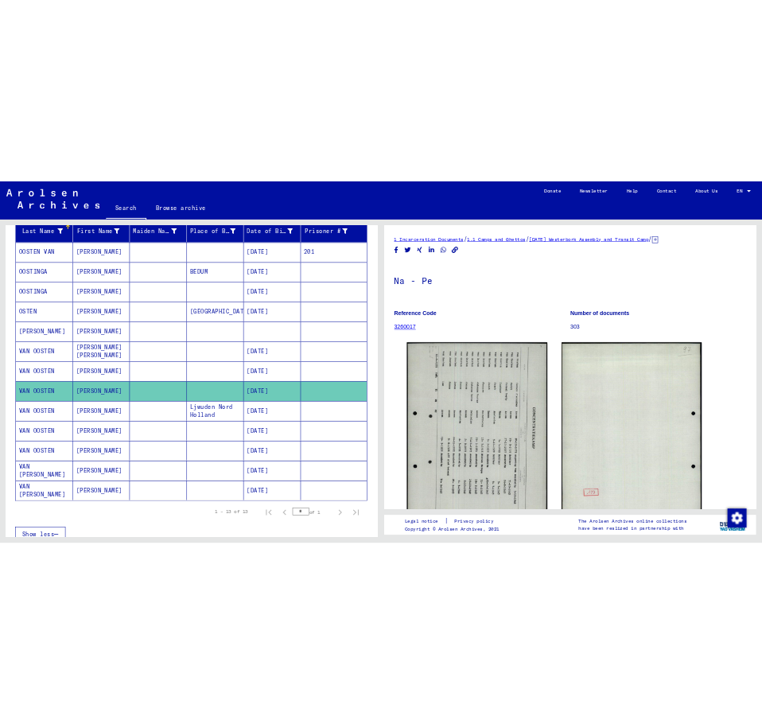
scroll to position [80, 0]
